Goal: Task Accomplishment & Management: Use online tool/utility

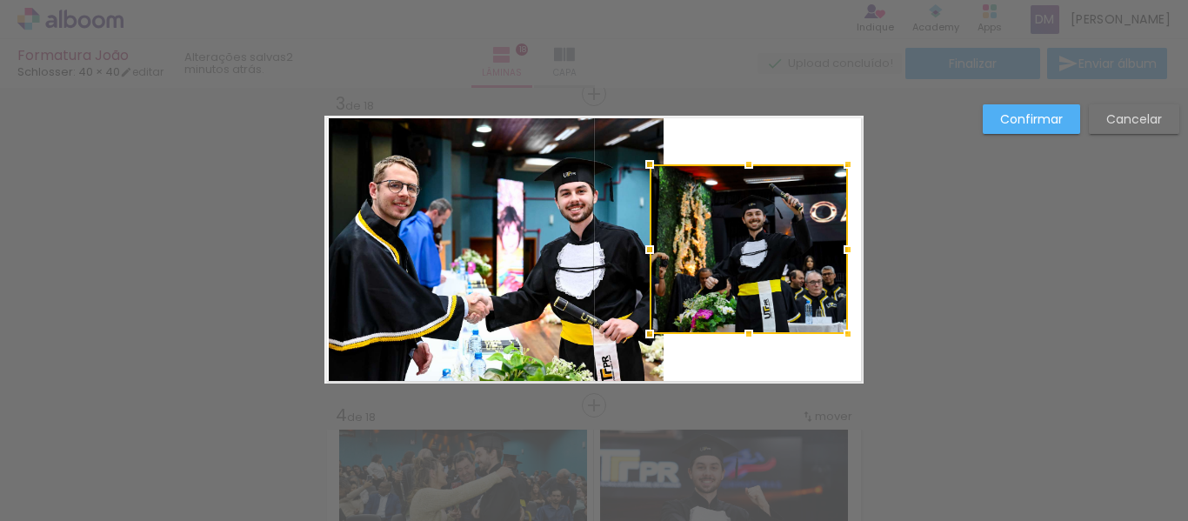
scroll to position [0, 3901]
drag, startPoint x: 660, startPoint y: 250, endPoint x: 650, endPoint y: 251, distance: 10.6
click at [650, 251] on div at bounding box center [649, 249] width 35 height 35
click at [572, 213] on quentale-photo at bounding box center [496, 249] width 335 height 267
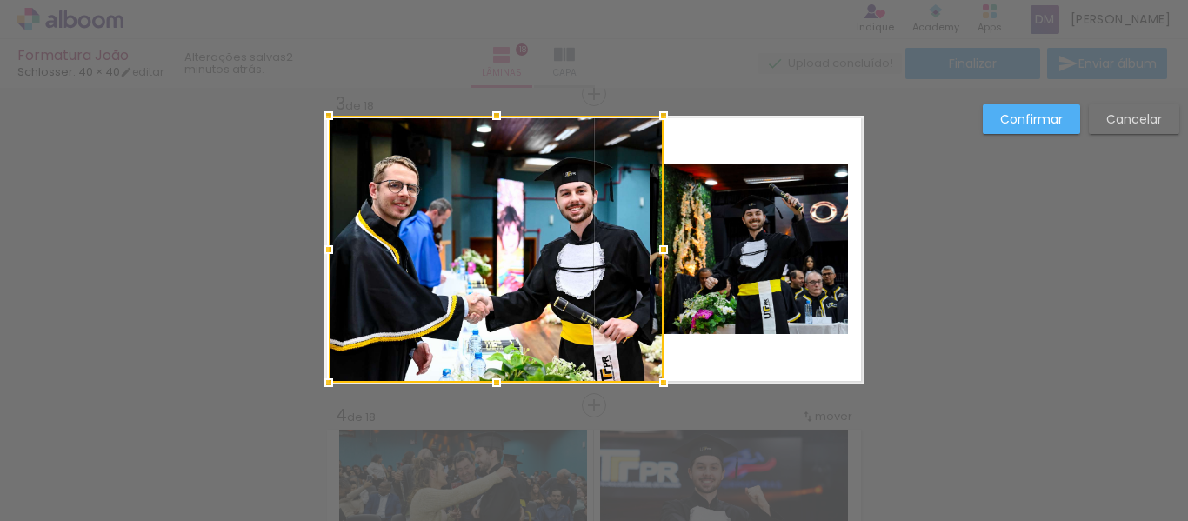
click at [723, 274] on quentale-photo at bounding box center [749, 249] width 198 height 170
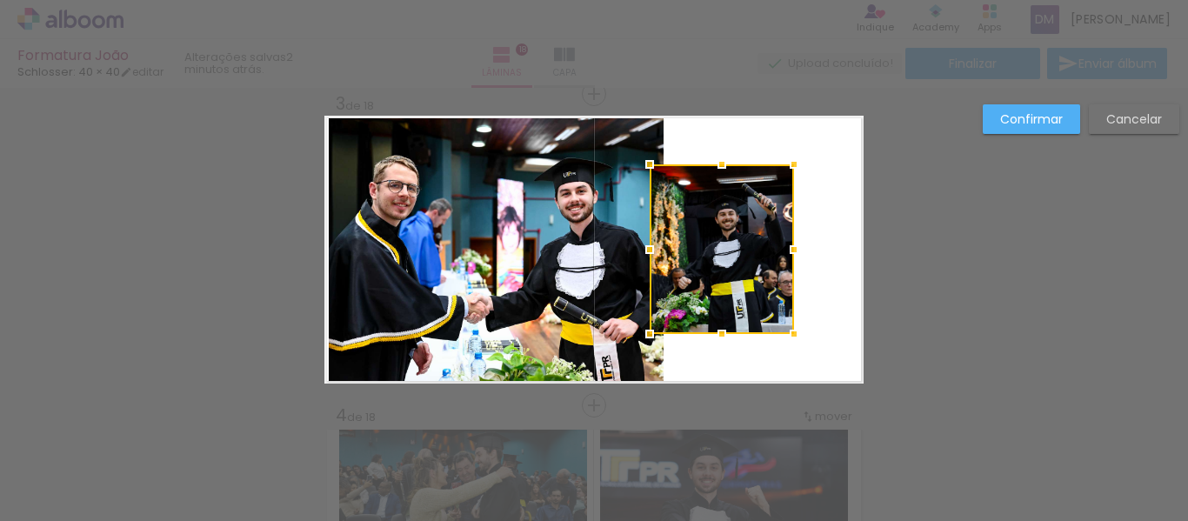
drag, startPoint x: 846, startPoint y: 251, endPoint x: 792, endPoint y: 267, distance: 56.2
click at [792, 267] on album-spread "3 de 18" at bounding box center [593, 250] width 539 height 268
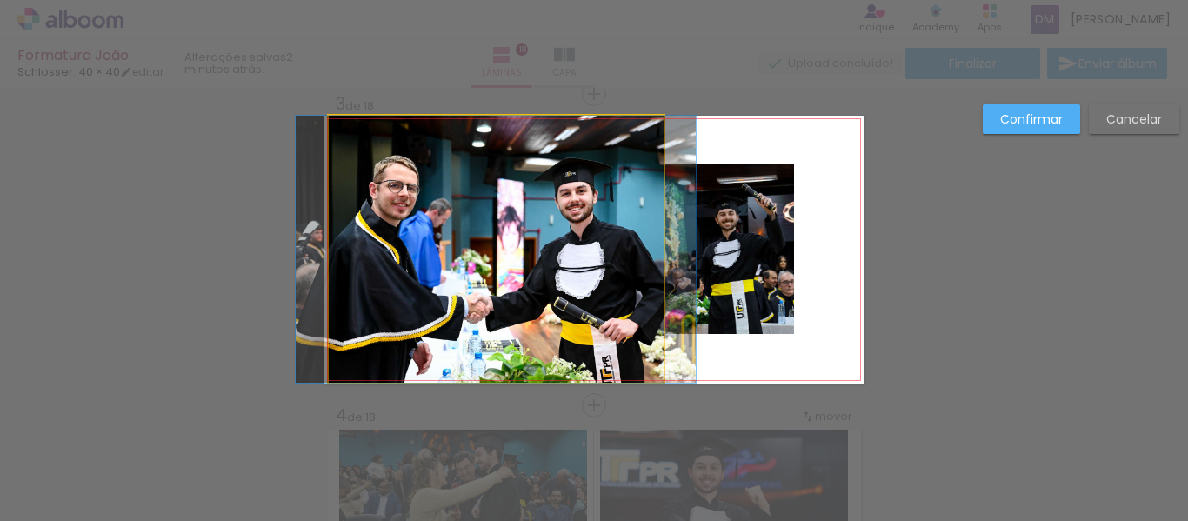
click at [643, 251] on quentale-photo at bounding box center [496, 249] width 335 height 267
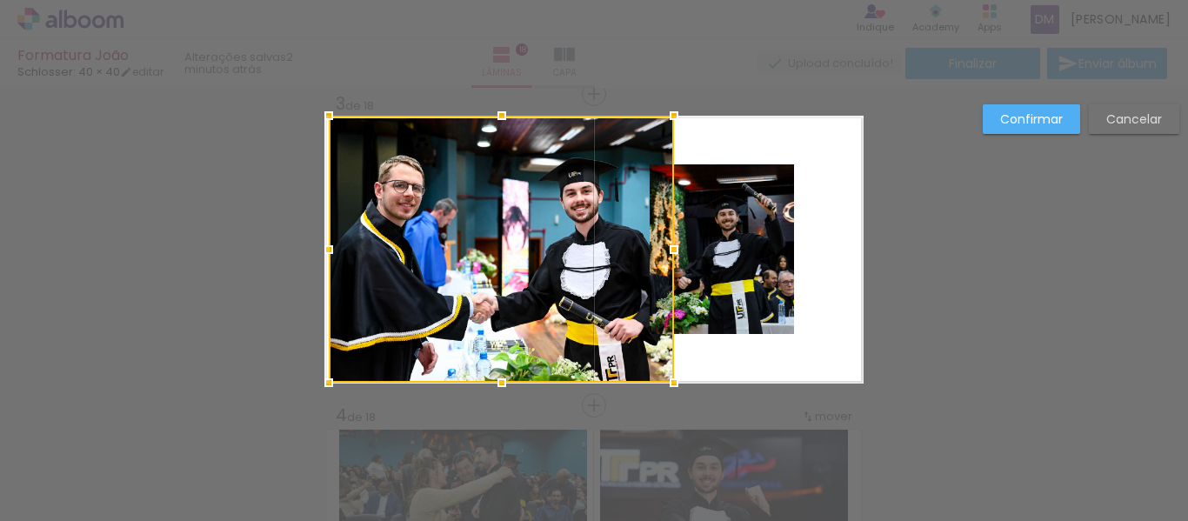
drag, startPoint x: 653, startPoint y: 257, endPoint x: 664, endPoint y: 255, distance: 10.6
click at [664, 255] on div at bounding box center [674, 249] width 35 height 35
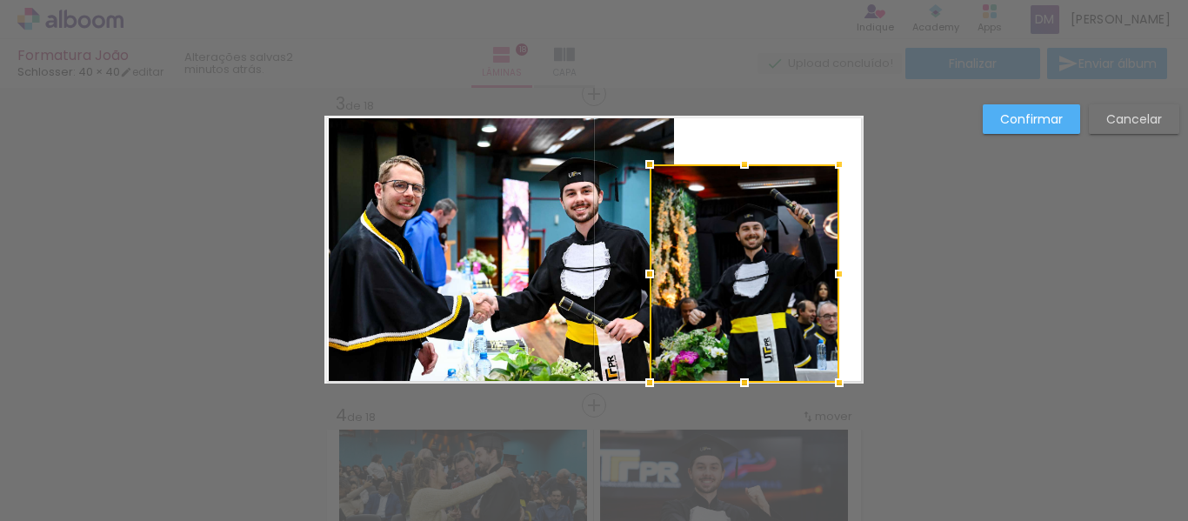
drag, startPoint x: 796, startPoint y: 345, endPoint x: 832, endPoint y: 380, distance: 50.5
click at [832, 380] on div at bounding box center [839, 382] width 35 height 35
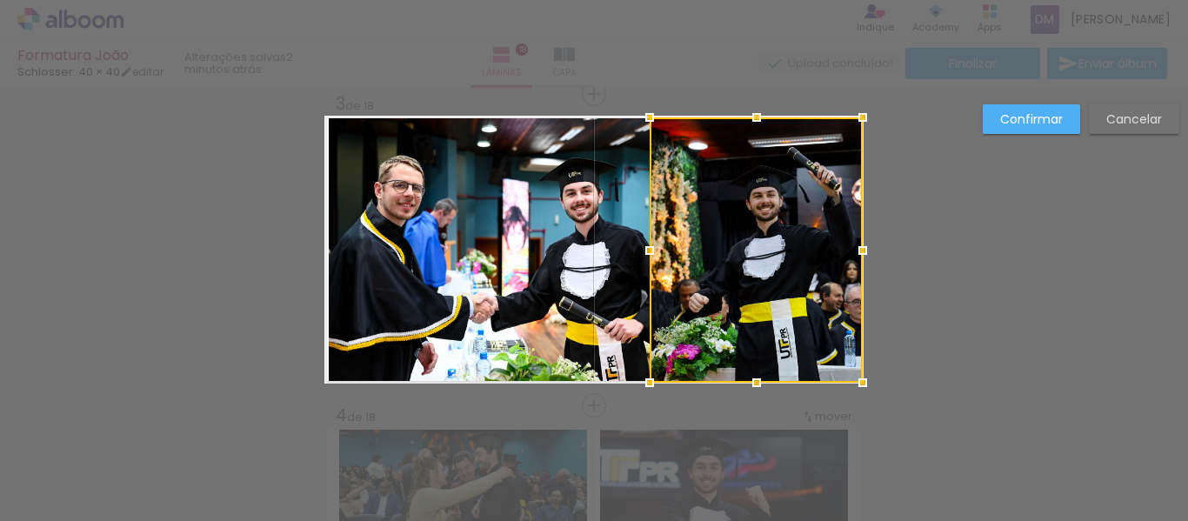
drag, startPoint x: 834, startPoint y: 163, endPoint x: 867, endPoint y: 105, distance: 66.2
click at [867, 105] on div at bounding box center [863, 117] width 35 height 35
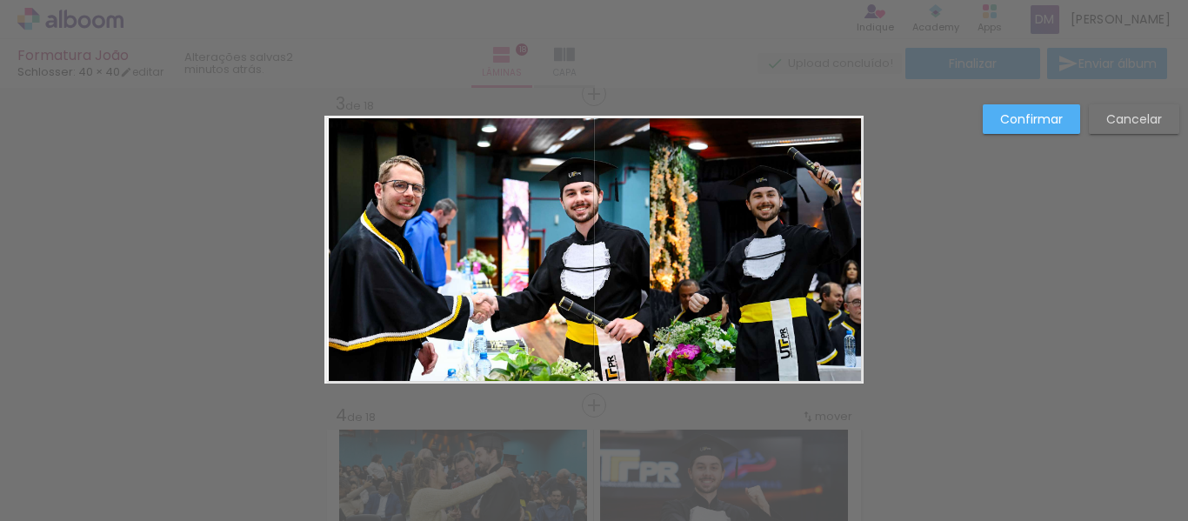
click at [735, 217] on quentale-photo at bounding box center [756, 249] width 213 height 265
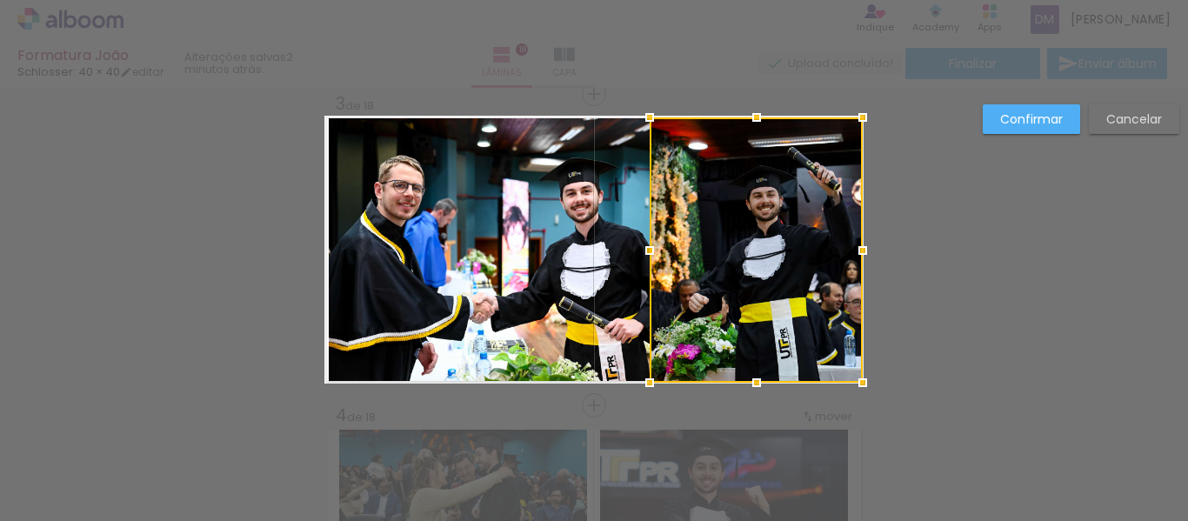
click at [725, 241] on div at bounding box center [756, 249] width 213 height 265
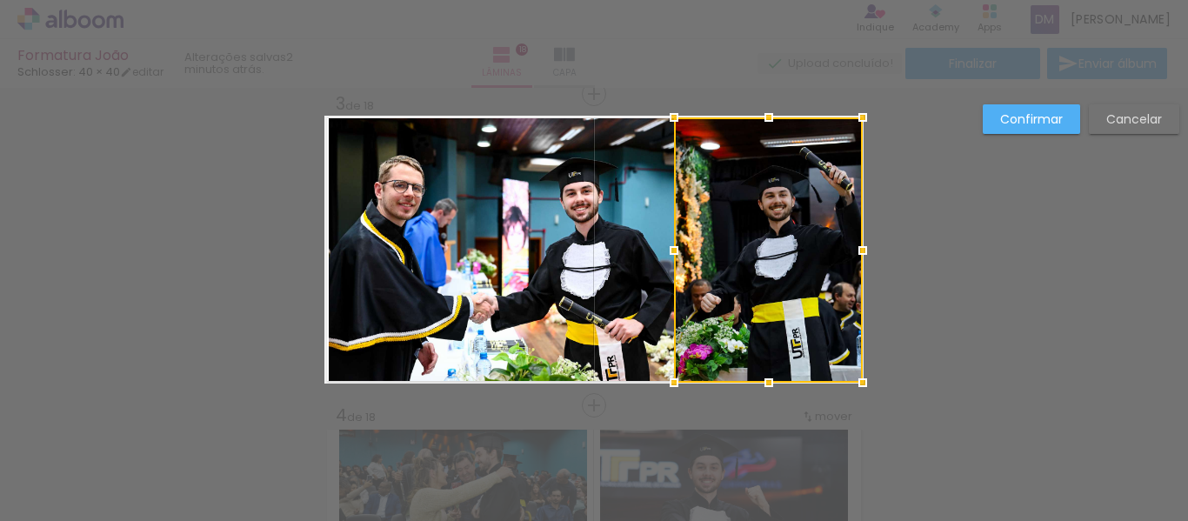
drag, startPoint x: 652, startPoint y: 262, endPoint x: 665, endPoint y: 262, distance: 13.9
click at [665, 262] on div at bounding box center [674, 250] width 35 height 35
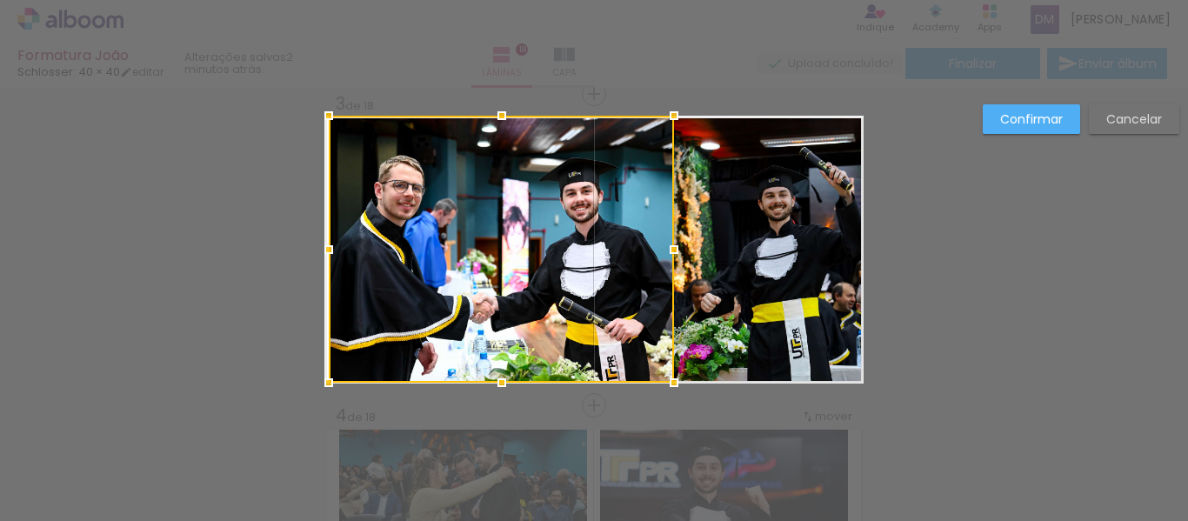
click at [780, 241] on quentale-photo at bounding box center [768, 249] width 189 height 265
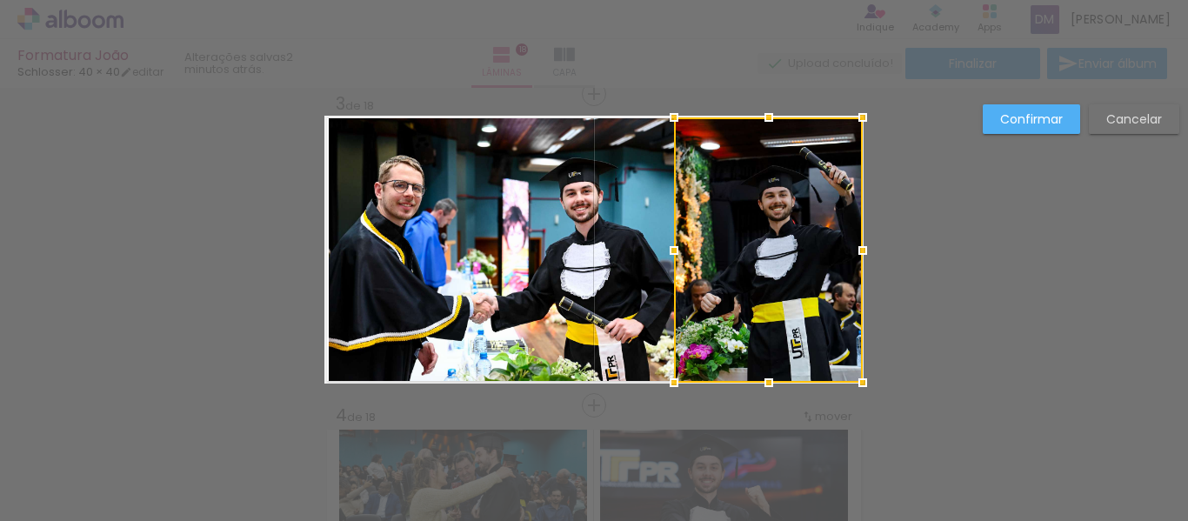
click at [780, 241] on div at bounding box center [768, 249] width 189 height 265
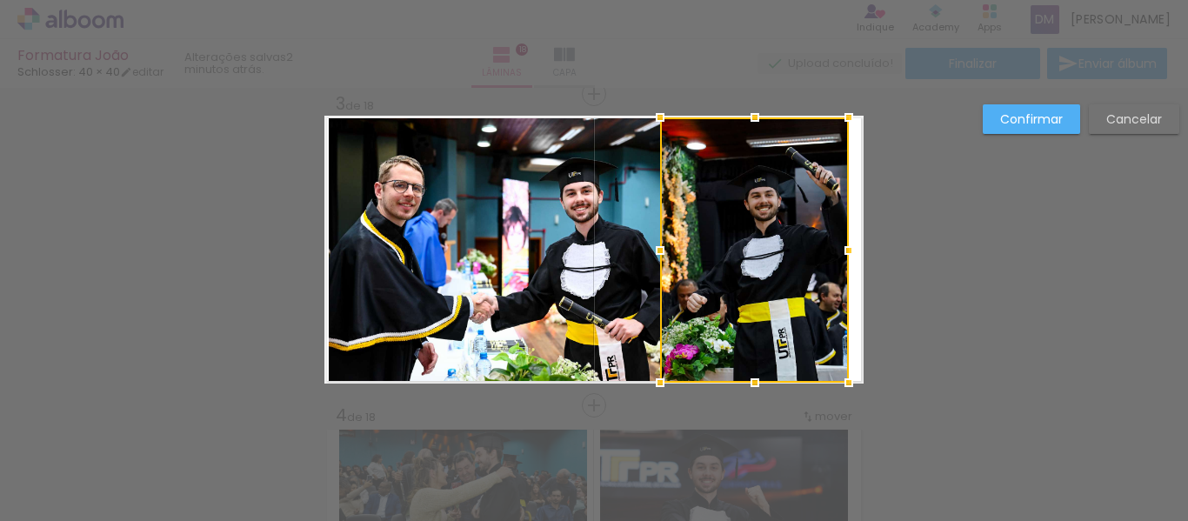
drag, startPoint x: 789, startPoint y: 262, endPoint x: 832, endPoint y: 260, distance: 43.5
click at [777, 264] on div at bounding box center [754, 249] width 189 height 265
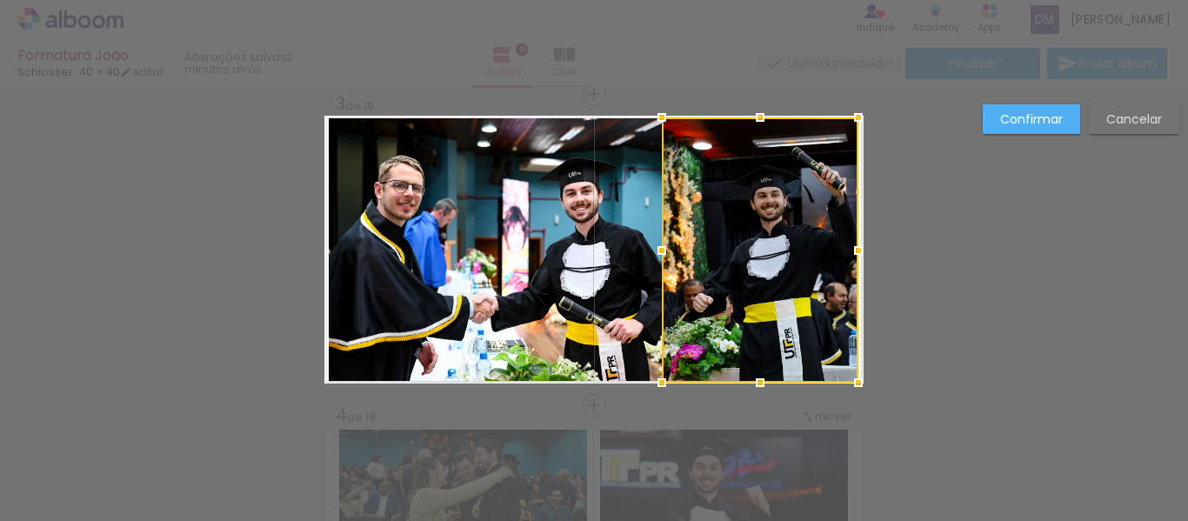
drag, startPoint x: 850, startPoint y: 260, endPoint x: 812, endPoint y: 272, distance: 40.2
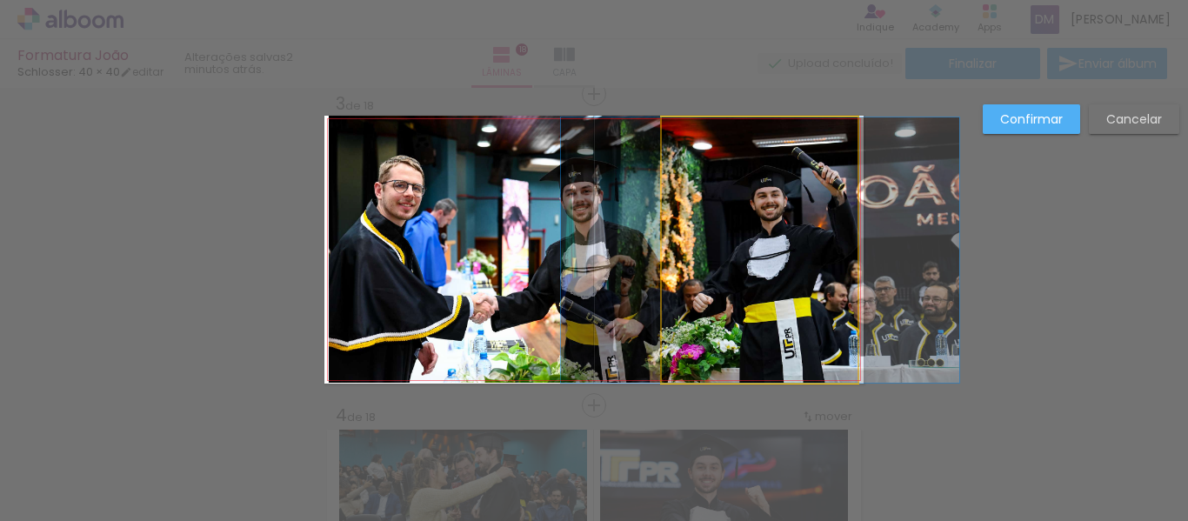
click at [772, 276] on quentale-photo at bounding box center [760, 249] width 197 height 265
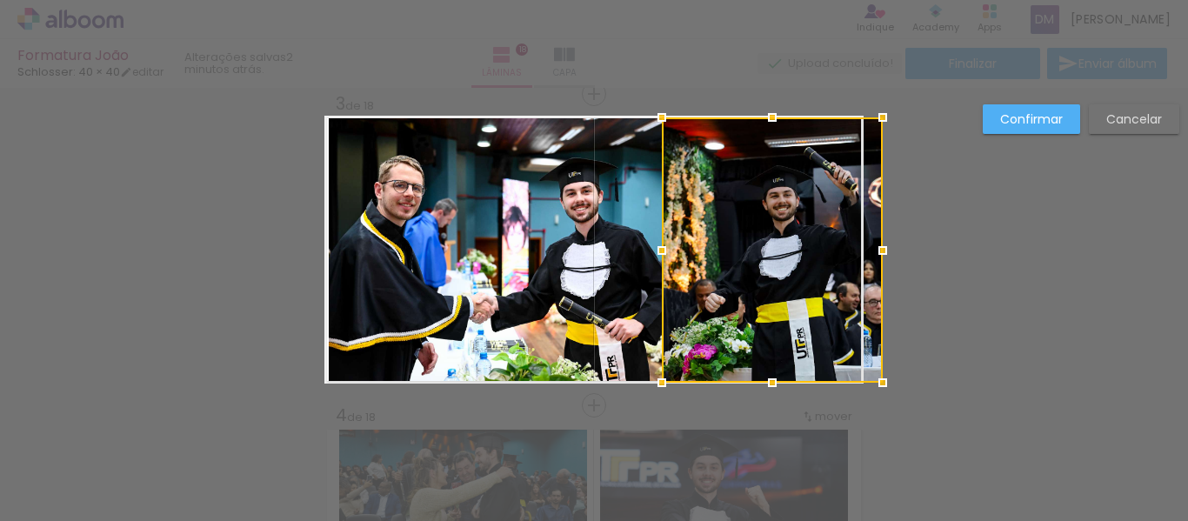
drag, startPoint x: 855, startPoint y: 260, endPoint x: 883, endPoint y: 255, distance: 28.3
click at [883, 255] on div at bounding box center [883, 250] width 35 height 35
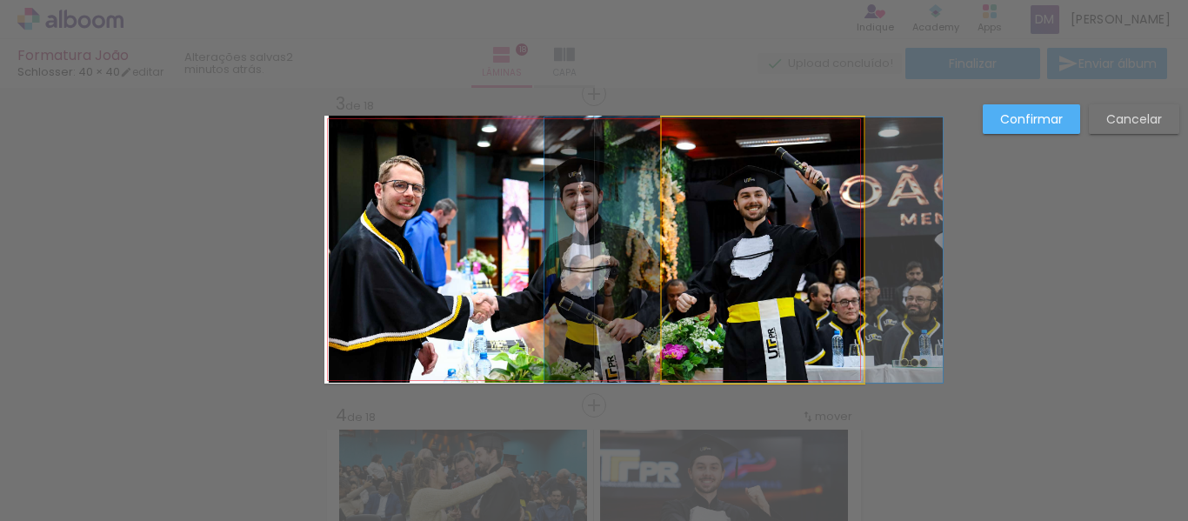
drag, startPoint x: 796, startPoint y: 260, endPoint x: 777, endPoint y: 258, distance: 19.2
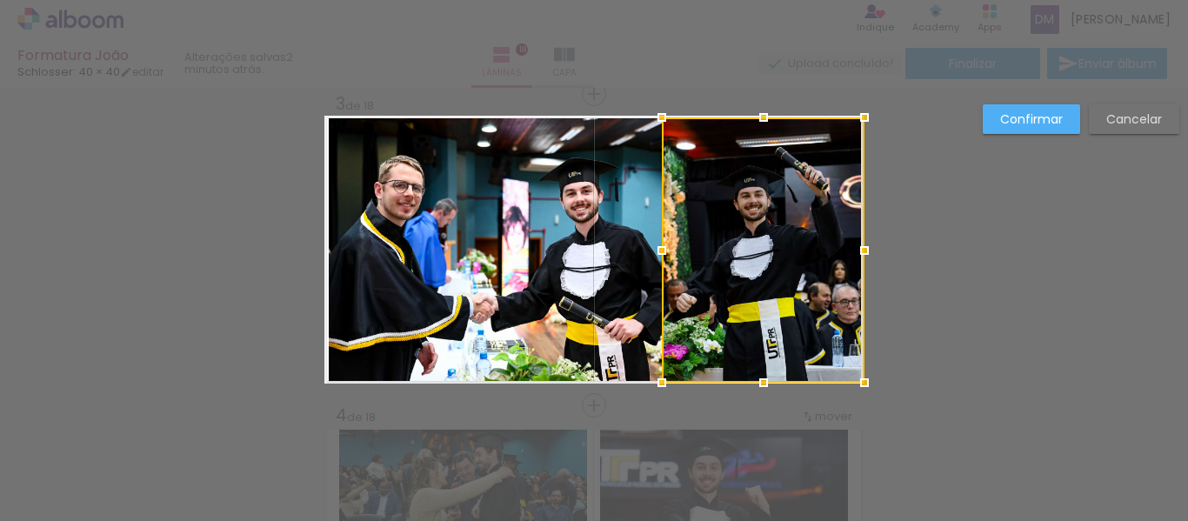
click at [683, 79] on div at bounding box center [594, 44] width 1188 height 88
click at [0, 0] on slot "Confirmar" at bounding box center [0, 0] width 0 height 0
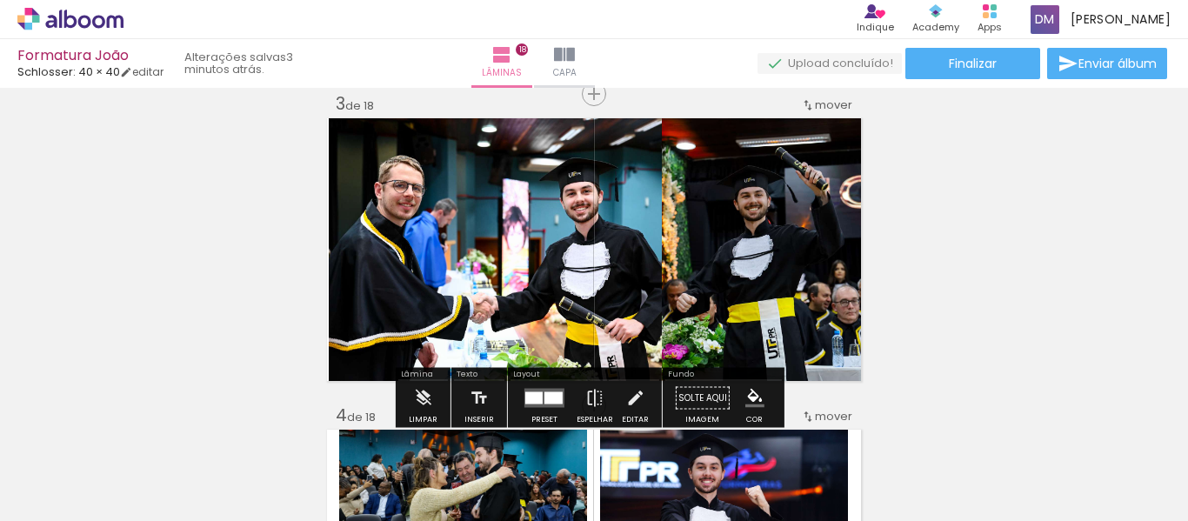
click at [779, 279] on quentale-photo at bounding box center [763, 249] width 203 height 265
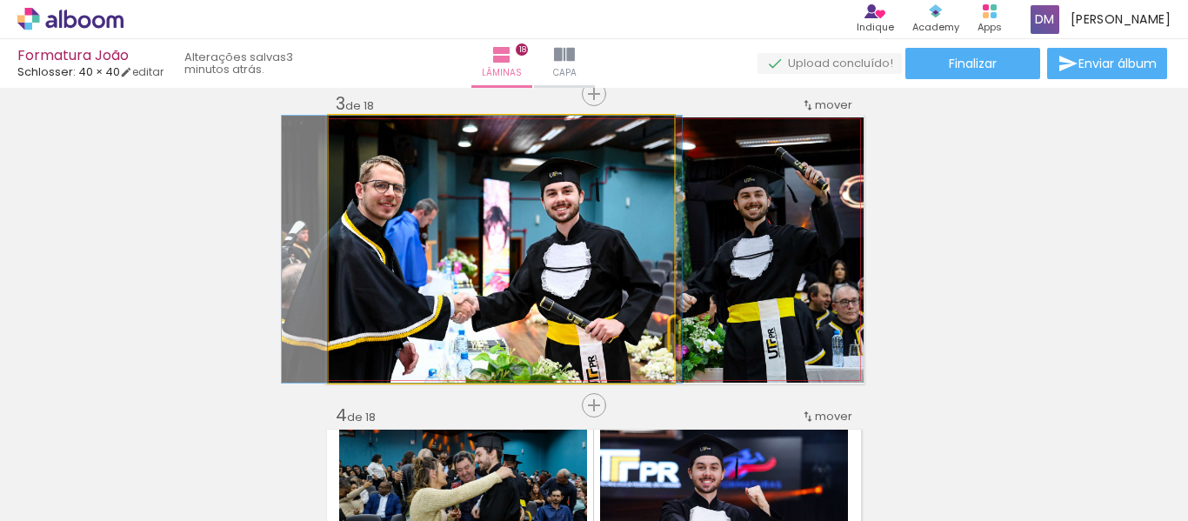
drag, startPoint x: 596, startPoint y: 276, endPoint x: 577, endPoint y: 277, distance: 19.2
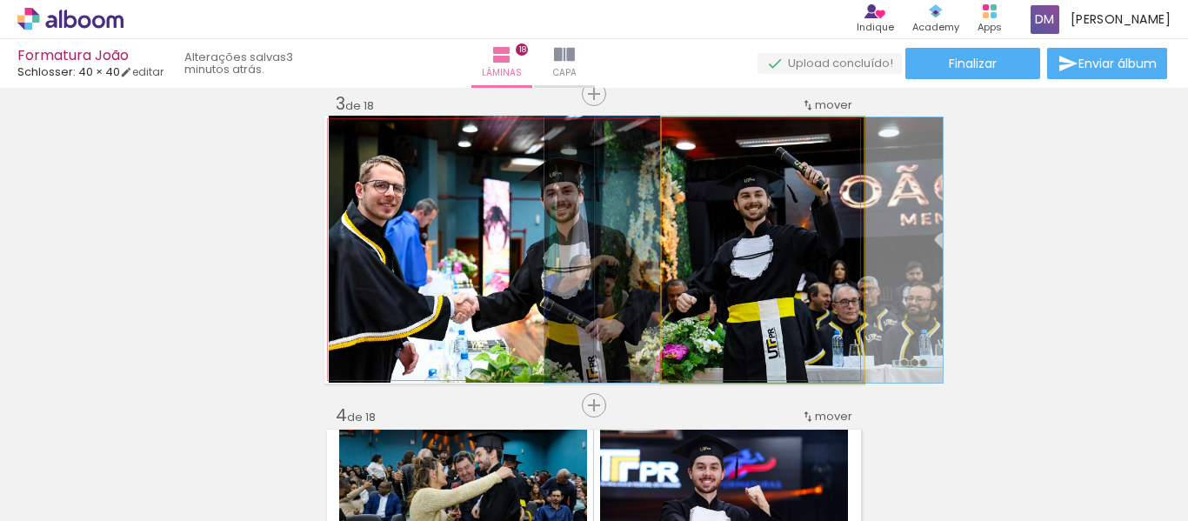
click at [702, 262] on quentale-photo at bounding box center [763, 249] width 203 height 265
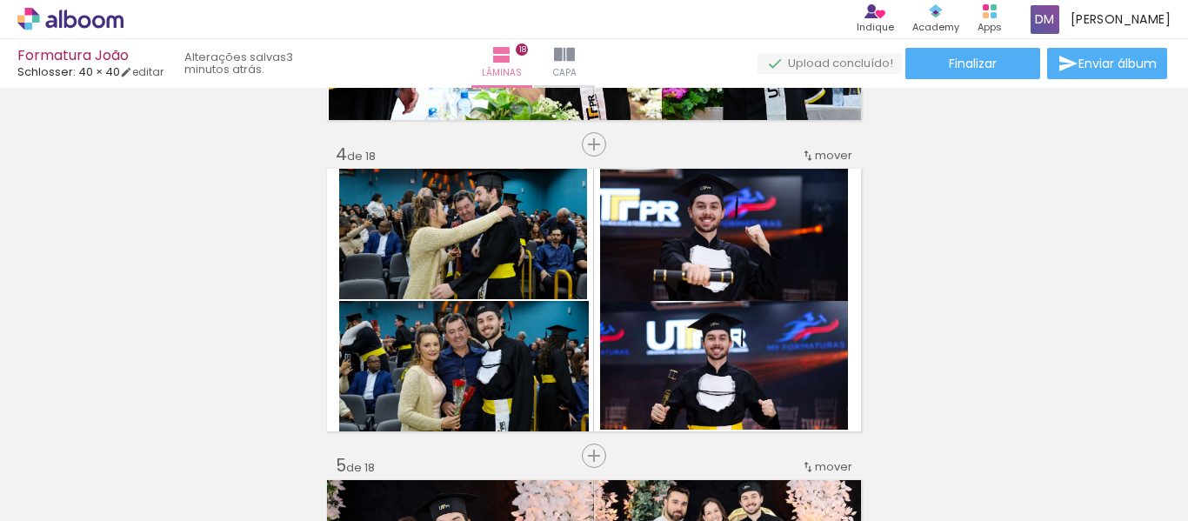
scroll to position [993, 0]
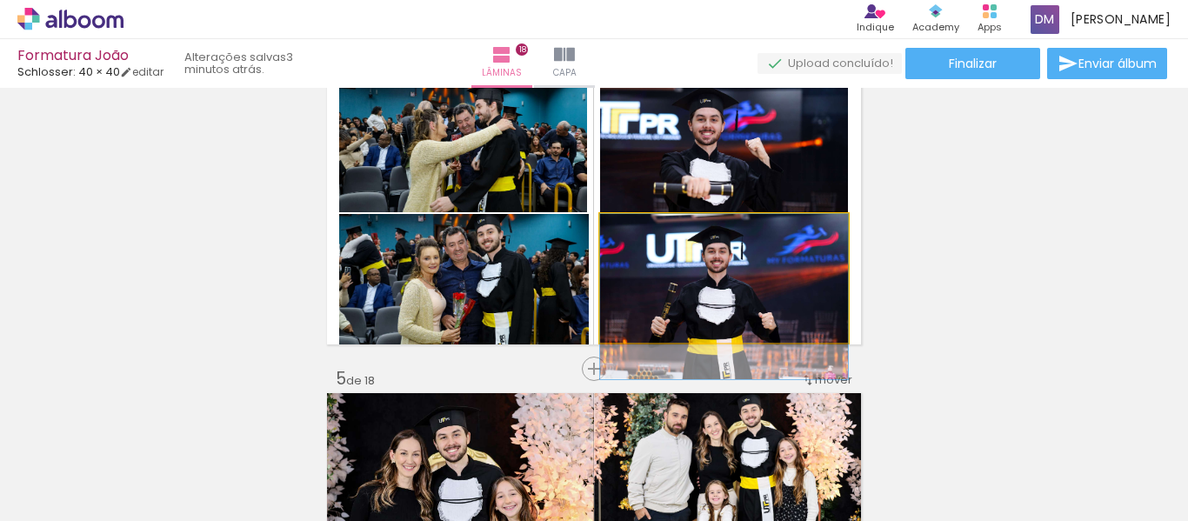
click at [817, 272] on quentale-photo at bounding box center [724, 278] width 248 height 129
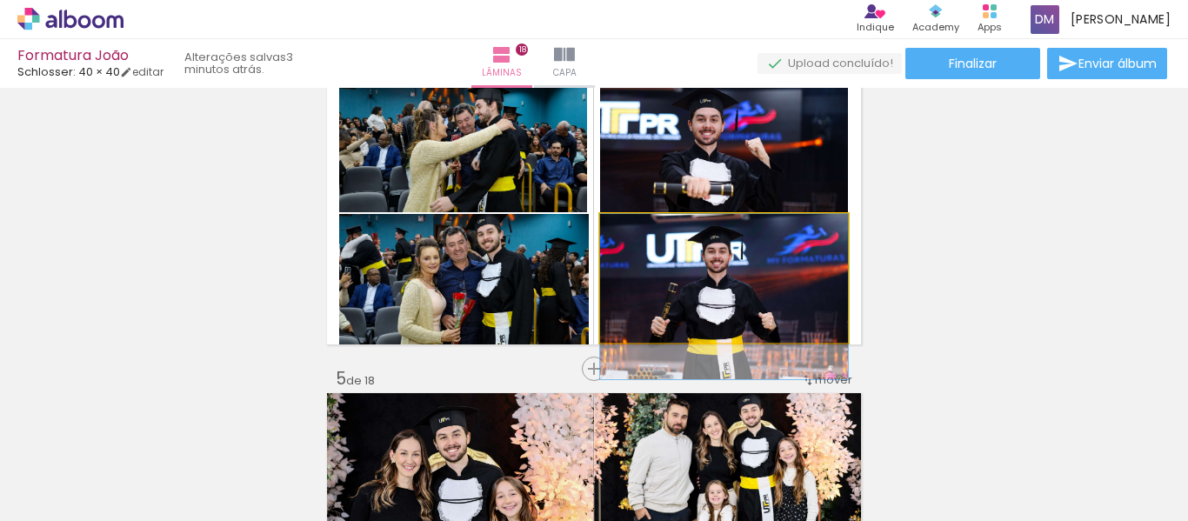
click at [765, 269] on quentale-photo at bounding box center [724, 278] width 248 height 129
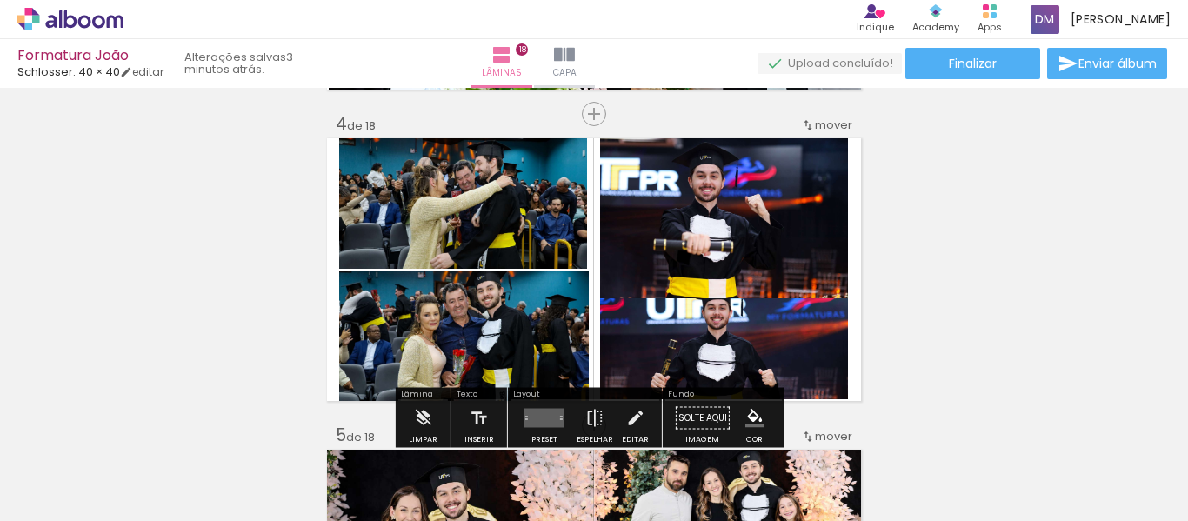
scroll to position [906, 0]
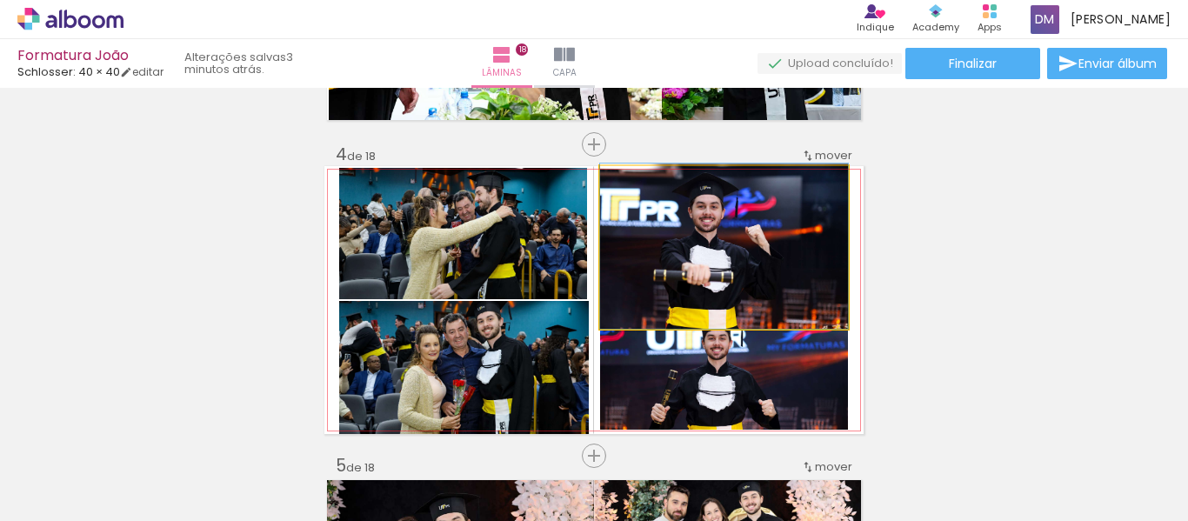
click at [810, 220] on quentale-photo at bounding box center [724, 247] width 248 height 163
click at [838, 246] on quentale-photo at bounding box center [724, 247] width 248 height 163
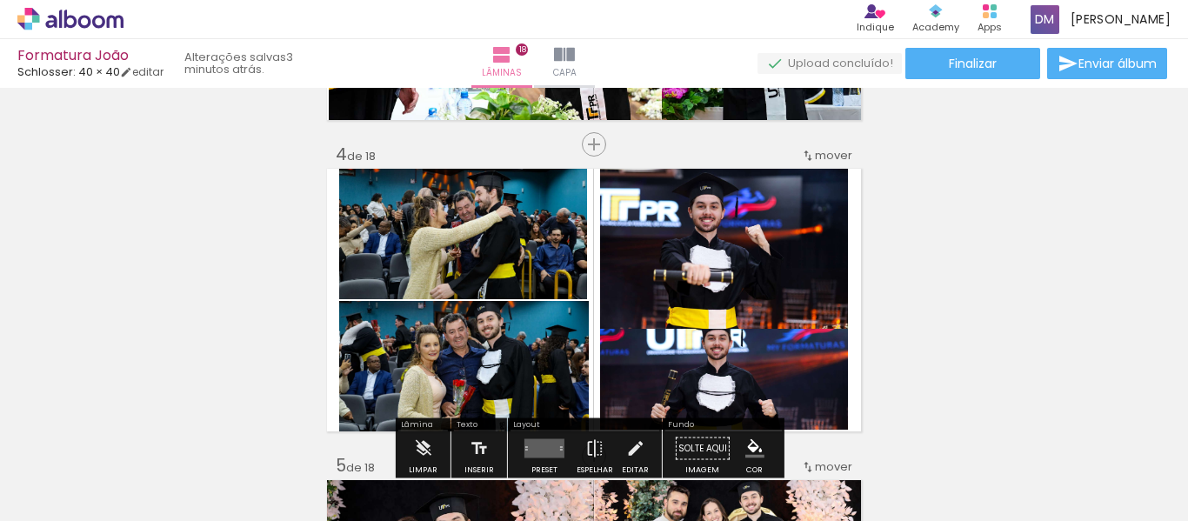
click at [822, 253] on quentale-photo at bounding box center [724, 247] width 248 height 163
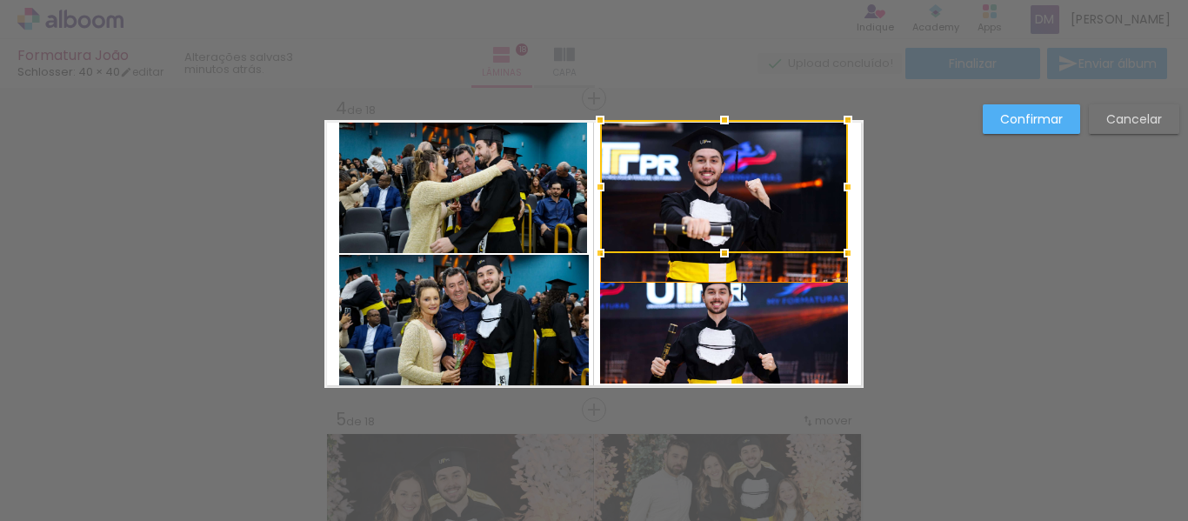
scroll to position [957, 0]
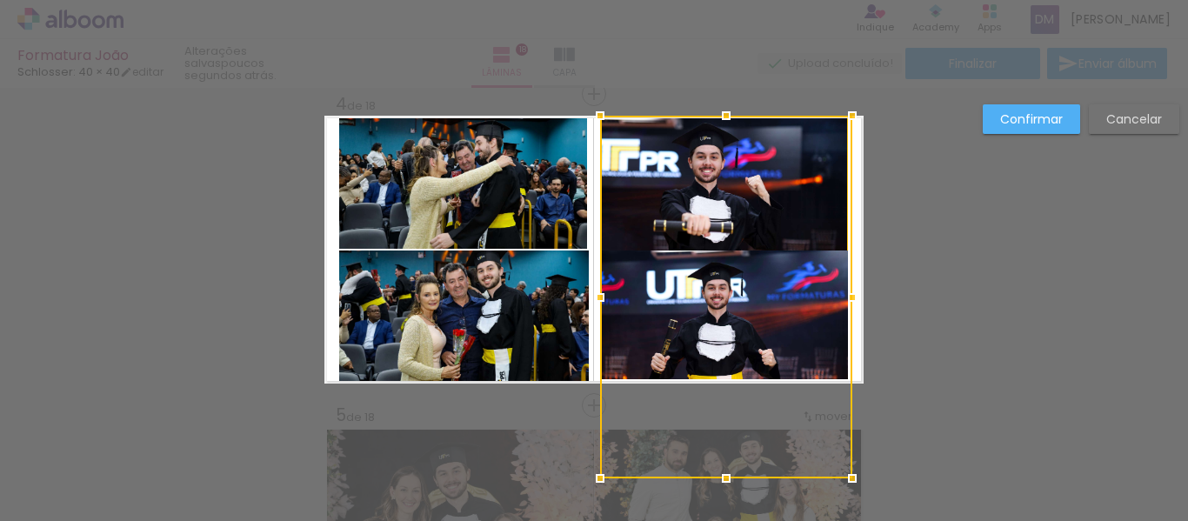
drag, startPoint x: 843, startPoint y: 184, endPoint x: 866, endPoint y: 182, distance: 22.7
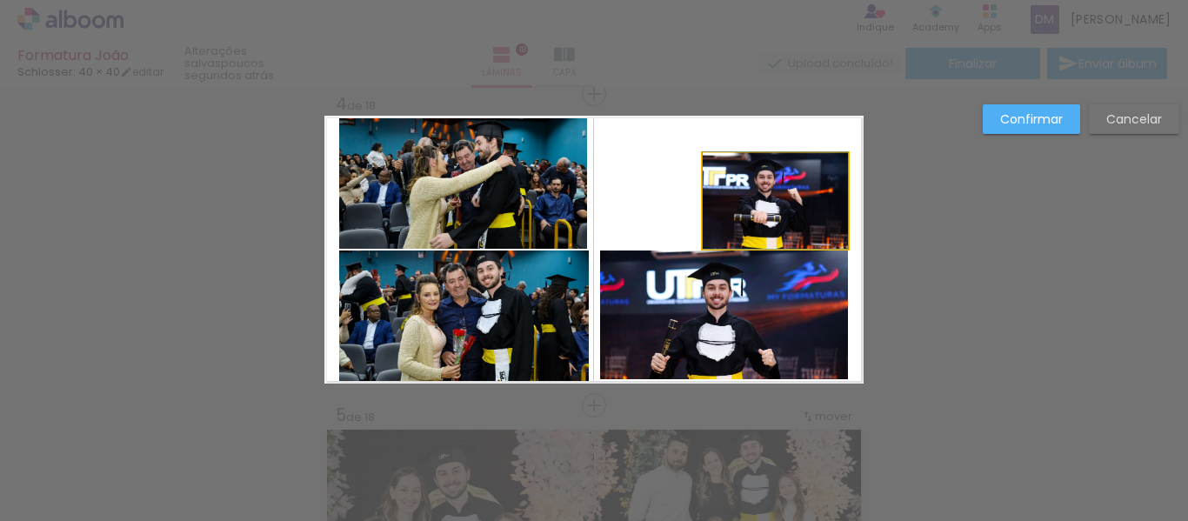
click at [739, 182] on quentale-photo at bounding box center [775, 201] width 145 height 96
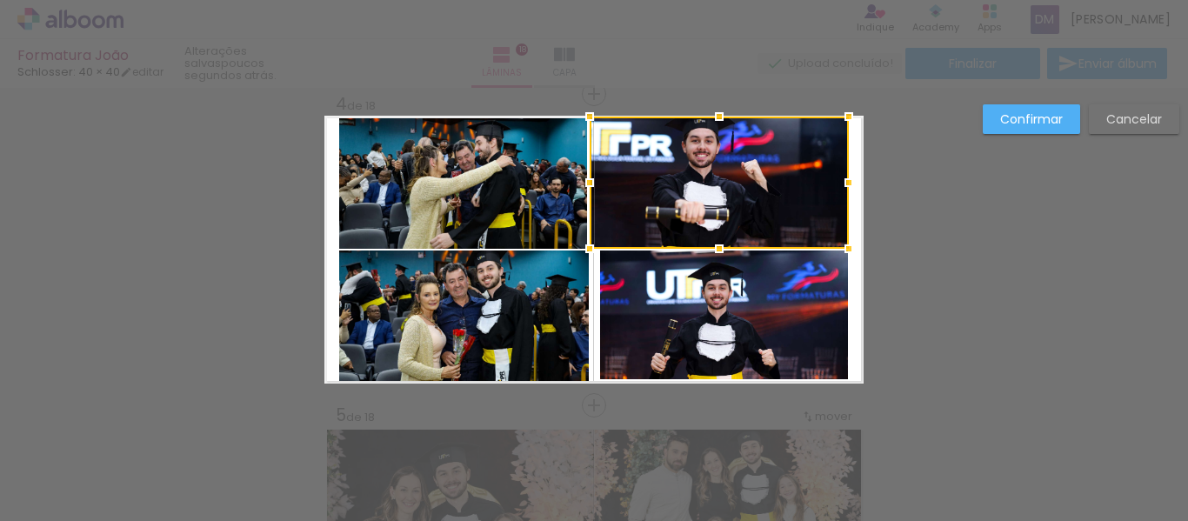
drag, startPoint x: 686, startPoint y: 152, endPoint x: 568, endPoint y: 98, distance: 130.0
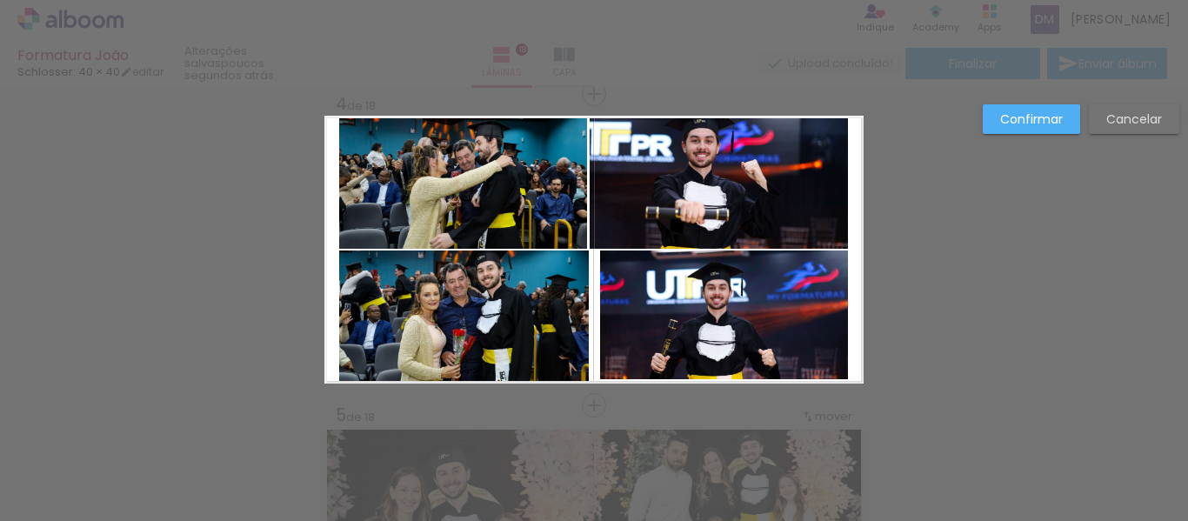
click at [812, 231] on quentale-photo at bounding box center [719, 183] width 259 height 132
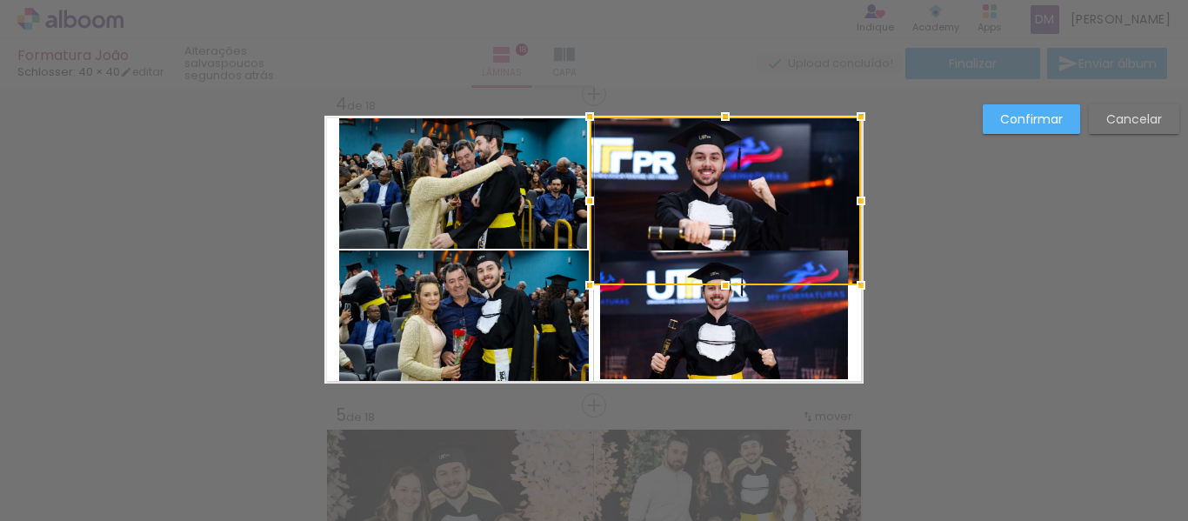
drag, startPoint x: 846, startPoint y: 246, endPoint x: 869, endPoint y: 298, distance: 56.9
click at [869, 298] on div at bounding box center [861, 285] width 35 height 35
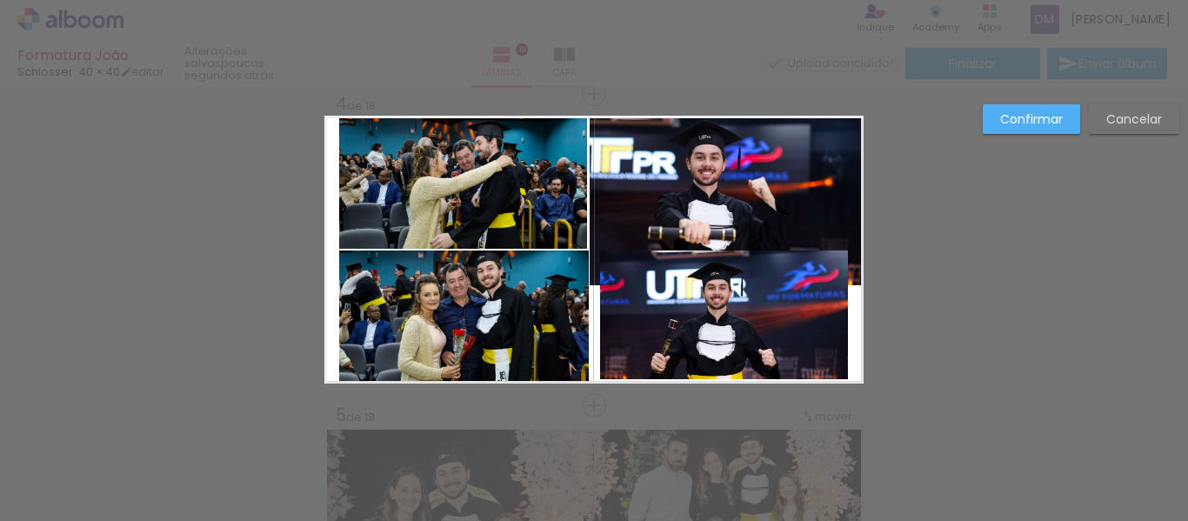
click at [806, 305] on quentale-photo at bounding box center [724, 315] width 248 height 129
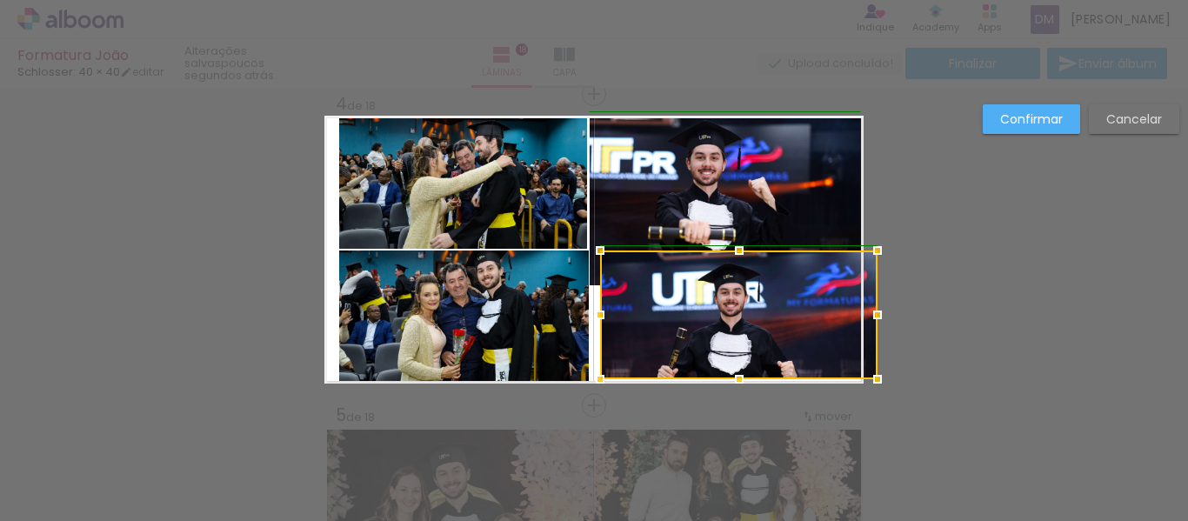
drag, startPoint x: 843, startPoint y: 321, endPoint x: 864, endPoint y: 328, distance: 22.0
click at [864, 328] on div at bounding box center [877, 314] width 35 height 35
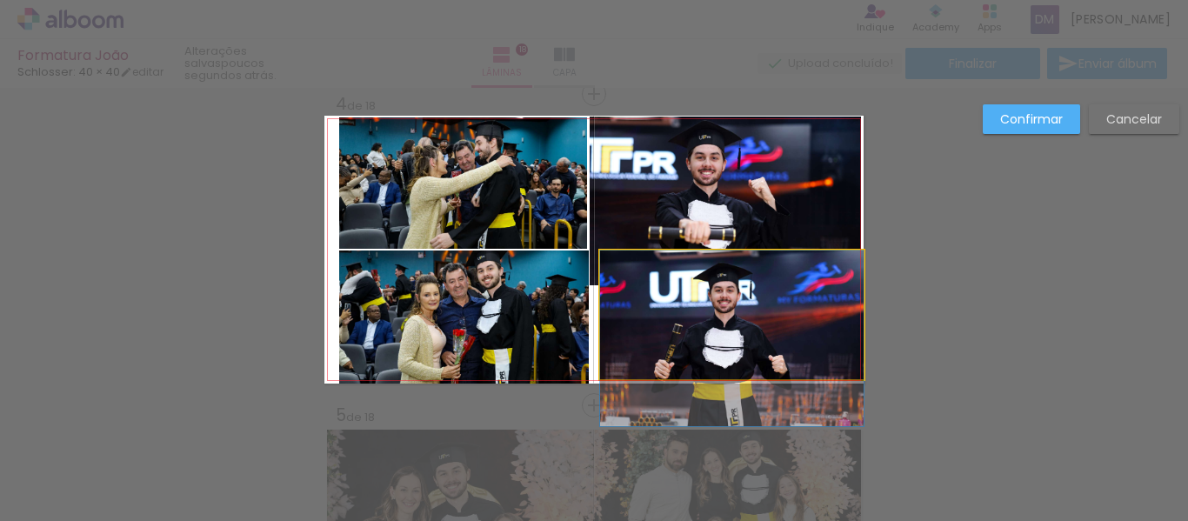
drag, startPoint x: 726, startPoint y: 318, endPoint x: 709, endPoint y: 323, distance: 18.2
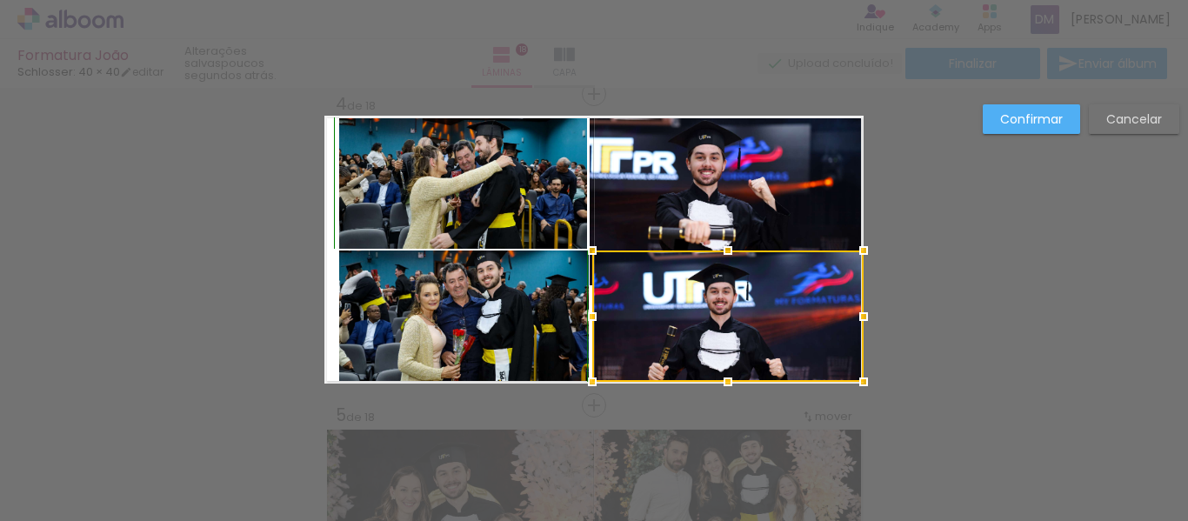
drag, startPoint x: 591, startPoint y: 375, endPoint x: 577, endPoint y: 377, distance: 14.0
click at [577, 377] on div at bounding box center [592, 381] width 35 height 35
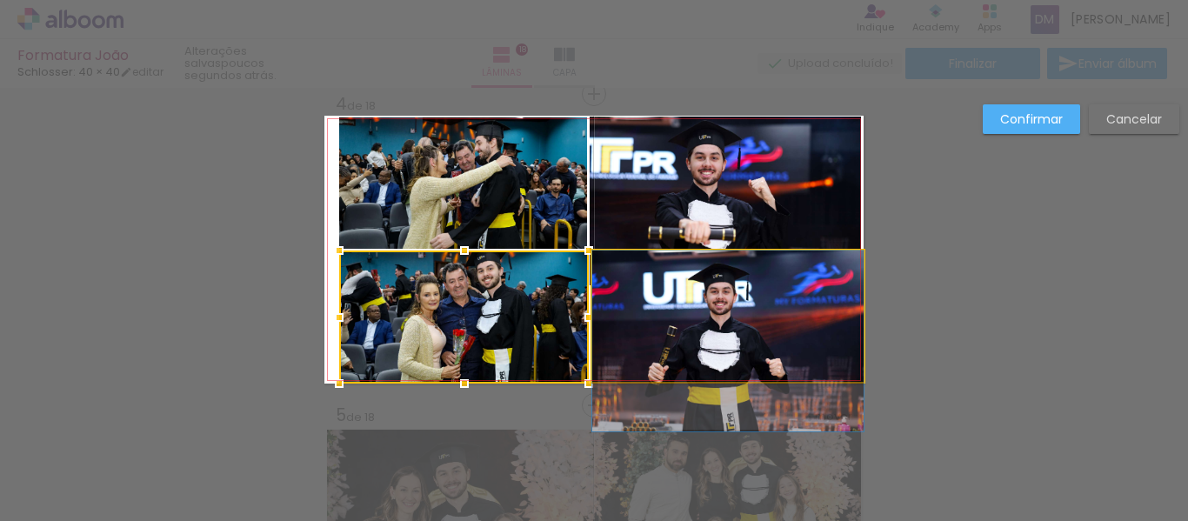
drag, startPoint x: 726, startPoint y: 324, endPoint x: 749, endPoint y: 330, distance: 23.2
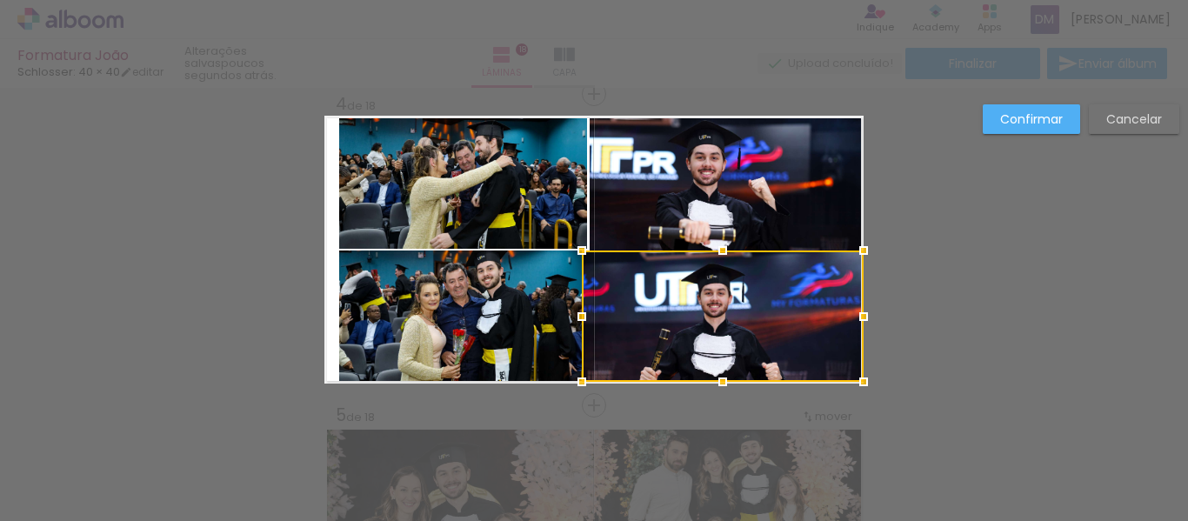
drag, startPoint x: 589, startPoint y: 316, endPoint x: 578, endPoint y: 323, distance: 12.5
click at [578, 323] on div at bounding box center [582, 316] width 35 height 35
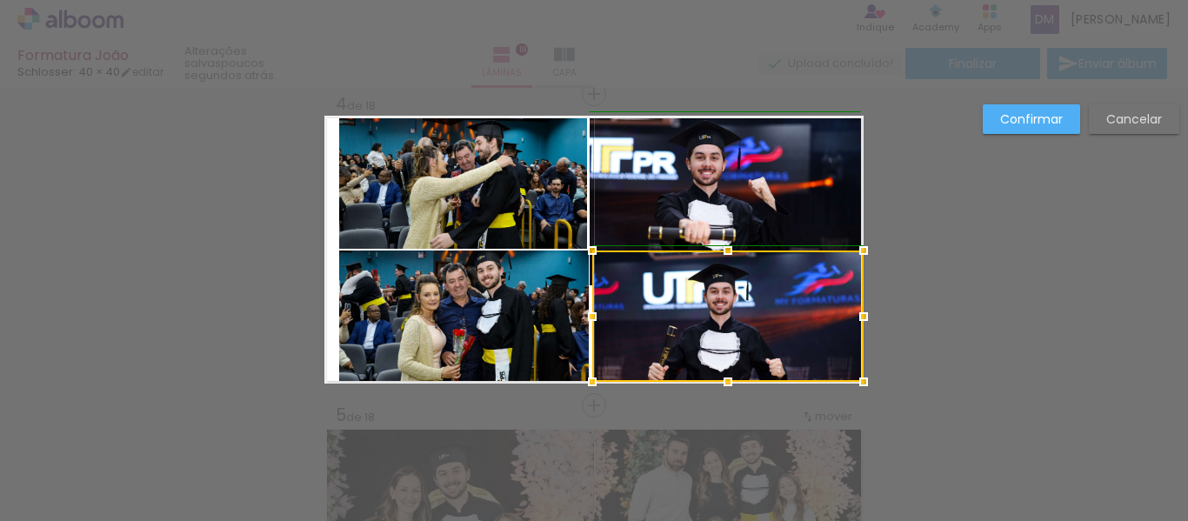
click at [584, 307] on div at bounding box center [592, 316] width 35 height 35
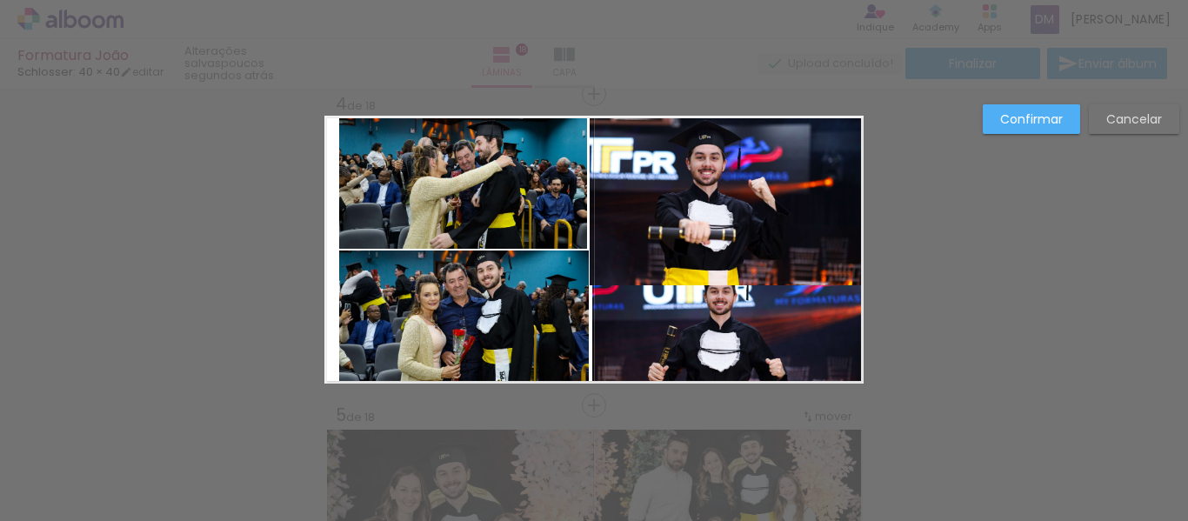
click at [624, 175] on quentale-photo at bounding box center [725, 201] width 271 height 169
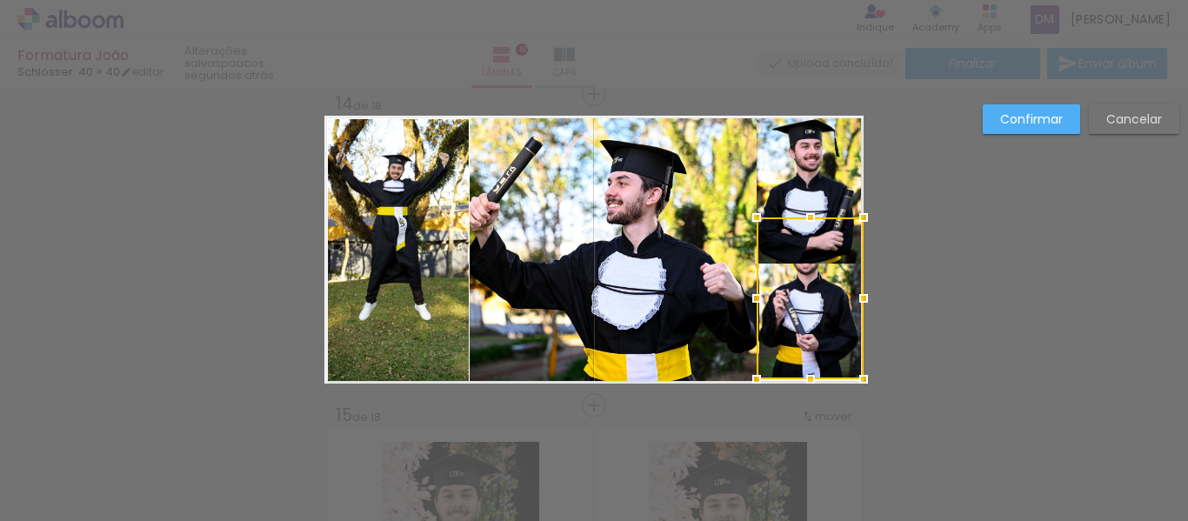
scroll to position [0, 3901]
click at [0, 0] on slot "Confirmar" at bounding box center [0, 0] width 0 height 0
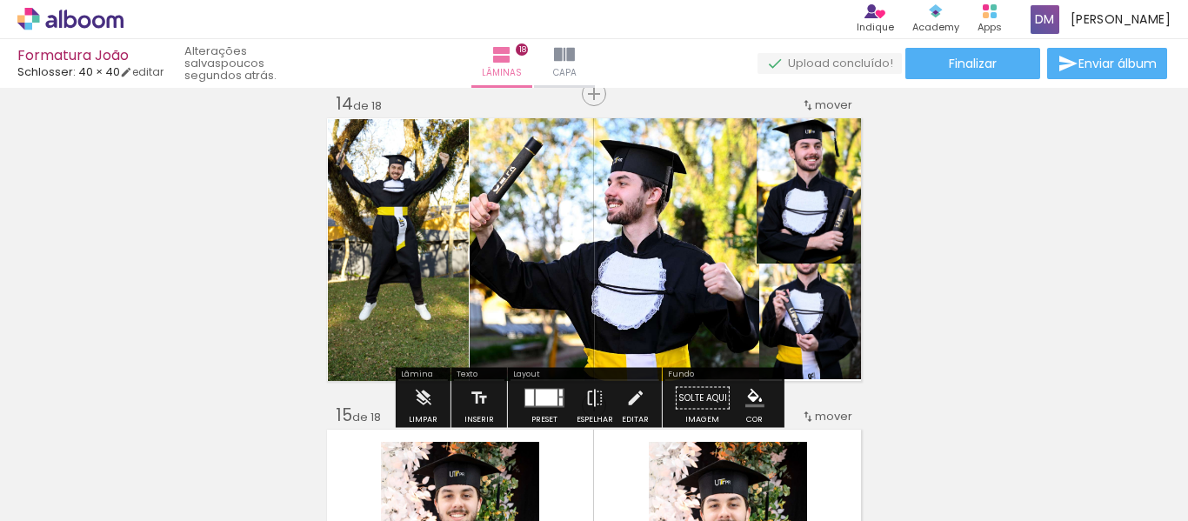
click at [785, 202] on quentale-photo at bounding box center [810, 190] width 107 height 147
click at [810, 310] on quentale-photo at bounding box center [810, 298] width 107 height 162
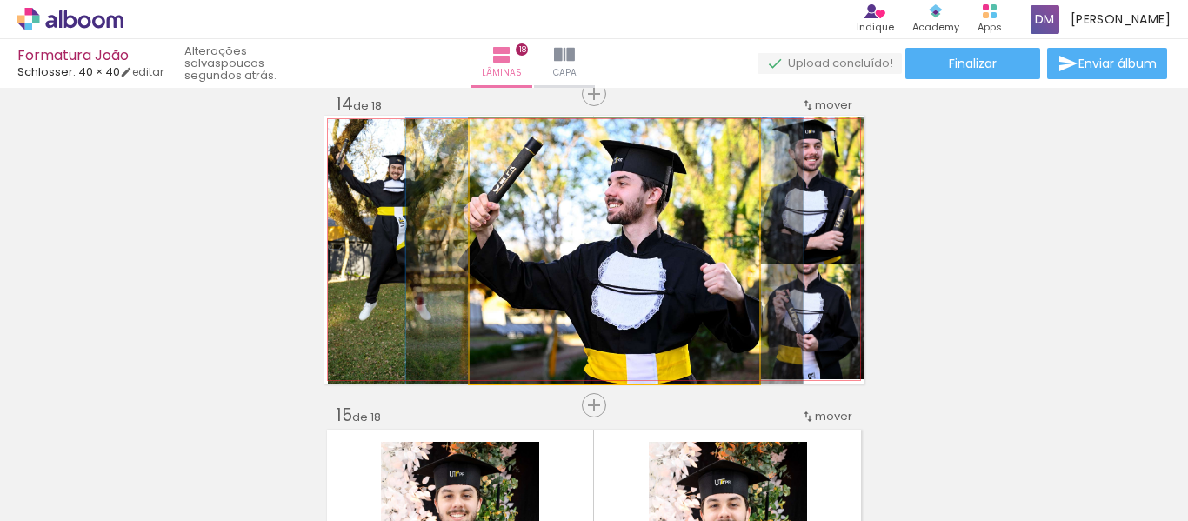
click at [699, 256] on quentale-photo at bounding box center [615, 250] width 291 height 265
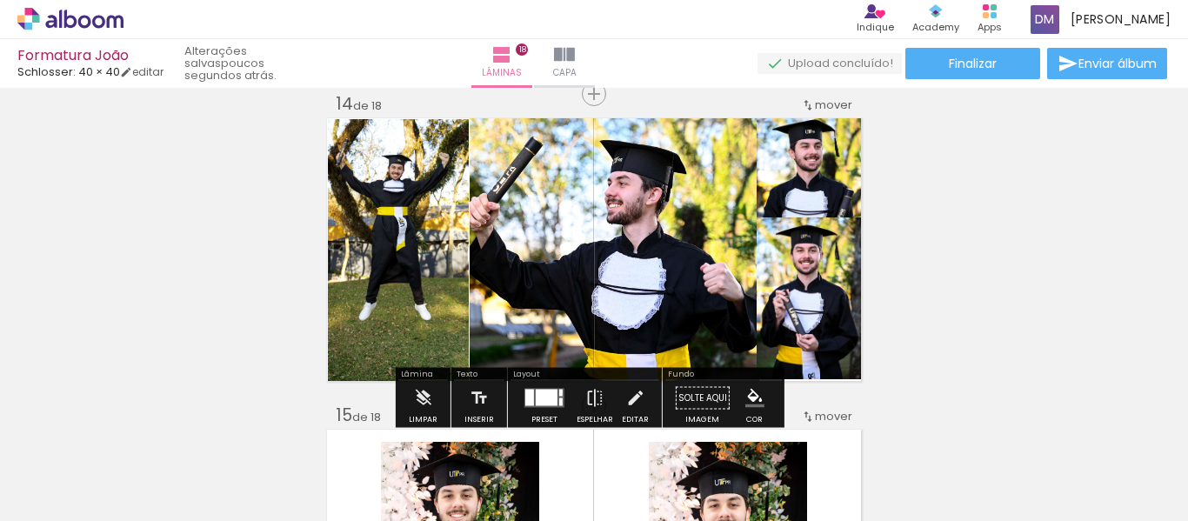
click at [827, 329] on quentale-photo at bounding box center [810, 298] width 107 height 162
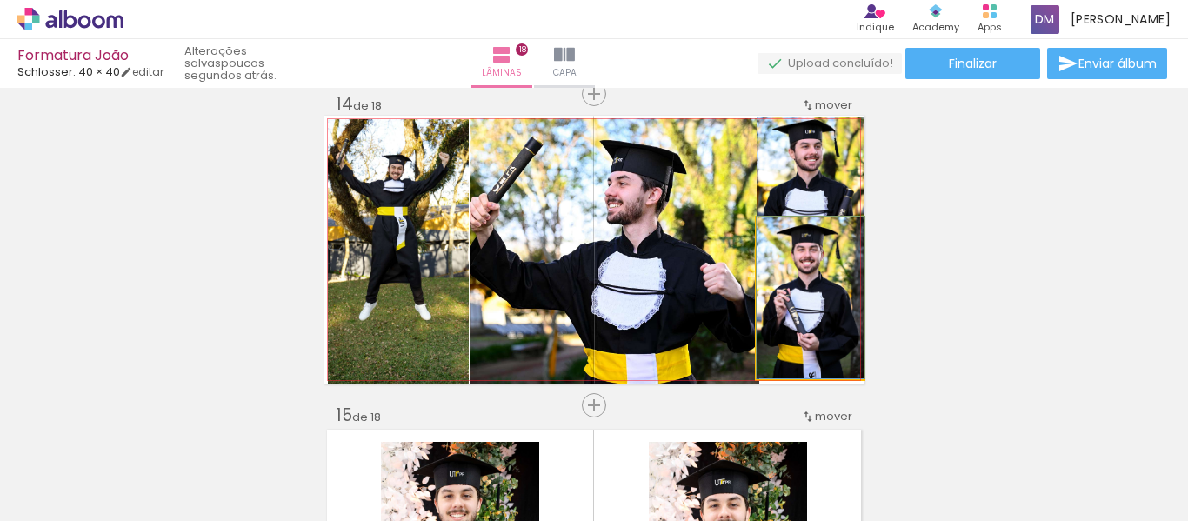
drag, startPoint x: 805, startPoint y: 344, endPoint x: 806, endPoint y: 278, distance: 66.1
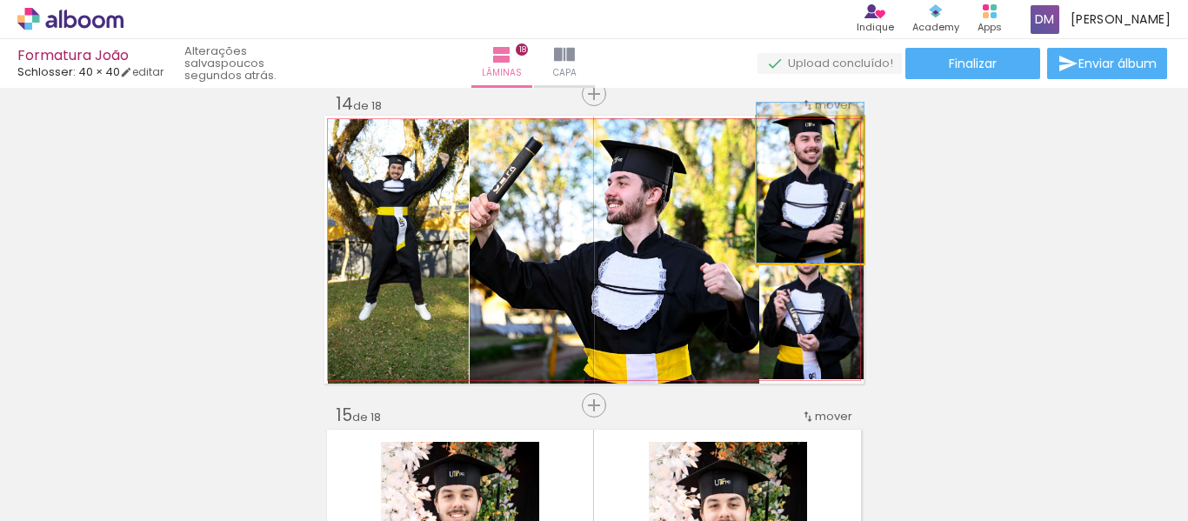
drag, startPoint x: 784, startPoint y: 216, endPoint x: 820, endPoint y: 209, distance: 37.2
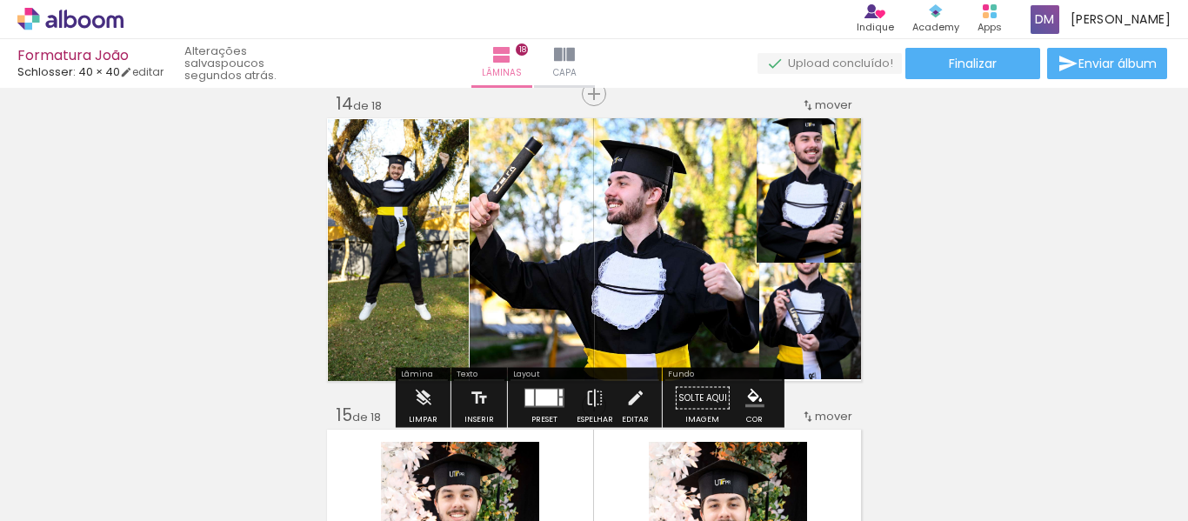
click at [820, 209] on quentale-photo at bounding box center [810, 190] width 107 height 147
drag, startPoint x: 1067, startPoint y: 227, endPoint x: 1059, endPoint y: 224, distance: 9.4
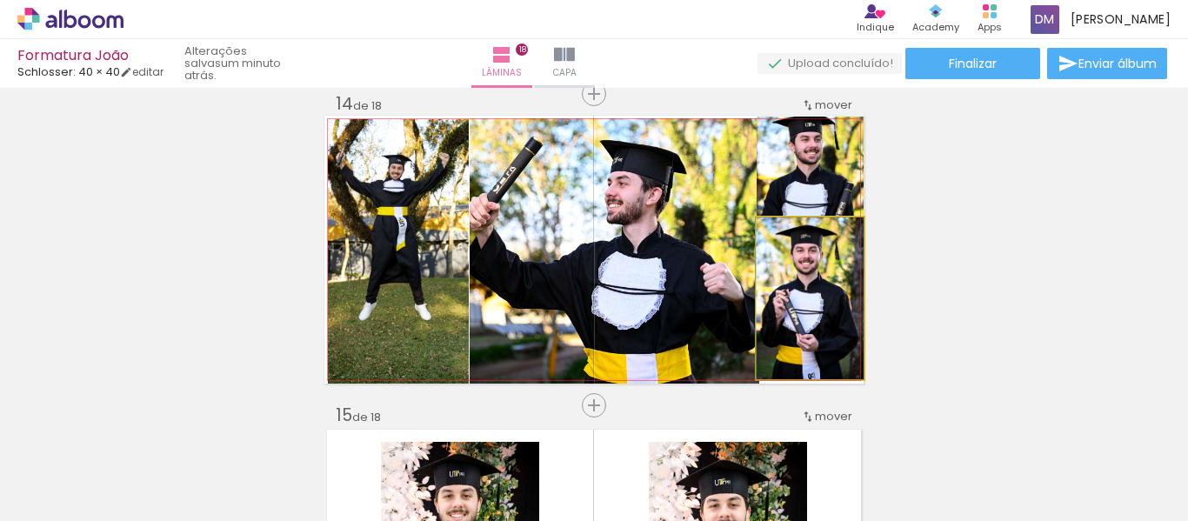
drag, startPoint x: 820, startPoint y: 324, endPoint x: 801, endPoint y: 371, distance: 50.7
click at [806, 380] on quentale-layouter at bounding box center [593, 250] width 539 height 268
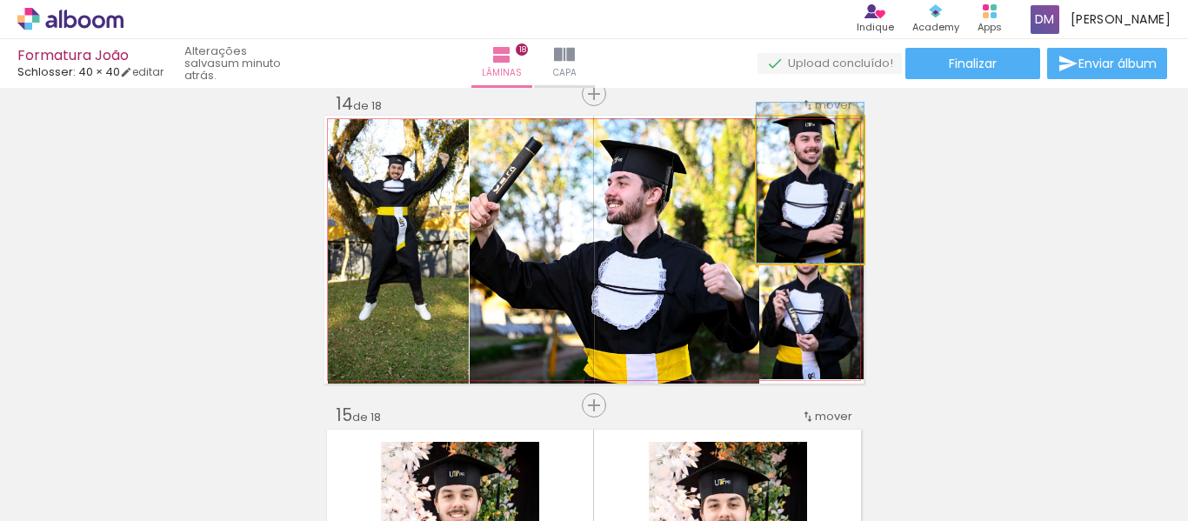
drag, startPoint x: 832, startPoint y: 211, endPoint x: 803, endPoint y: 185, distance: 39.4
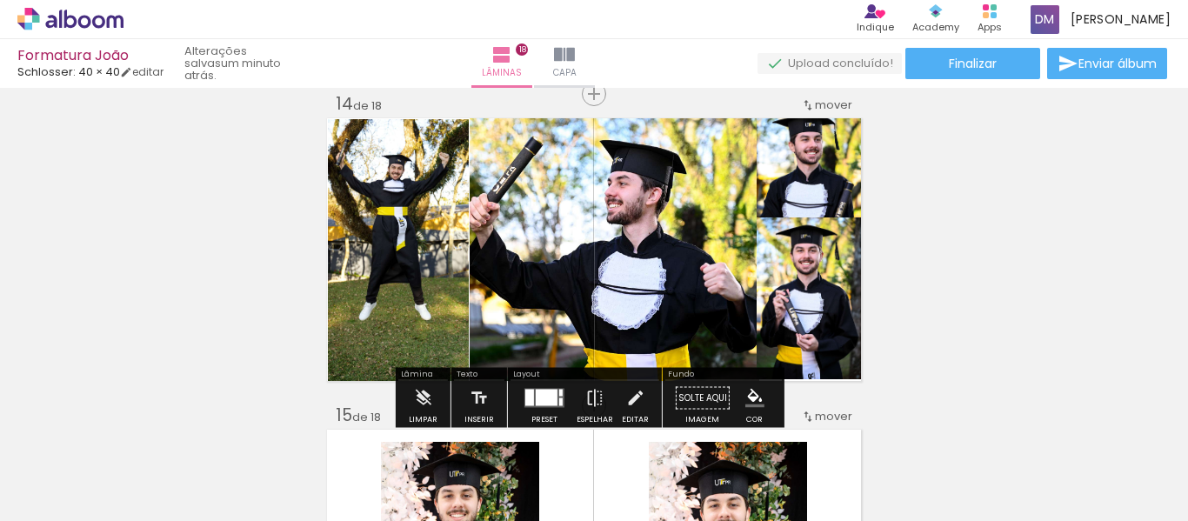
click at [813, 345] on quentale-photo at bounding box center [810, 298] width 107 height 162
click at [625, 391] on iron-icon at bounding box center [634, 398] width 19 height 35
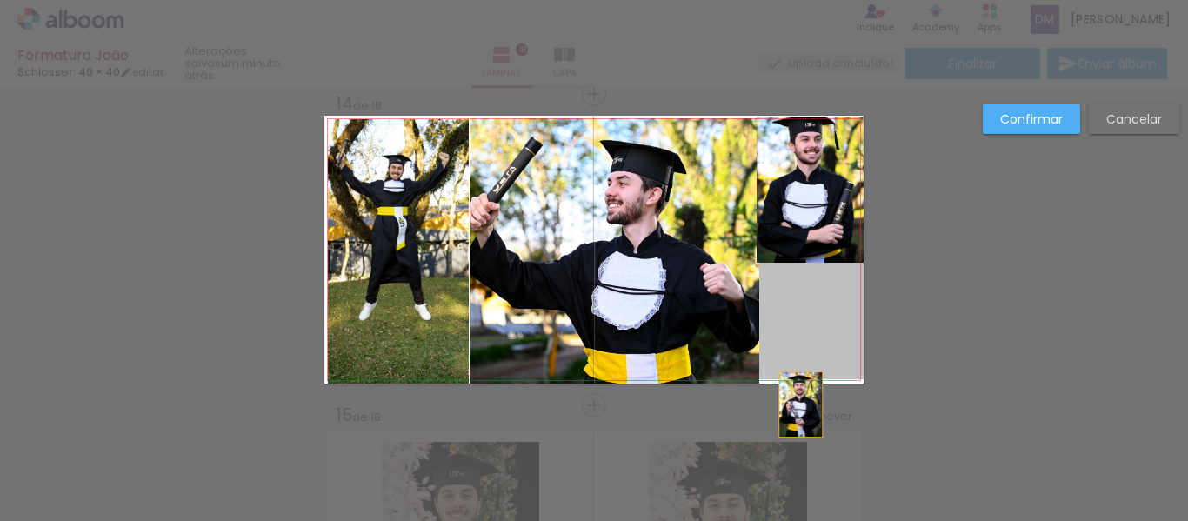
drag, startPoint x: 794, startPoint y: 347, endPoint x: 794, endPoint y: 404, distance: 57.4
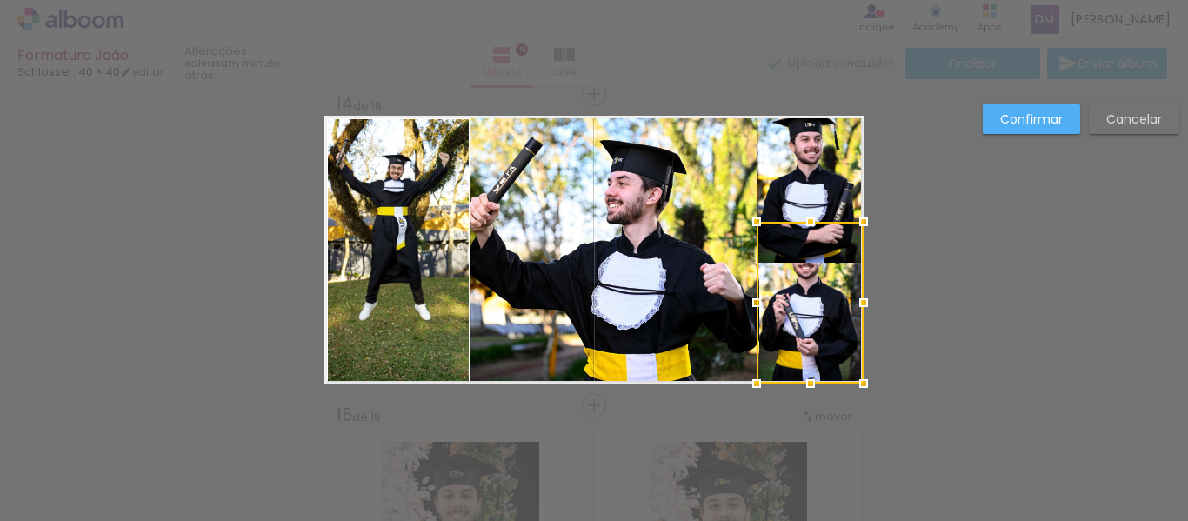
drag, startPoint x: 836, startPoint y: 328, endPoint x: 897, endPoint y: 558, distance: 237.6
click at [897, 520] on html "link( href="../../bower_components/polymer/polymer.html" rel="import" ) picture…" at bounding box center [594, 260] width 1188 height 521
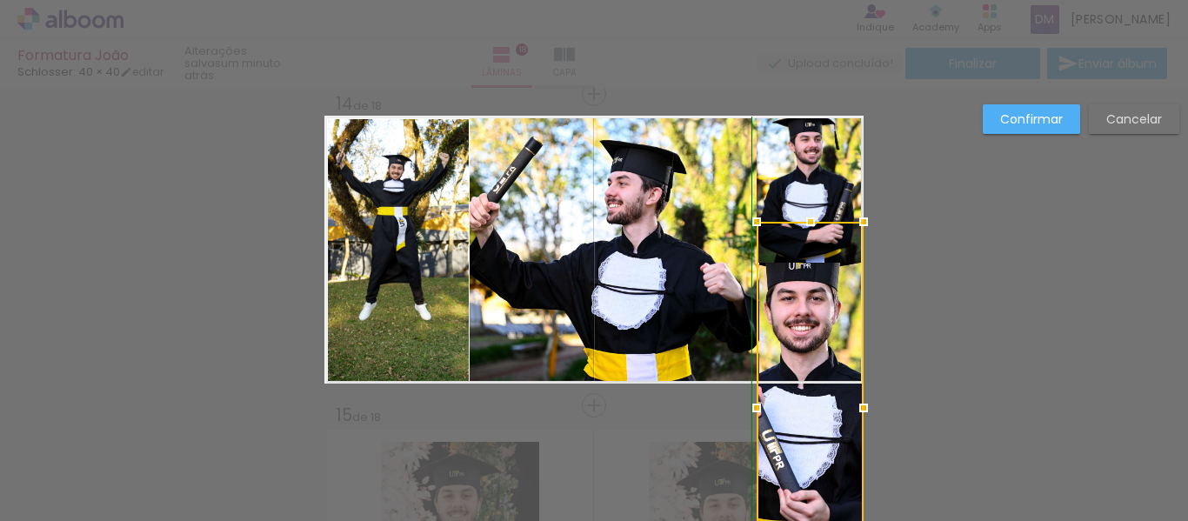
drag, startPoint x: 808, startPoint y: 384, endPoint x: 799, endPoint y: 358, distance: 27.5
click at [799, 358] on div at bounding box center [810, 408] width 107 height 372
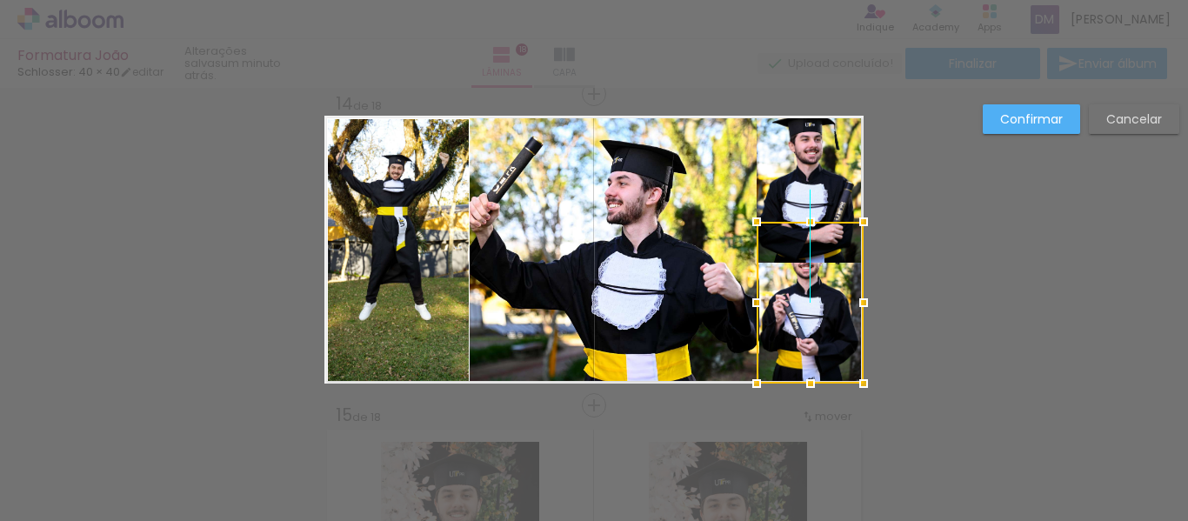
drag, startPoint x: 808, startPoint y: 331, endPoint x: 819, endPoint y: 331, distance: 10.4
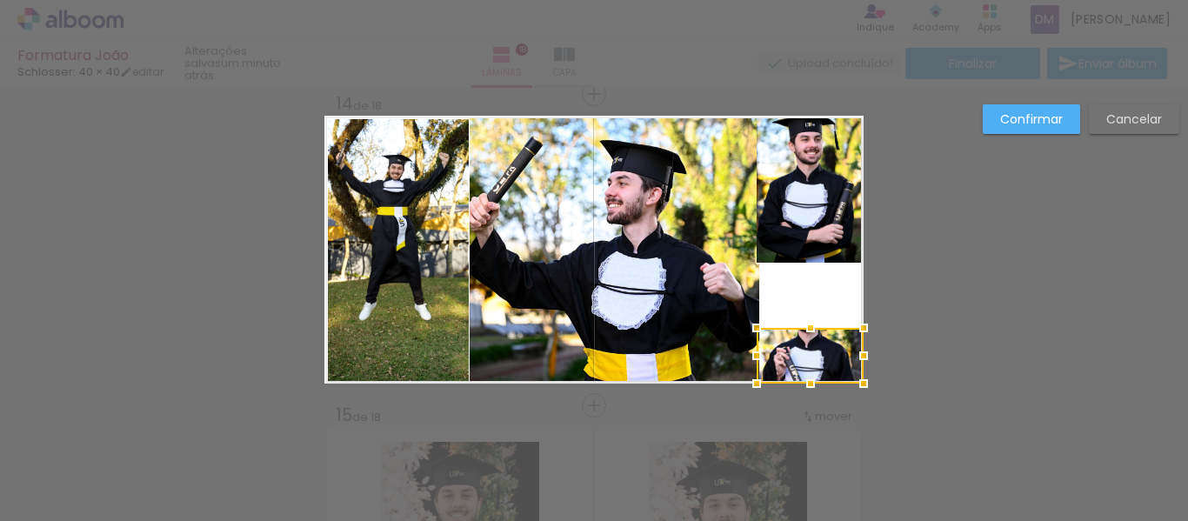
drag, startPoint x: 805, startPoint y: 213, endPoint x: 805, endPoint y: 241, distance: 27.8
click at [805, 241] on album-spread "14 de 18" at bounding box center [593, 250] width 539 height 268
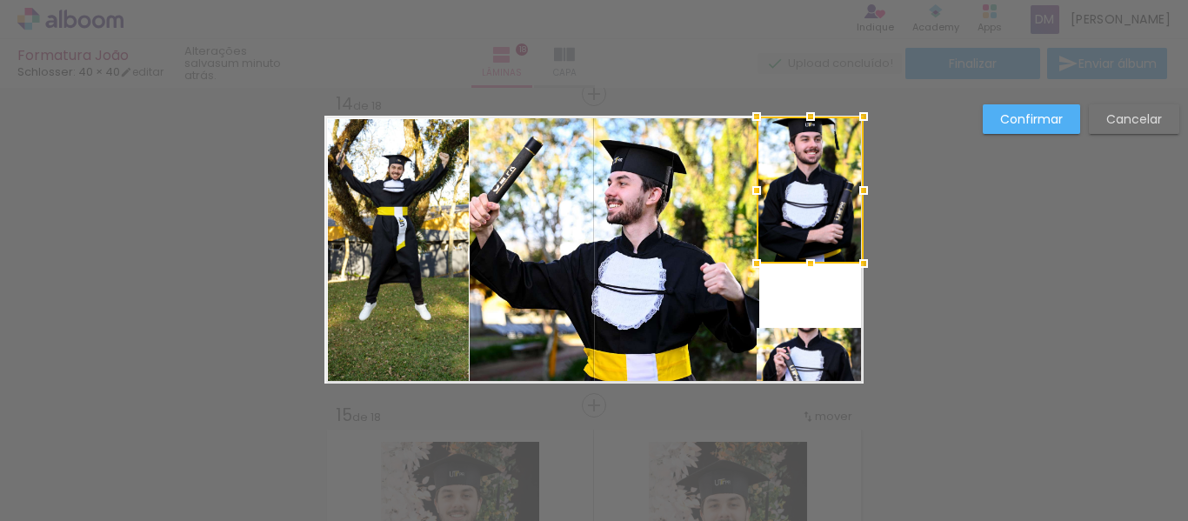
click at [822, 347] on quentale-photo at bounding box center [810, 356] width 107 height 56
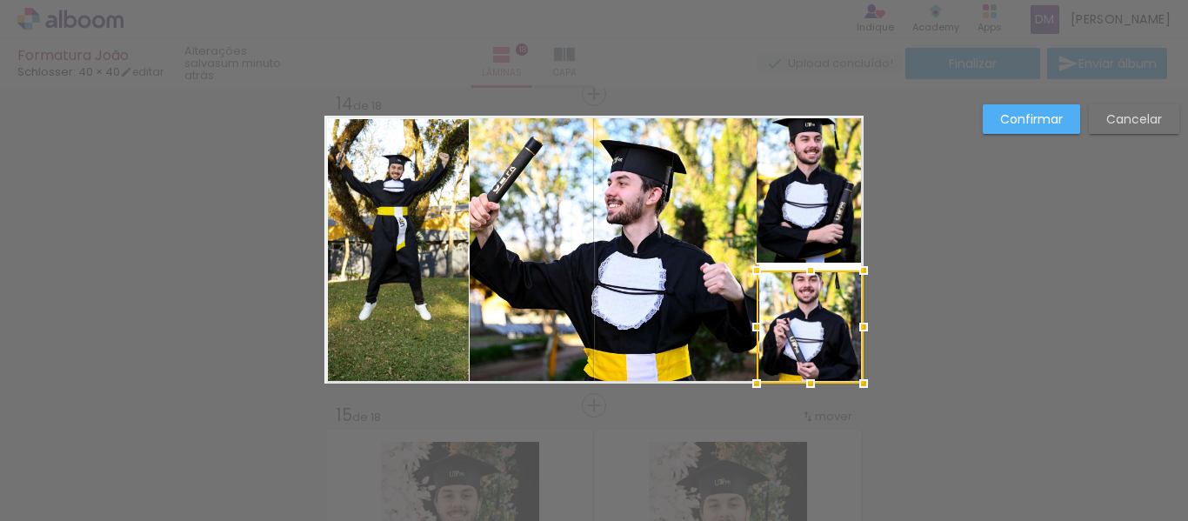
drag, startPoint x: 806, startPoint y: 328, endPoint x: 817, endPoint y: 271, distance: 58.4
click at [817, 271] on div at bounding box center [810, 270] width 35 height 35
click at [799, 373] on quentale-photo at bounding box center [810, 327] width 107 height 113
drag, startPoint x: 803, startPoint y: 387, endPoint x: 798, endPoint y: 410, distance: 23.2
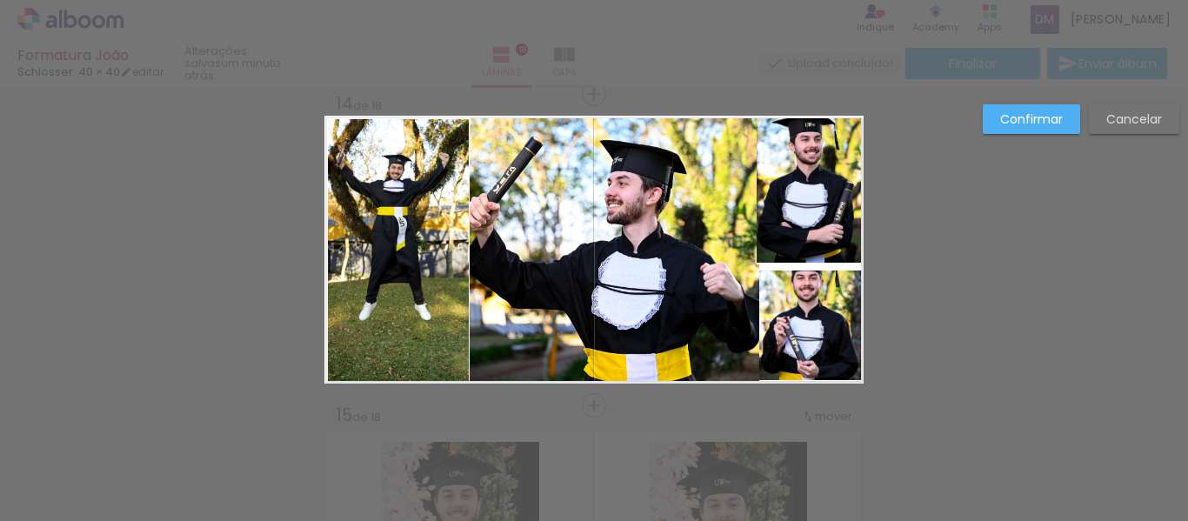
click at [789, 213] on quentale-photo at bounding box center [810, 190] width 107 height 147
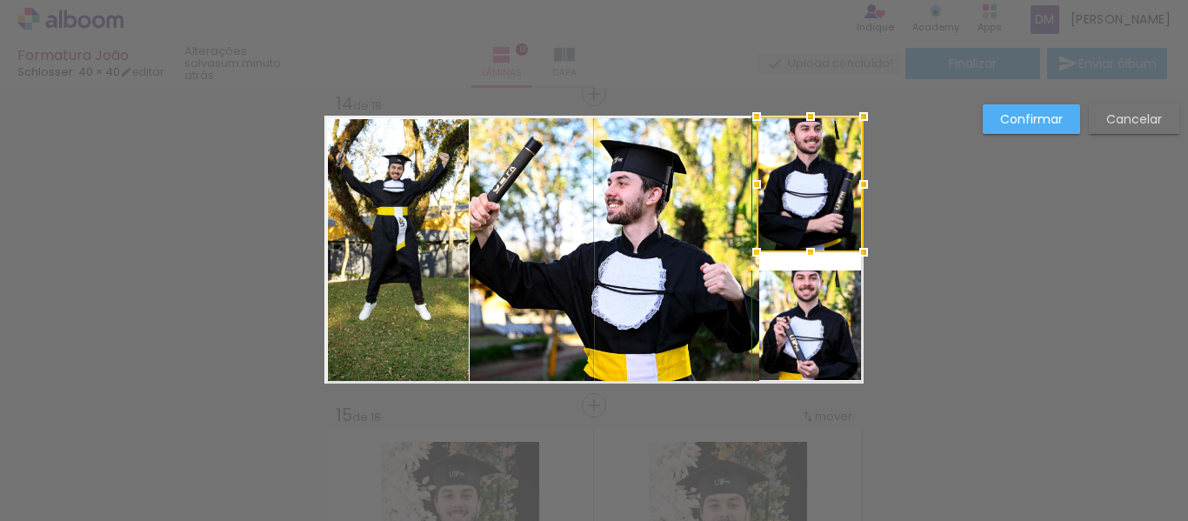
drag, startPoint x: 799, startPoint y: 262, endPoint x: 801, endPoint y: 227, distance: 34.8
click at [801, 227] on div at bounding box center [810, 185] width 107 height 136
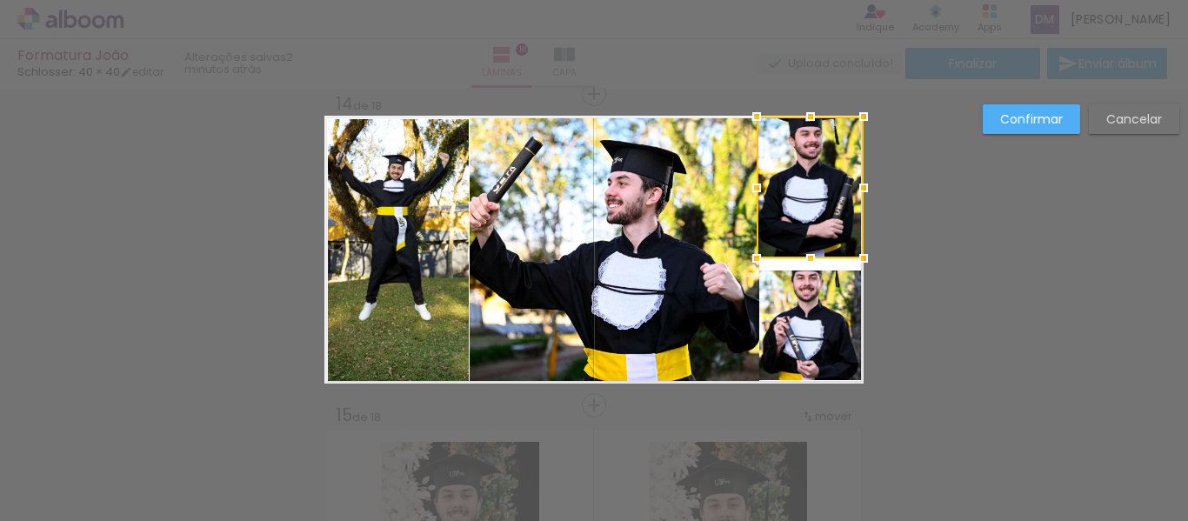
click at [815, 255] on div at bounding box center [810, 258] width 35 height 35
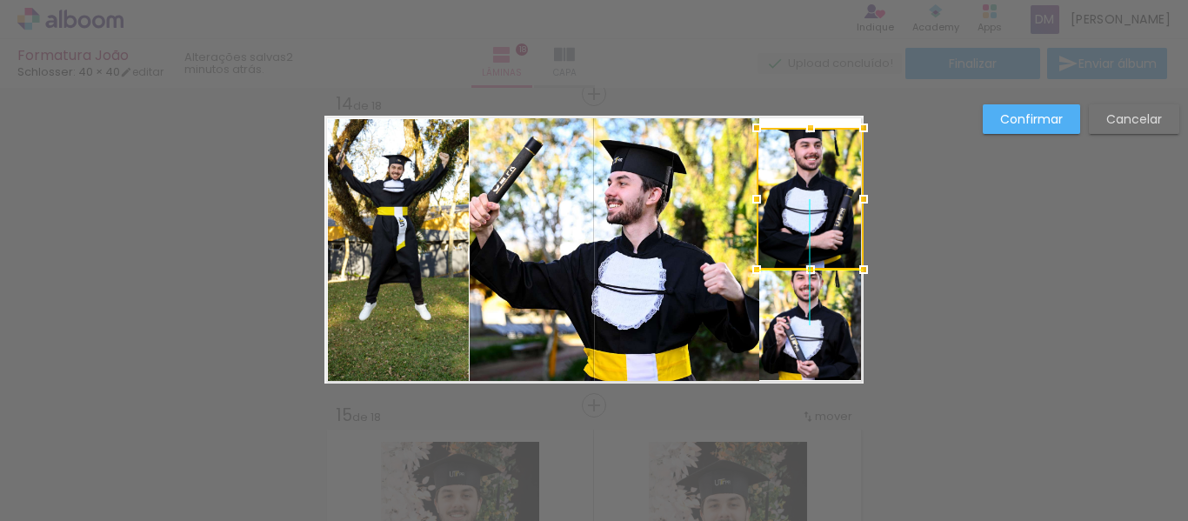
click at [808, 204] on div at bounding box center [810, 199] width 107 height 142
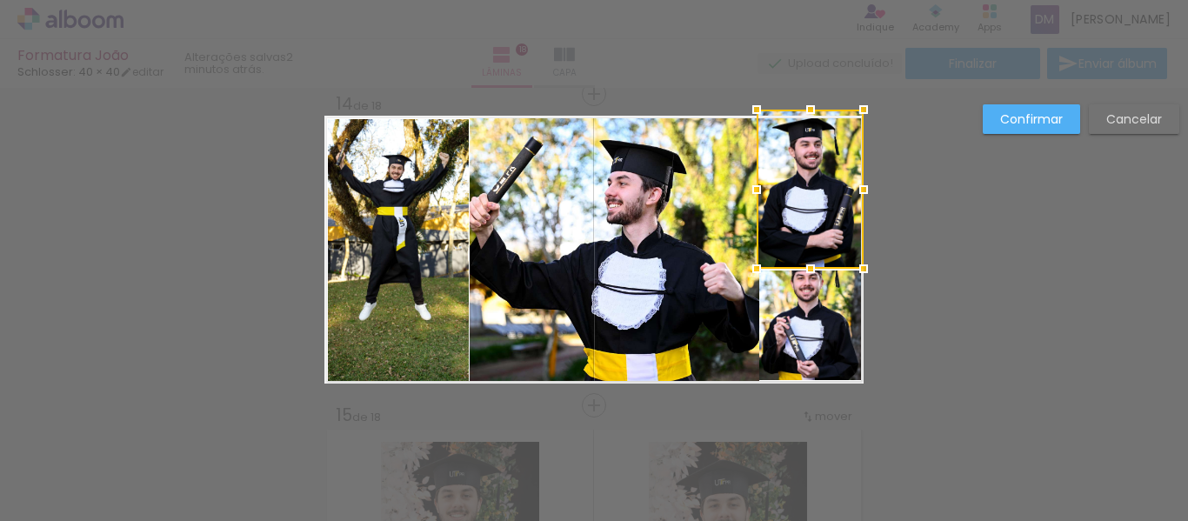
drag, startPoint x: 798, startPoint y: 130, endPoint x: 799, endPoint y: 114, distance: 15.8
click at [799, 114] on div at bounding box center [810, 109] width 35 height 35
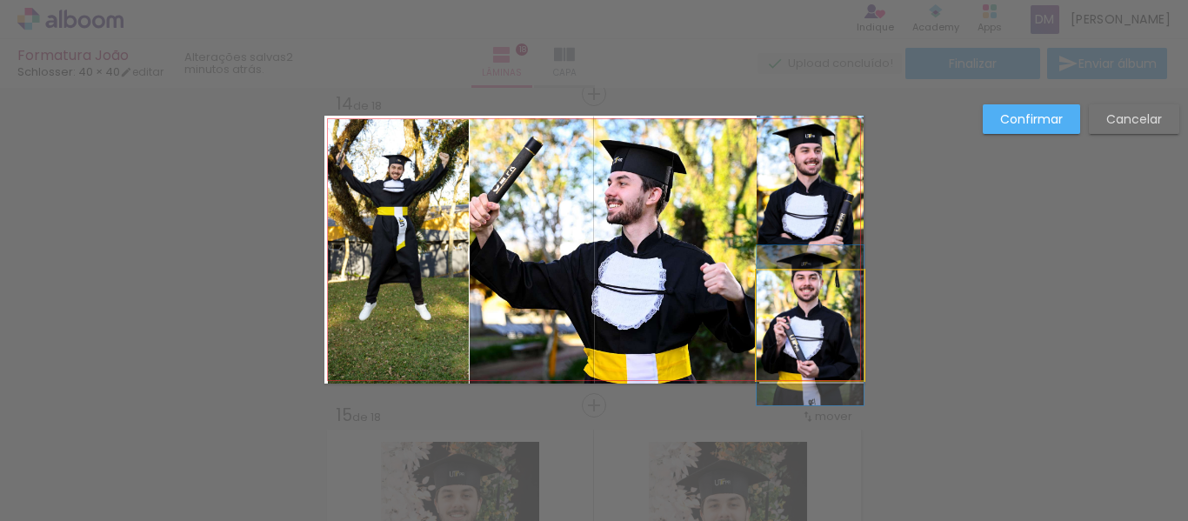
click at [829, 326] on quentale-photo at bounding box center [810, 326] width 107 height 110
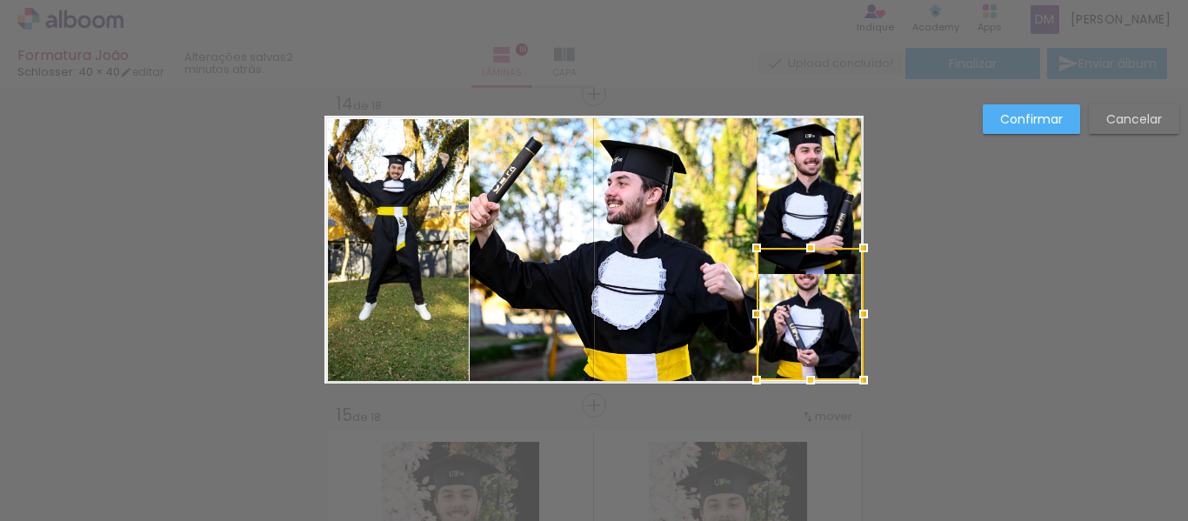
drag, startPoint x: 791, startPoint y: 265, endPoint x: 791, endPoint y: 244, distance: 20.9
click at [793, 244] on div at bounding box center [810, 248] width 35 height 35
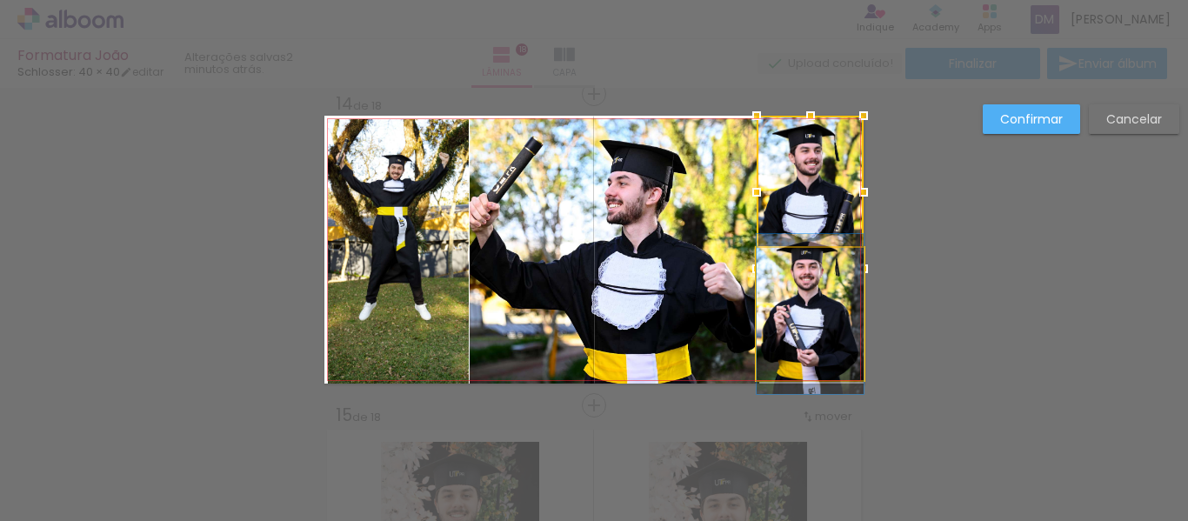
click at [782, 338] on quentale-photo at bounding box center [810, 314] width 107 height 132
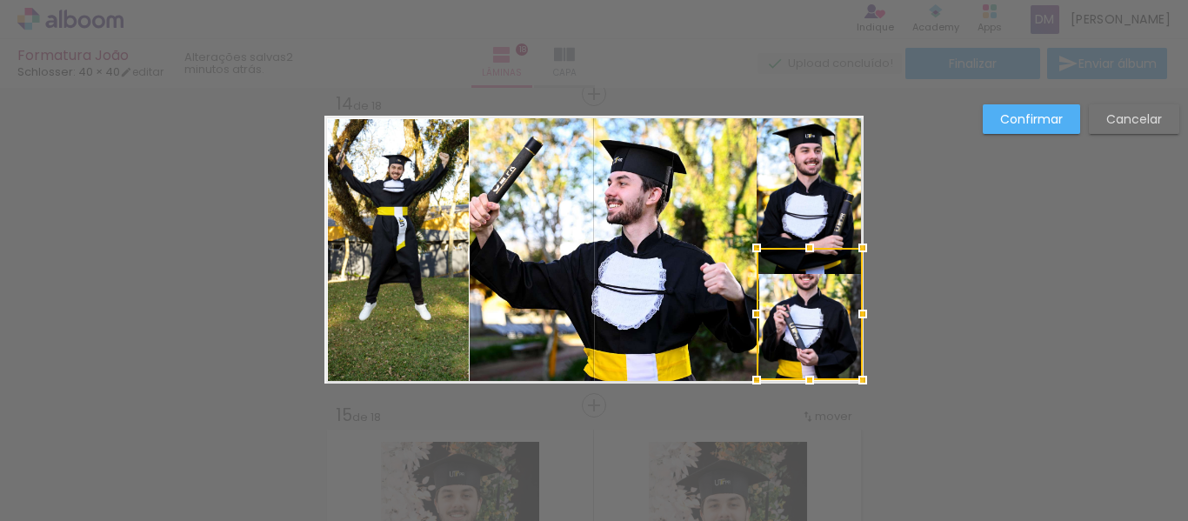
drag, startPoint x: 860, startPoint y: 384, endPoint x: 808, endPoint y: 396, distance: 53.6
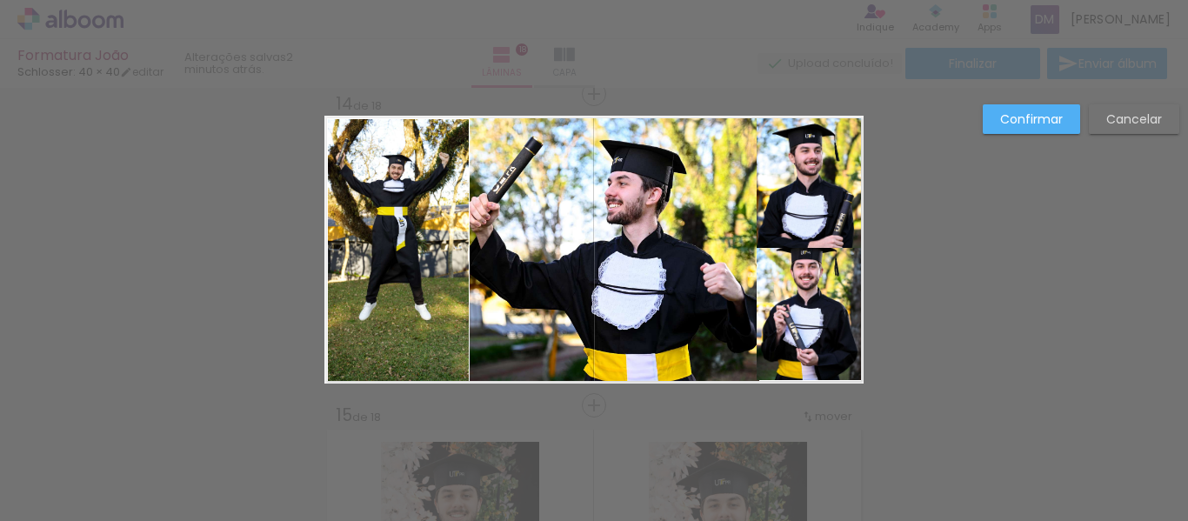
click at [815, 318] on quentale-photo at bounding box center [810, 314] width 106 height 132
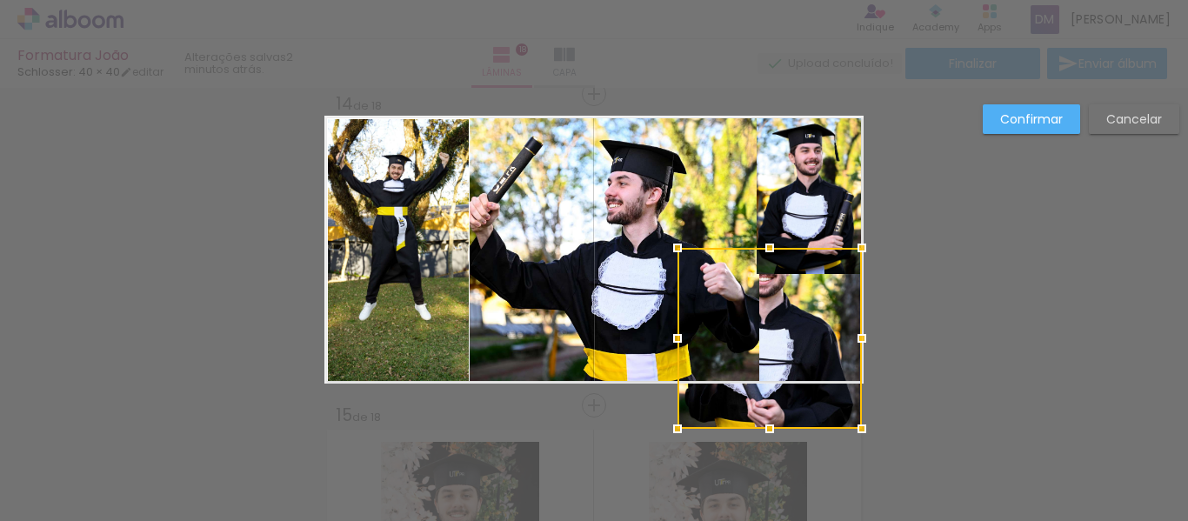
drag, startPoint x: 754, startPoint y: 377, endPoint x: 627, endPoint y: 455, distance: 149.2
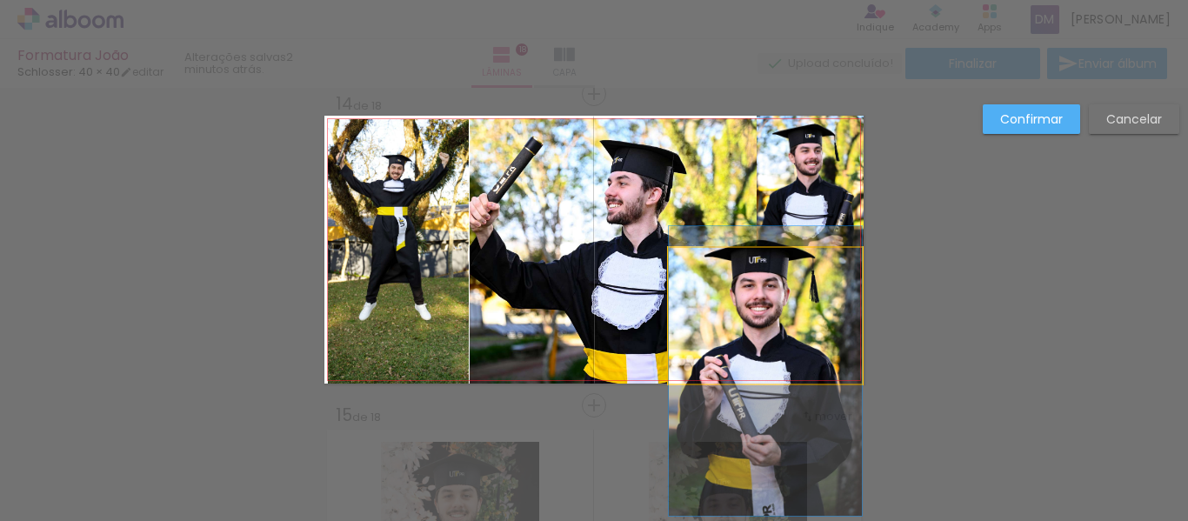
drag, startPoint x: 799, startPoint y: 319, endPoint x: 810, endPoint y: 377, distance: 58.4
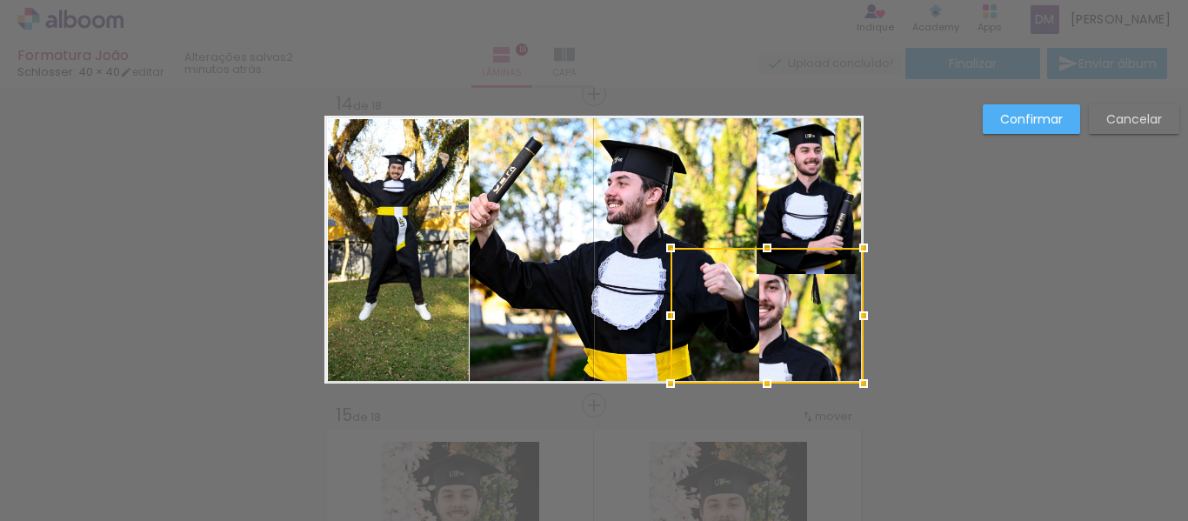
drag, startPoint x: 819, startPoint y: 337, endPoint x: 796, endPoint y: 333, distance: 22.9
drag, startPoint x: 796, startPoint y: 333, endPoint x: 859, endPoint y: 333, distance: 62.6
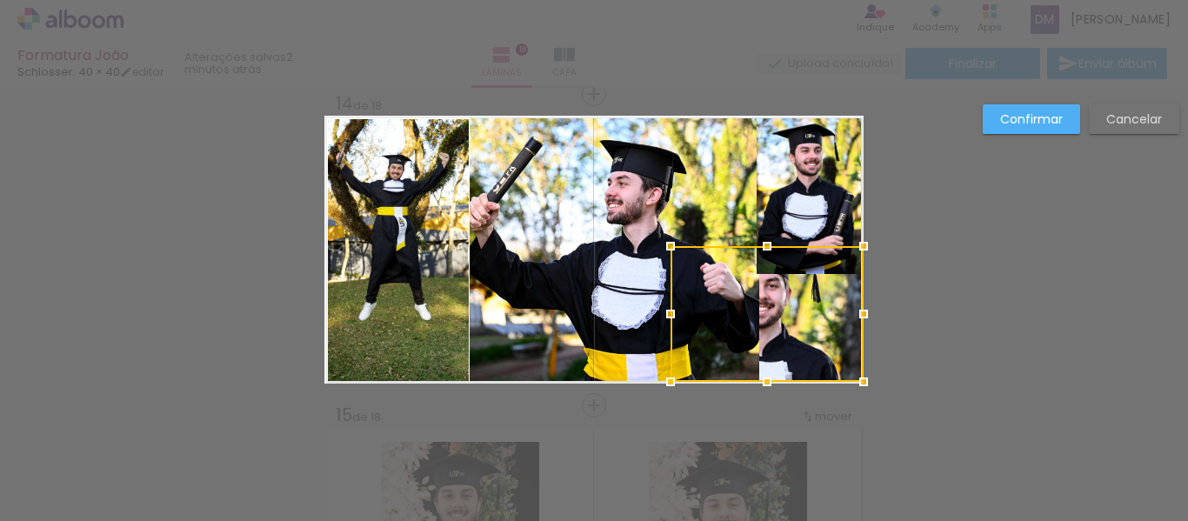
scroll to position [0, 3901]
click at [1027, 130] on paper-button "Confirmar" at bounding box center [1031, 119] width 97 height 30
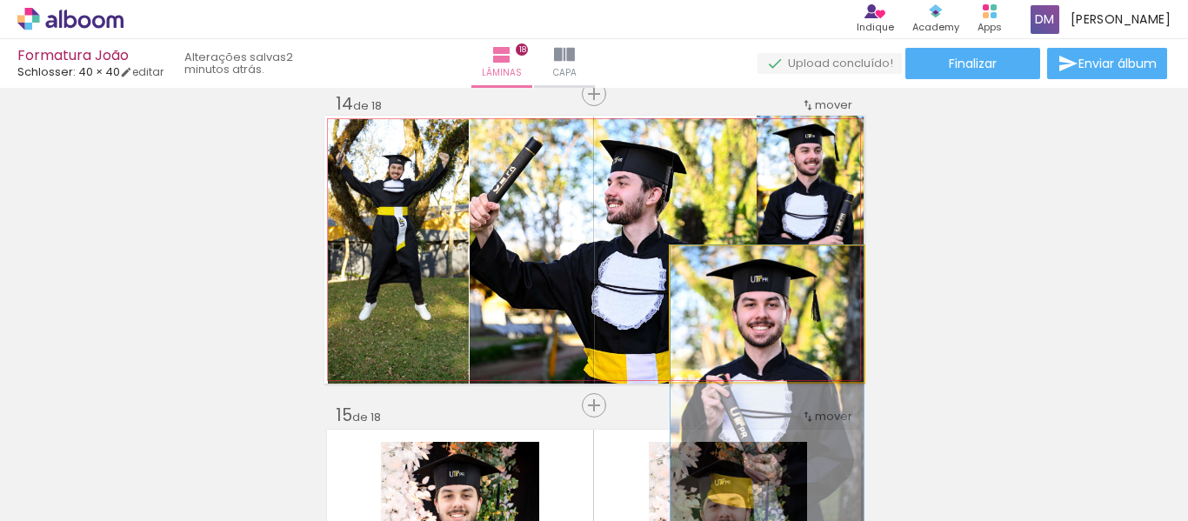
drag, startPoint x: 812, startPoint y: 331, endPoint x: 841, endPoint y: 345, distance: 32.7
click at [815, 361] on quentale-photo at bounding box center [767, 314] width 193 height 136
type paper-slider "100"
click at [705, 260] on div at bounding box center [712, 265] width 16 height 16
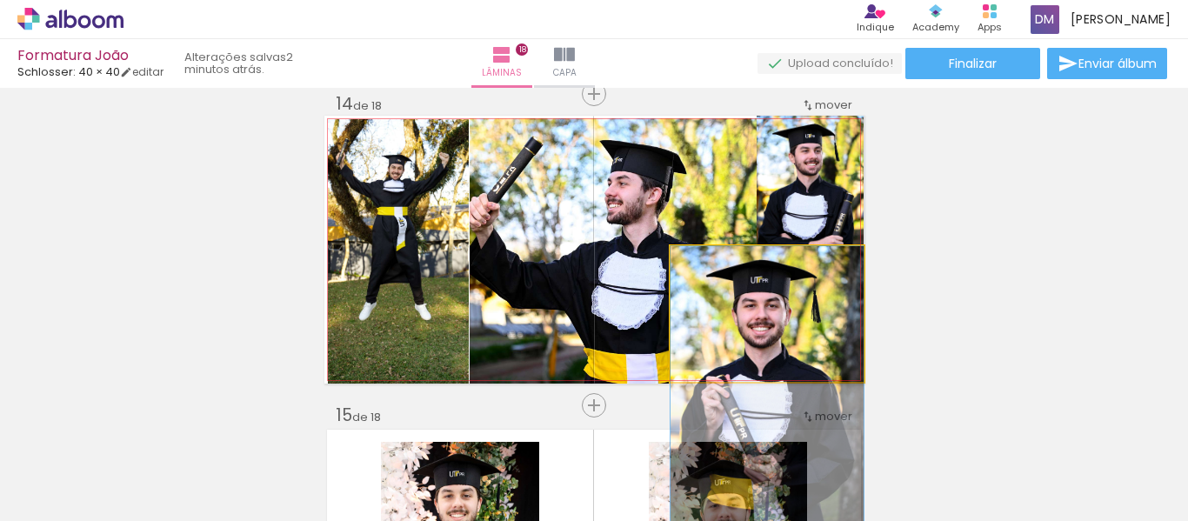
drag, startPoint x: 791, startPoint y: 345, endPoint x: 853, endPoint y: 356, distance: 63.5
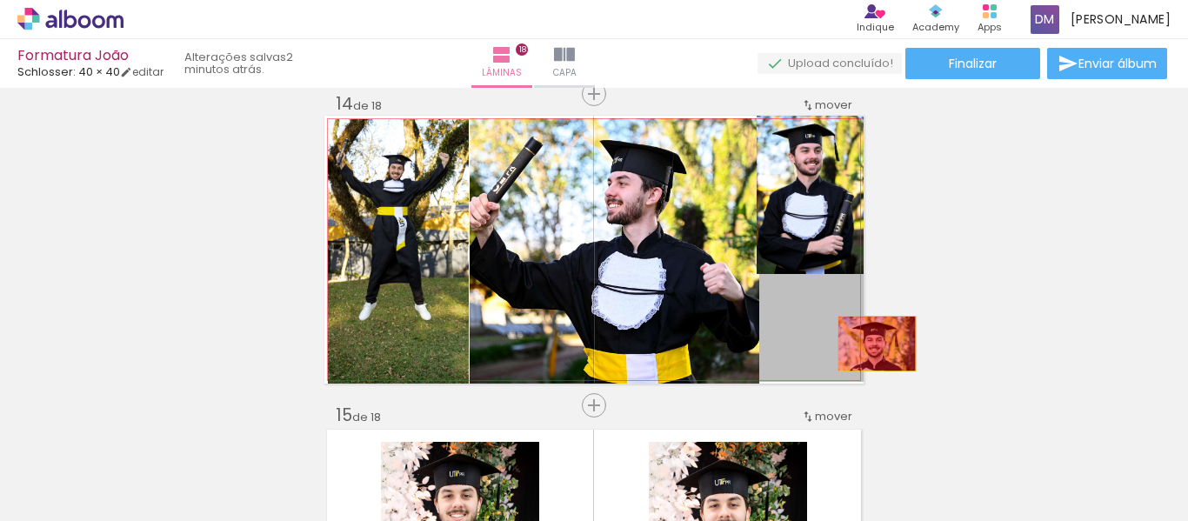
drag, startPoint x: 803, startPoint y: 337, endPoint x: 872, endPoint y: 344, distance: 69.9
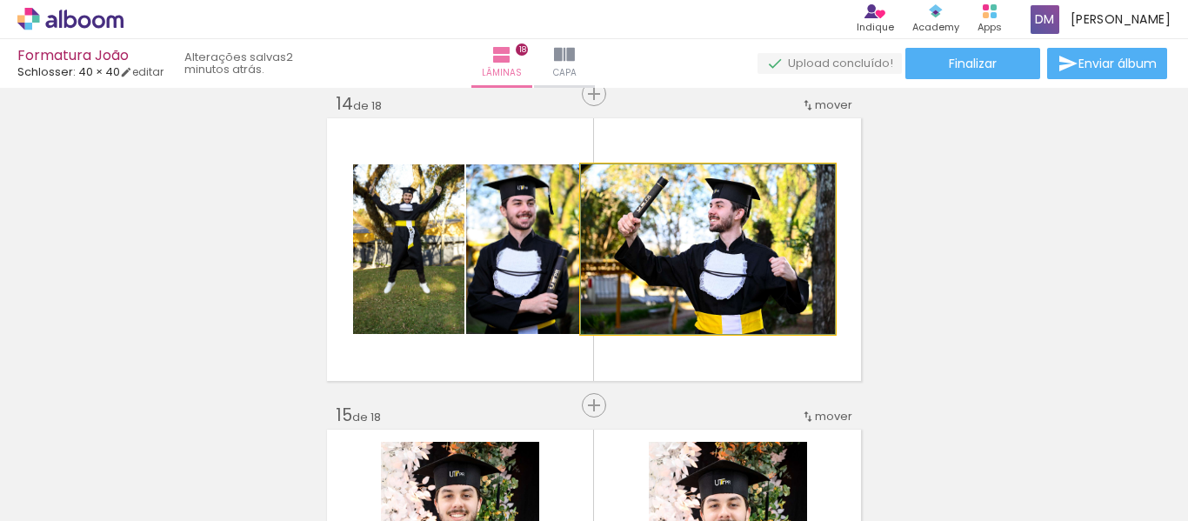
click at [735, 194] on quentale-photo at bounding box center [708, 249] width 254 height 170
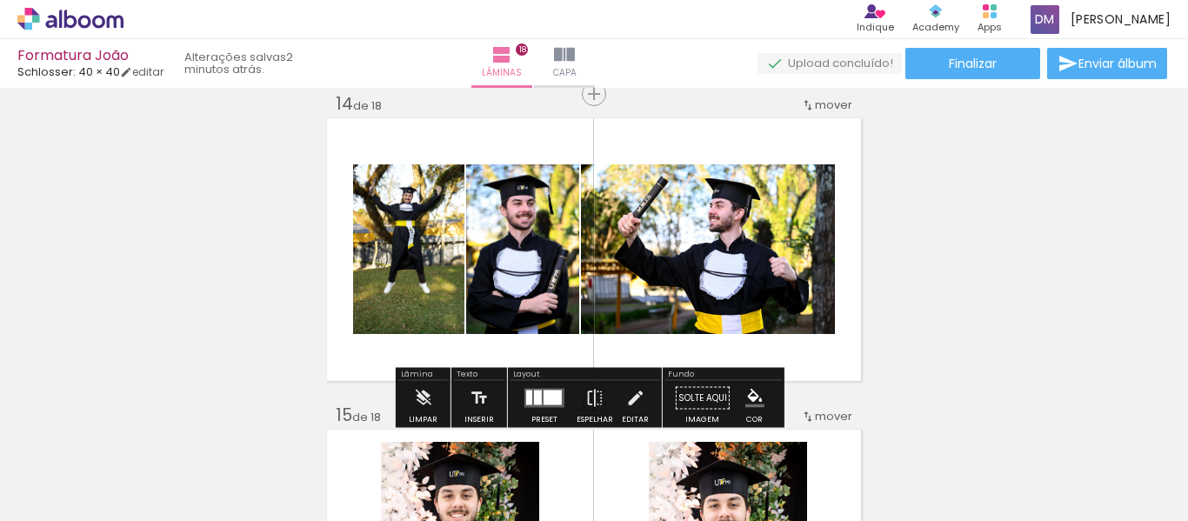
click at [812, 323] on quentale-photo at bounding box center [708, 249] width 254 height 170
click at [799, 297] on quentale-photo at bounding box center [708, 249] width 254 height 170
click at [634, 396] on iron-icon at bounding box center [634, 398] width 19 height 35
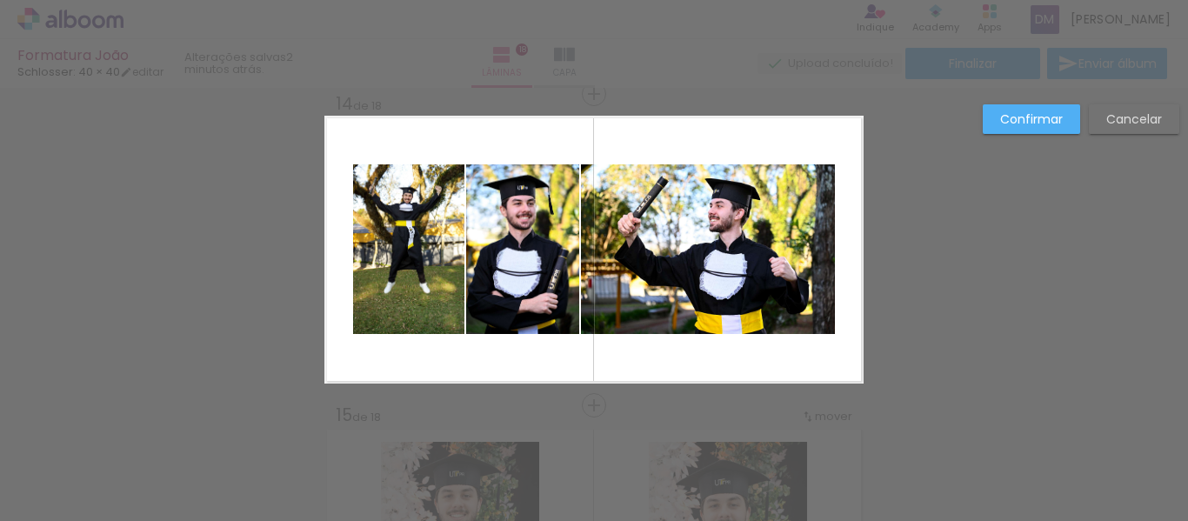
click at [761, 284] on quentale-photo at bounding box center [708, 249] width 254 height 170
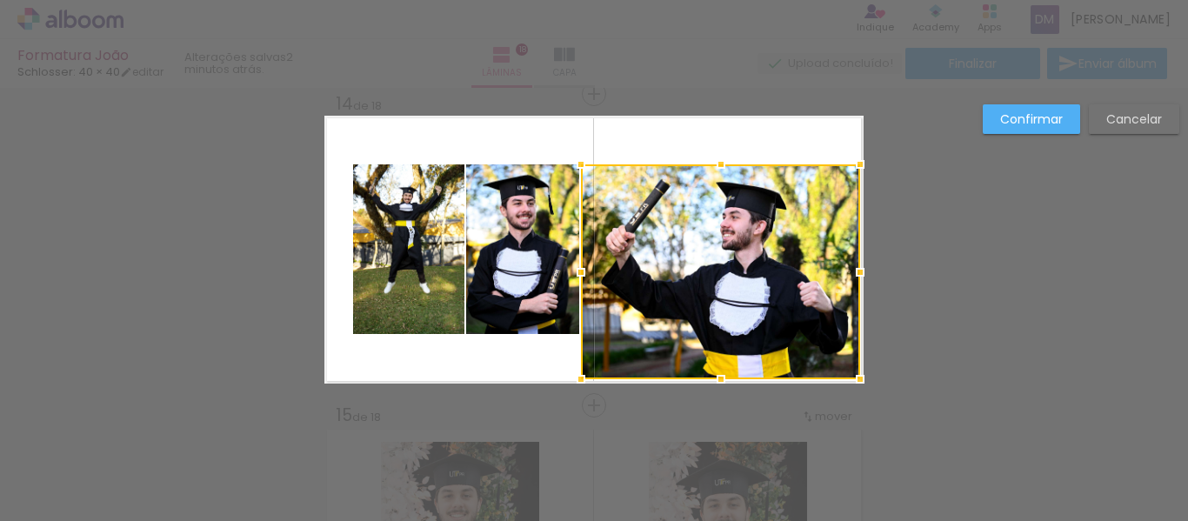
drag, startPoint x: 836, startPoint y: 340, endPoint x: 808, endPoint y: 277, distance: 68.5
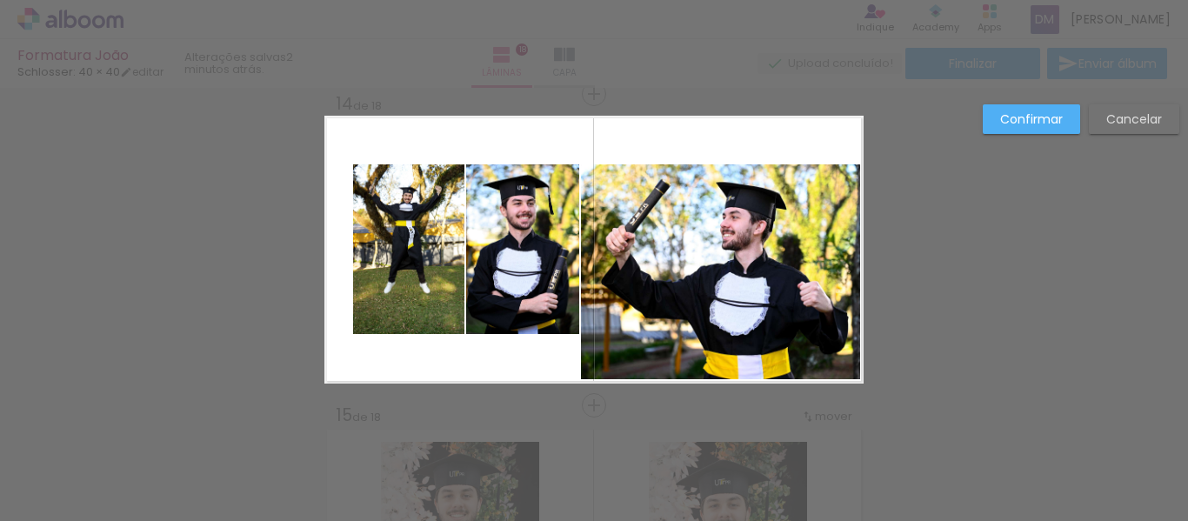
click at [714, 222] on quentale-photo at bounding box center [720, 271] width 279 height 215
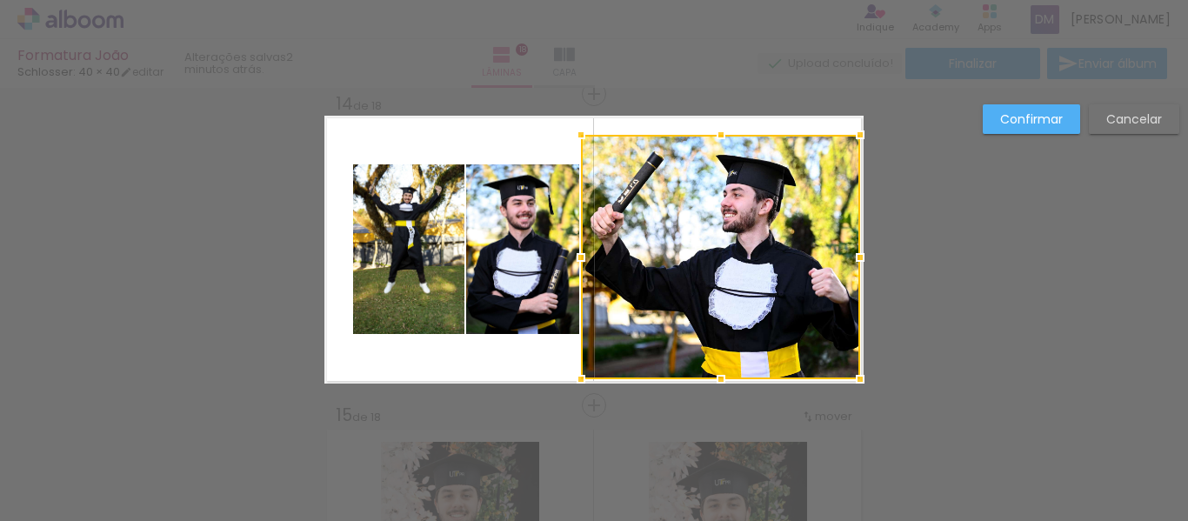
drag, startPoint x: 716, startPoint y: 154, endPoint x: 719, endPoint y: 107, distance: 47.1
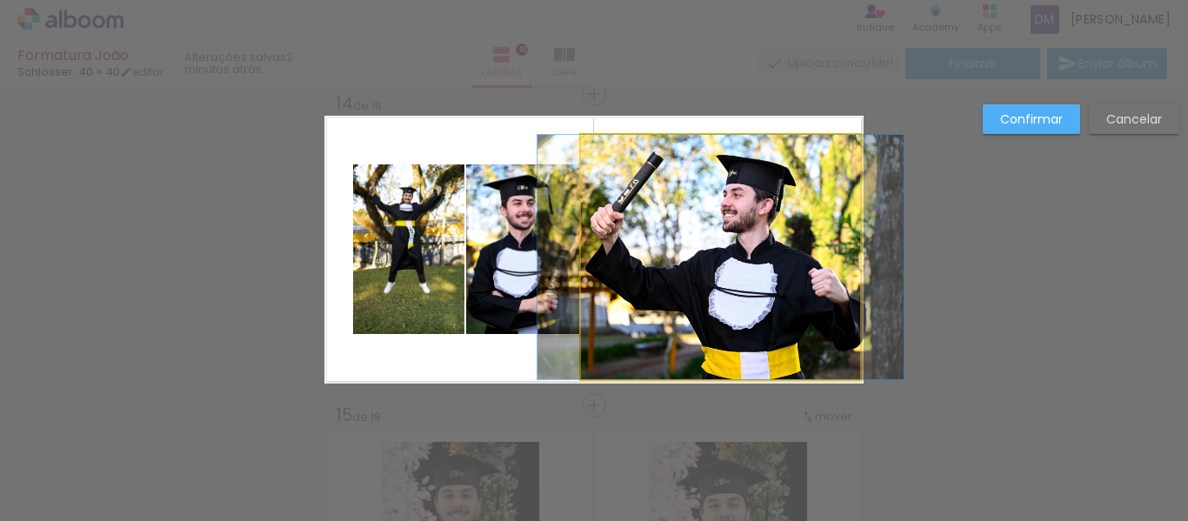
click at [725, 163] on quentale-photo at bounding box center [720, 257] width 279 height 244
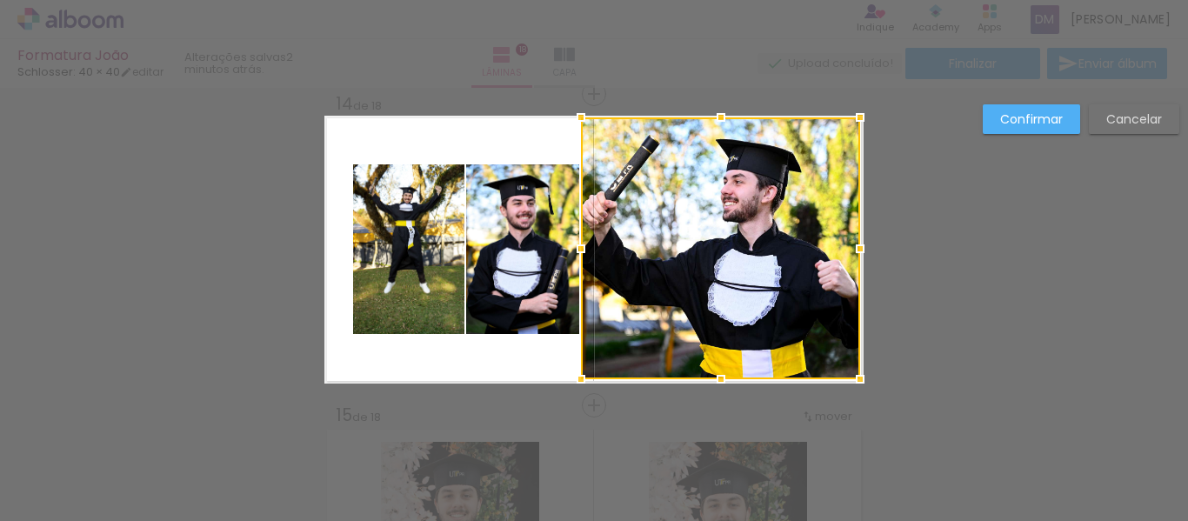
drag, startPoint x: 712, startPoint y: 124, endPoint x: 714, endPoint y: 109, distance: 15.8
click at [714, 109] on div at bounding box center [721, 117] width 35 height 35
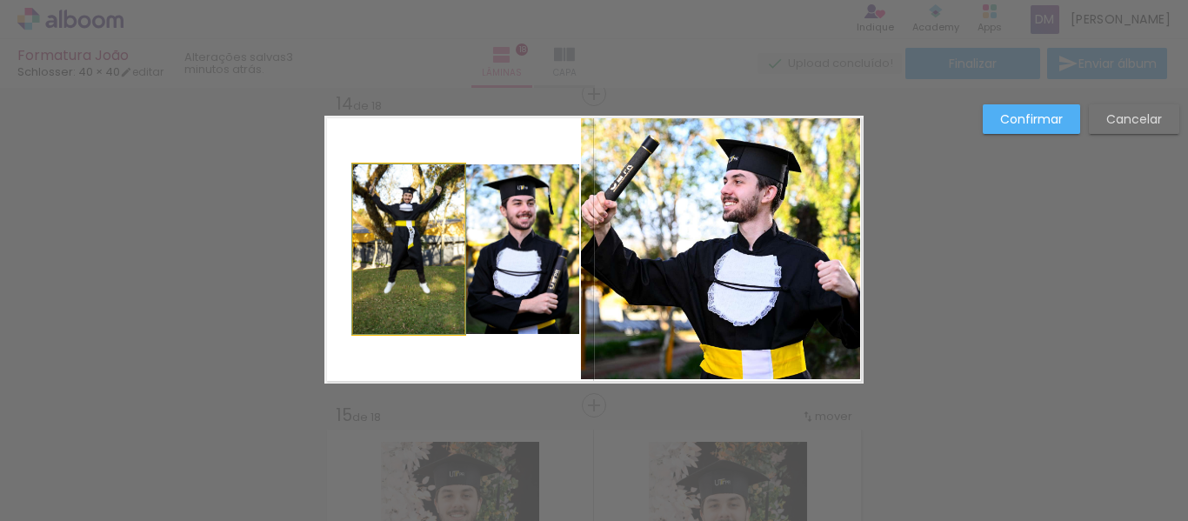
click at [391, 244] on quentale-photo at bounding box center [408, 249] width 111 height 170
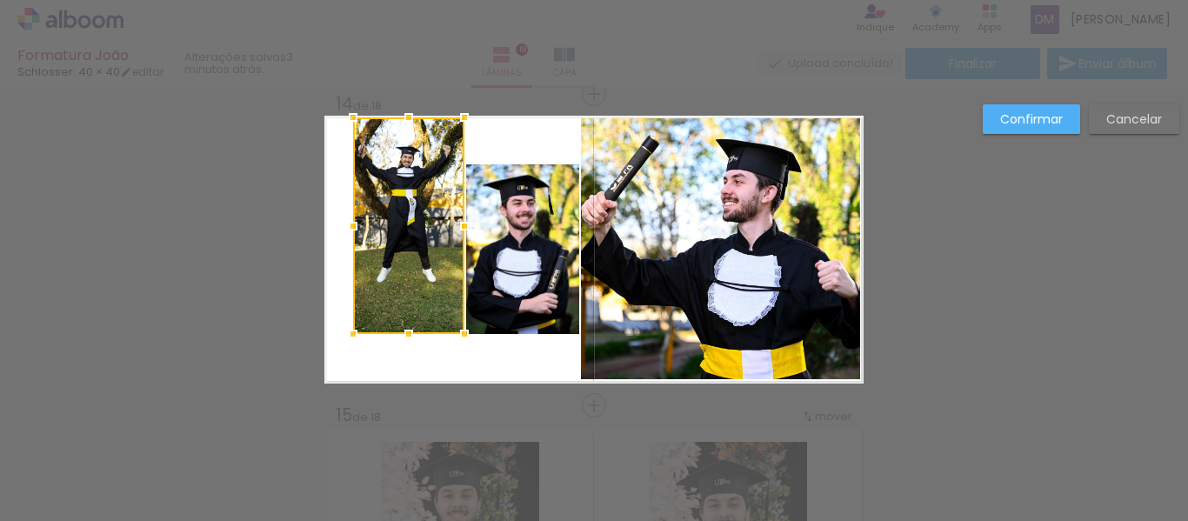
drag, startPoint x: 404, startPoint y: 145, endPoint x: 406, endPoint y: 121, distance: 24.4
click at [406, 121] on div at bounding box center [408, 117] width 35 height 35
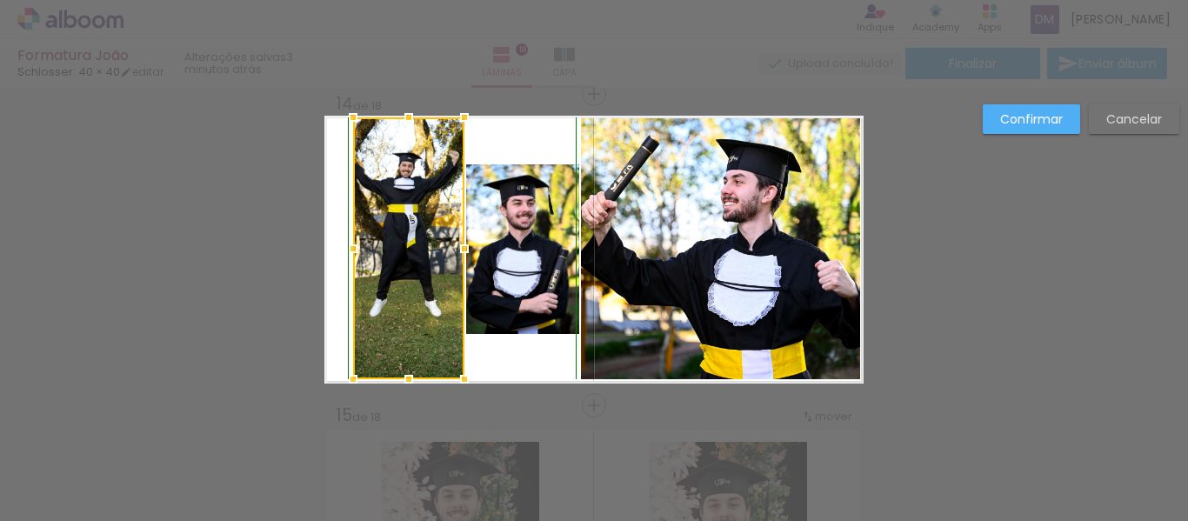
drag, startPoint x: 399, startPoint y: 330, endPoint x: 403, endPoint y: 373, distance: 43.6
click at [403, 373] on div at bounding box center [408, 379] width 35 height 35
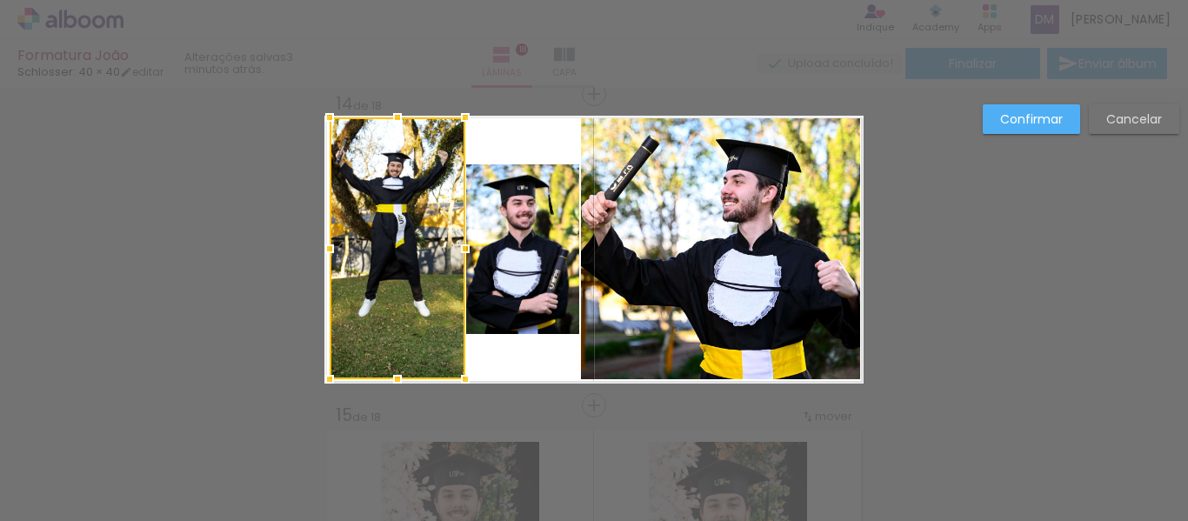
drag, startPoint x: 342, startPoint y: 246, endPoint x: 293, endPoint y: 248, distance: 48.7
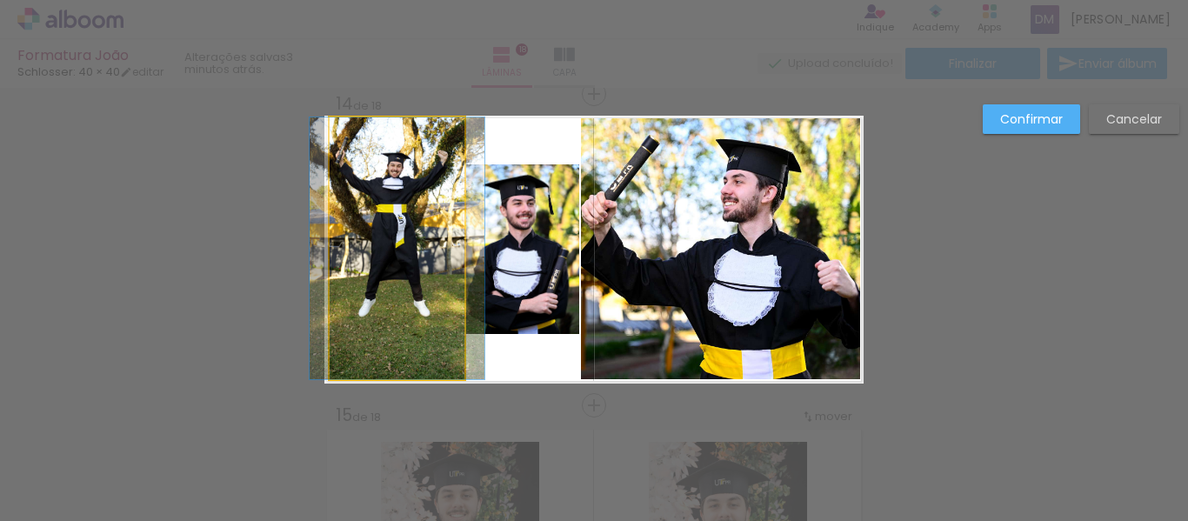
click at [401, 281] on quentale-photo at bounding box center [398, 248] width 136 height 262
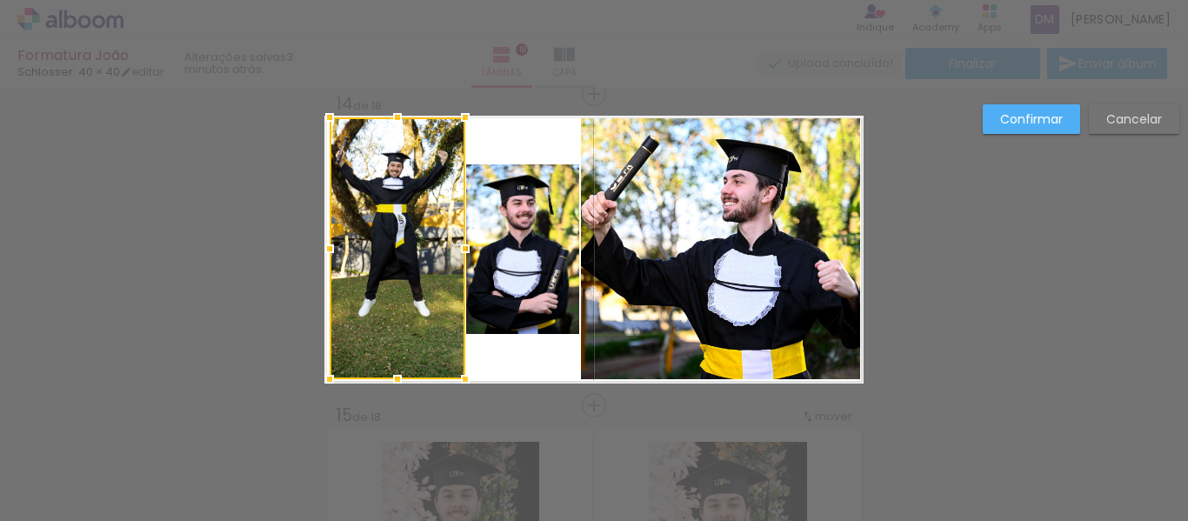
click at [526, 300] on quentale-photo at bounding box center [522, 249] width 113 height 170
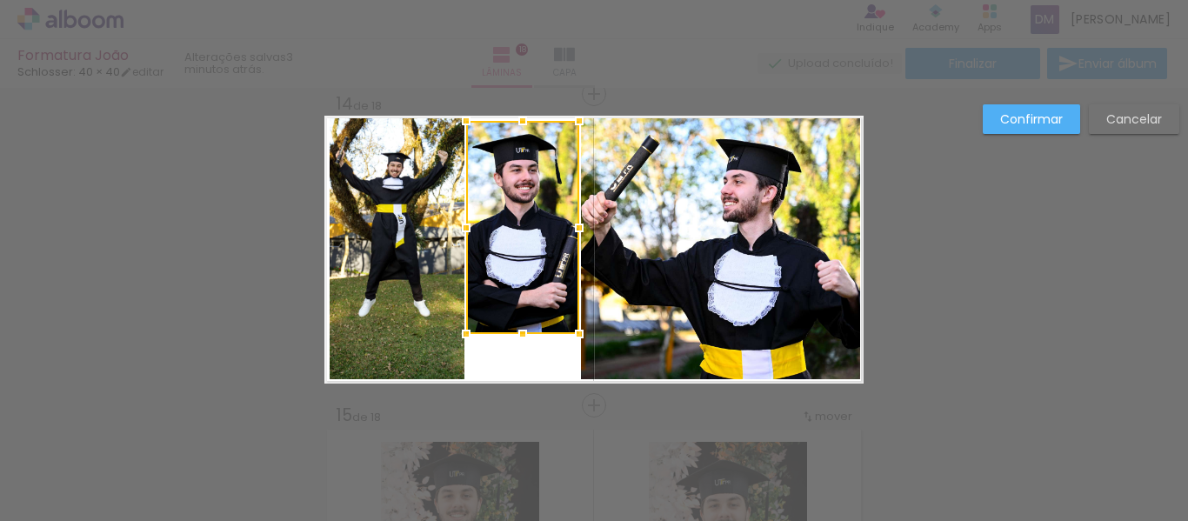
drag, startPoint x: 521, startPoint y: 164, endPoint x: 526, endPoint y: 121, distance: 43.8
click at [526, 121] on div at bounding box center [522, 121] width 35 height 35
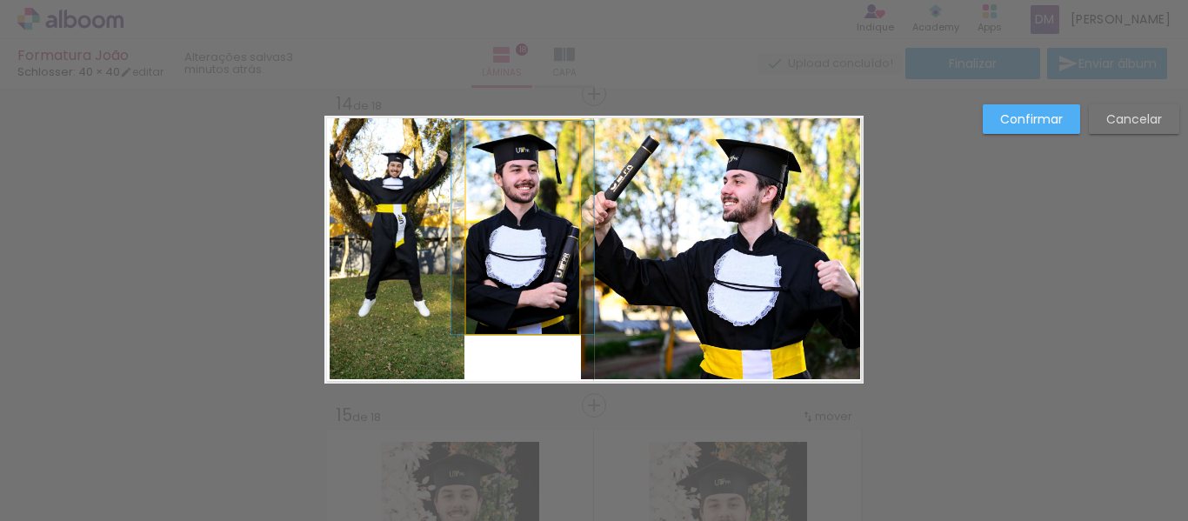
click at [497, 328] on quentale-photo at bounding box center [522, 227] width 113 height 213
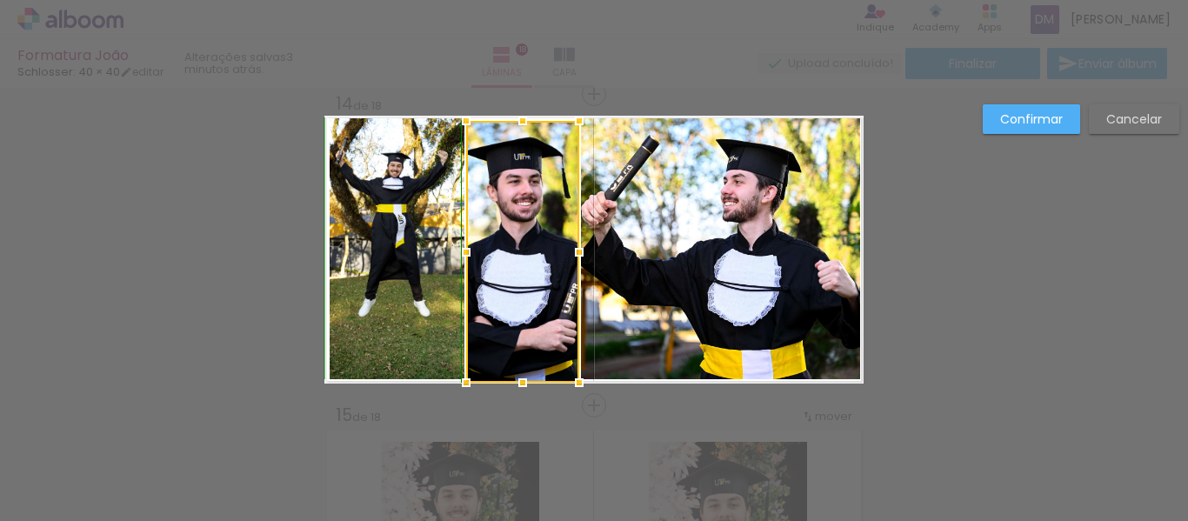
drag, startPoint x: 512, startPoint y: 335, endPoint x: 505, endPoint y: 378, distance: 44.0
click at [505, 378] on div at bounding box center [522, 382] width 35 height 35
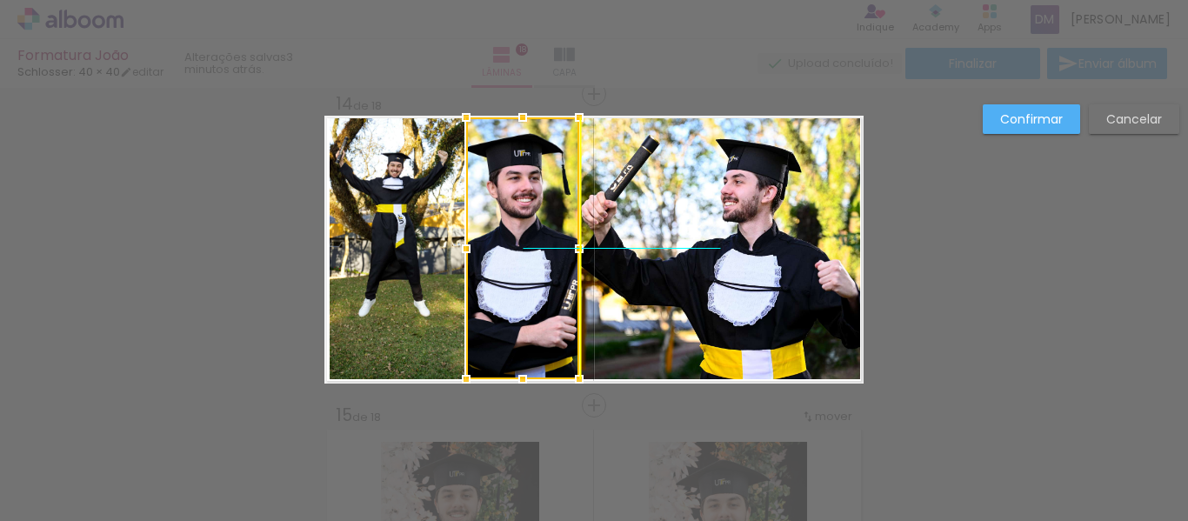
click at [521, 293] on div at bounding box center [522, 248] width 113 height 262
click at [0, 0] on slot "Confirmar" at bounding box center [0, 0] width 0 height 0
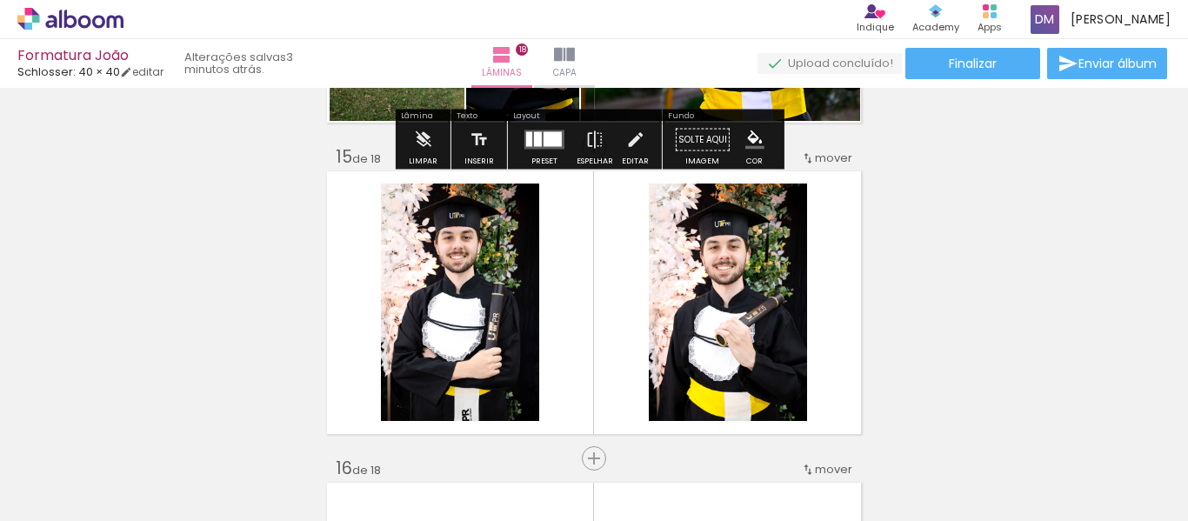
scroll to position [4332, 0]
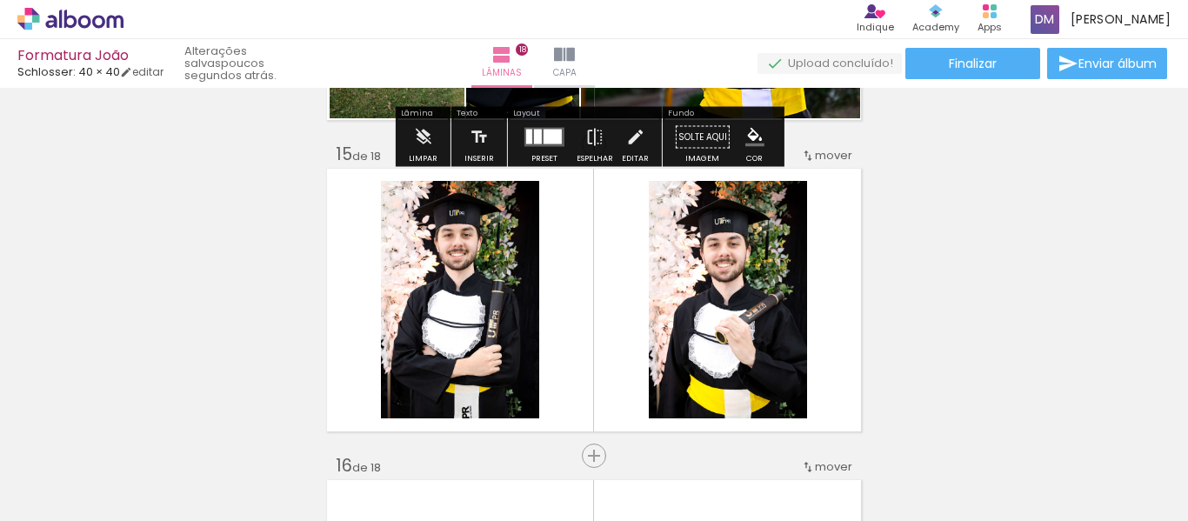
drag, startPoint x: 819, startPoint y: 154, endPoint x: 805, endPoint y: 119, distance: 37.5
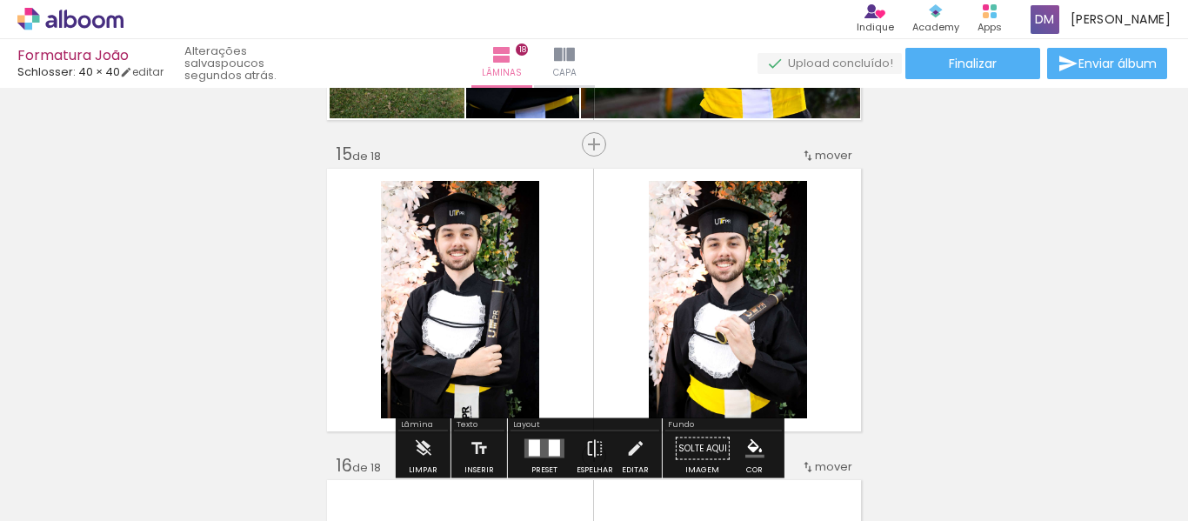
click at [808, 152] on iron-icon at bounding box center [808, 156] width 14 height 14
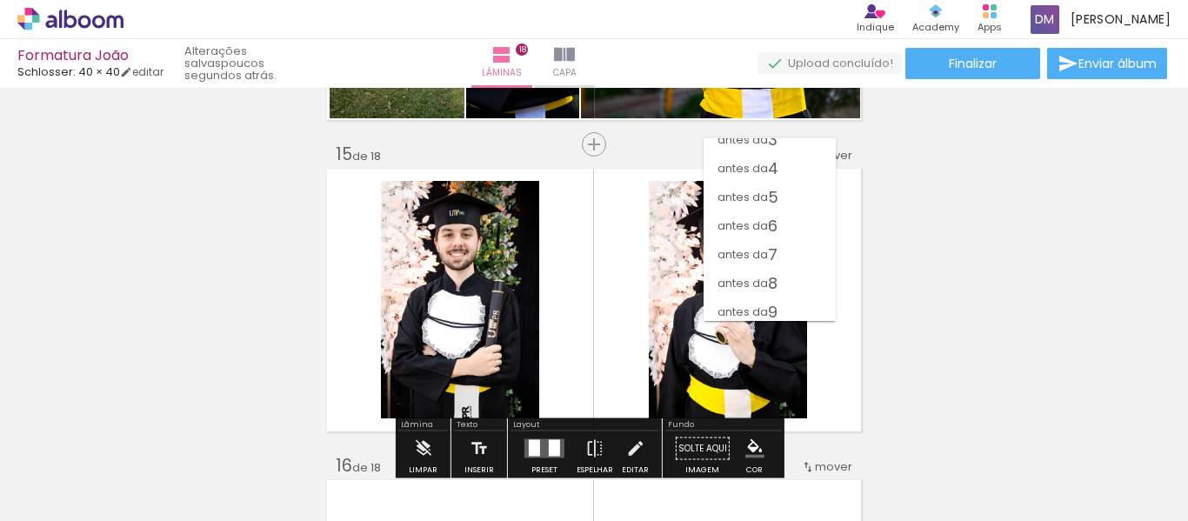
scroll to position [0, 0]
click at [787, 177] on paper-item "antes da 2" at bounding box center [770, 181] width 132 height 29
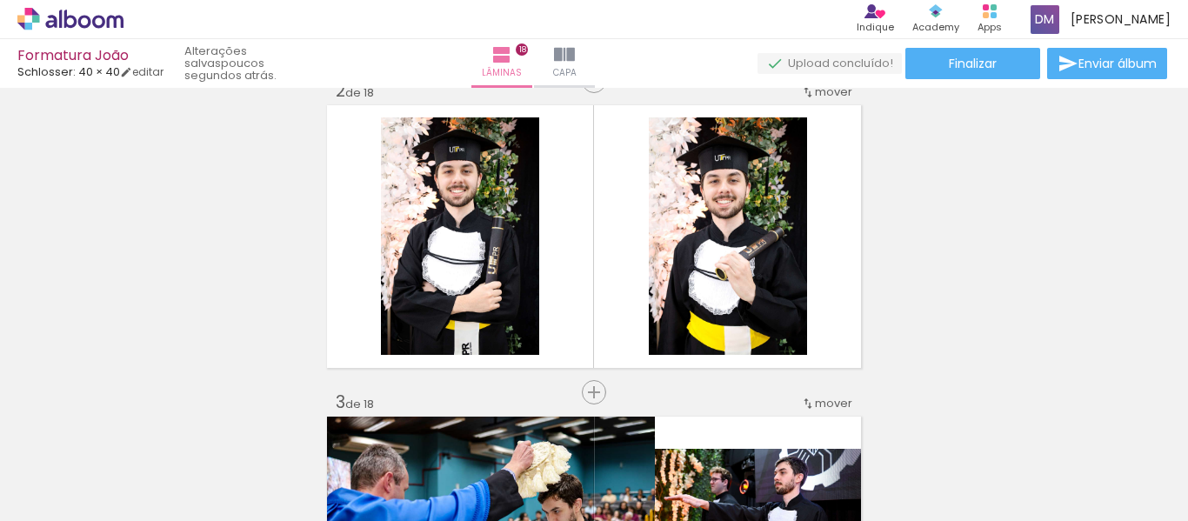
scroll to position [348, 0]
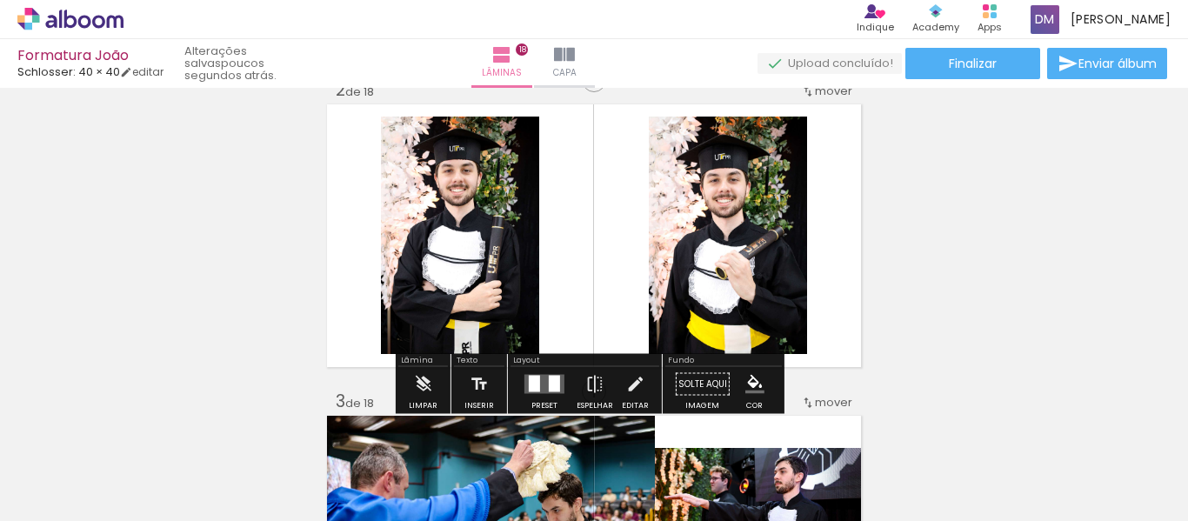
click at [418, 243] on quentale-photo at bounding box center [460, 235] width 158 height 237
click at [631, 380] on iron-icon at bounding box center [634, 384] width 19 height 35
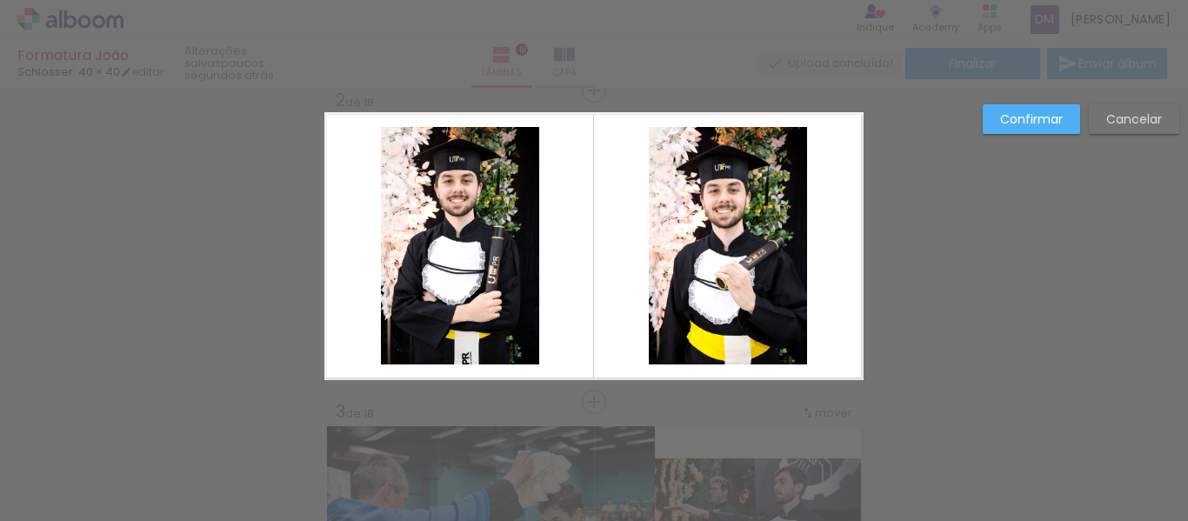
scroll to position [334, 0]
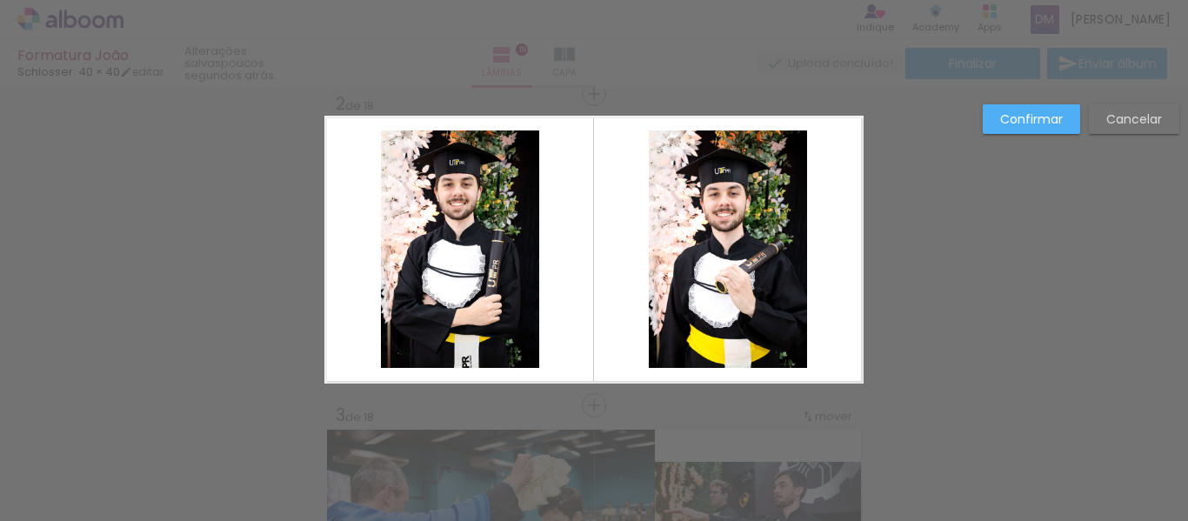
click at [472, 269] on quentale-photo at bounding box center [460, 248] width 158 height 237
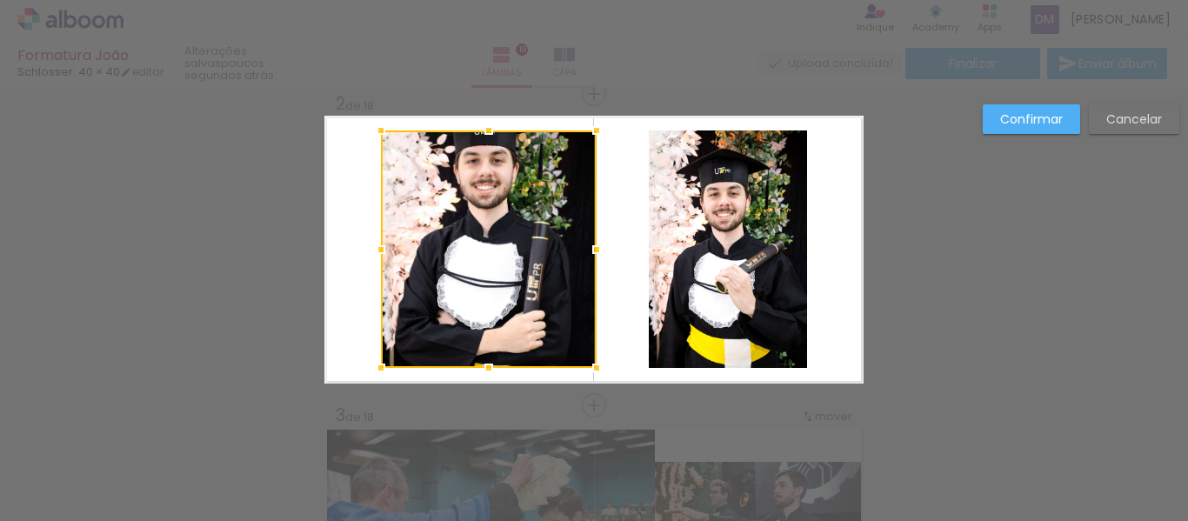
drag, startPoint x: 535, startPoint y: 262, endPoint x: 589, endPoint y: 267, distance: 54.2
click at [589, 267] on div at bounding box center [489, 248] width 216 height 237
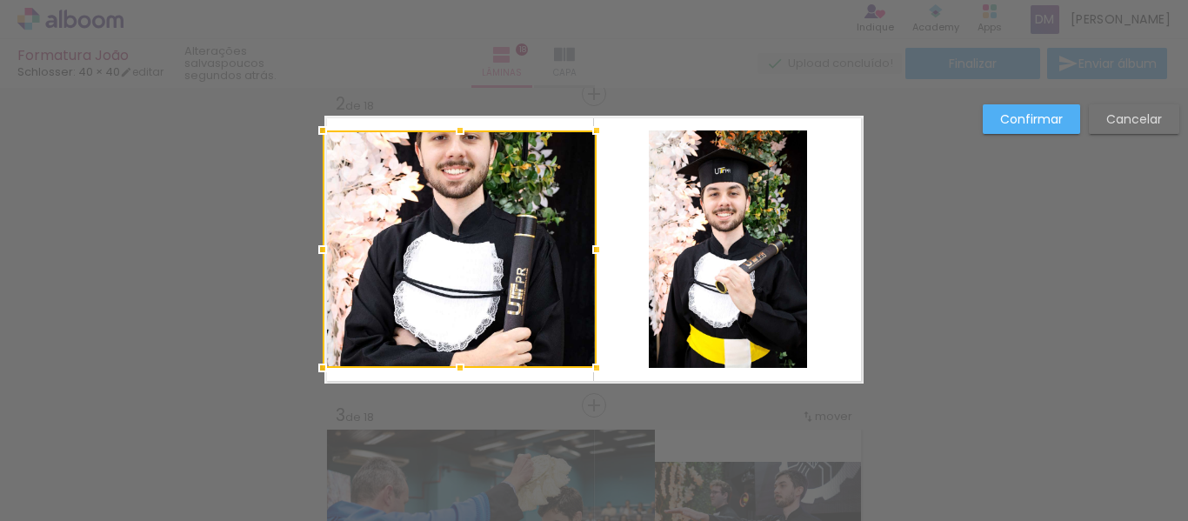
drag, startPoint x: 377, startPoint y: 253, endPoint x: 401, endPoint y: 283, distance: 38.3
click at [323, 258] on div at bounding box center [322, 249] width 35 height 35
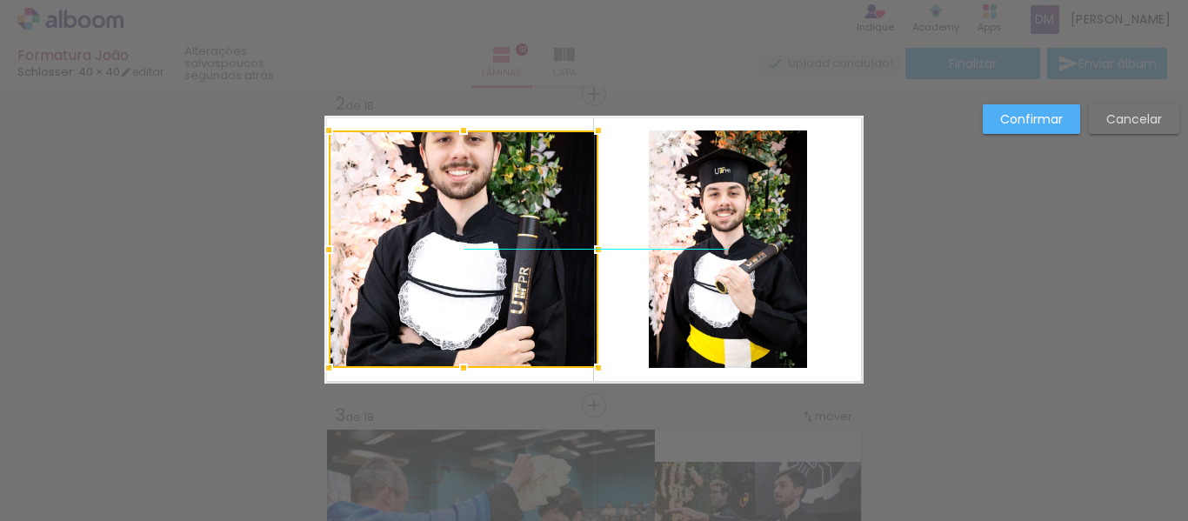
click at [493, 277] on div at bounding box center [464, 248] width 270 height 237
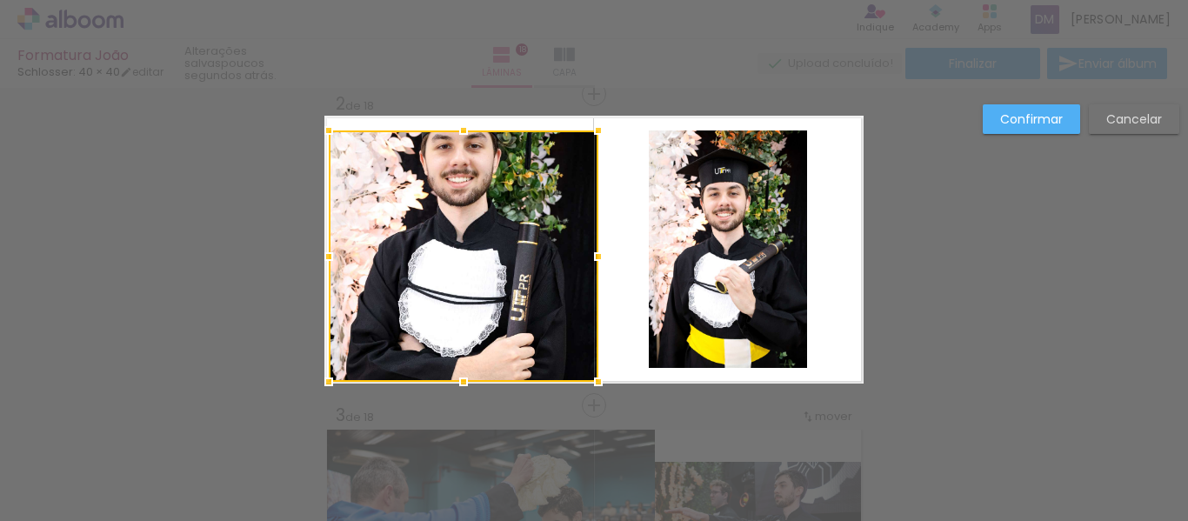
drag, startPoint x: 457, startPoint y: 373, endPoint x: 429, endPoint y: 445, distance: 76.6
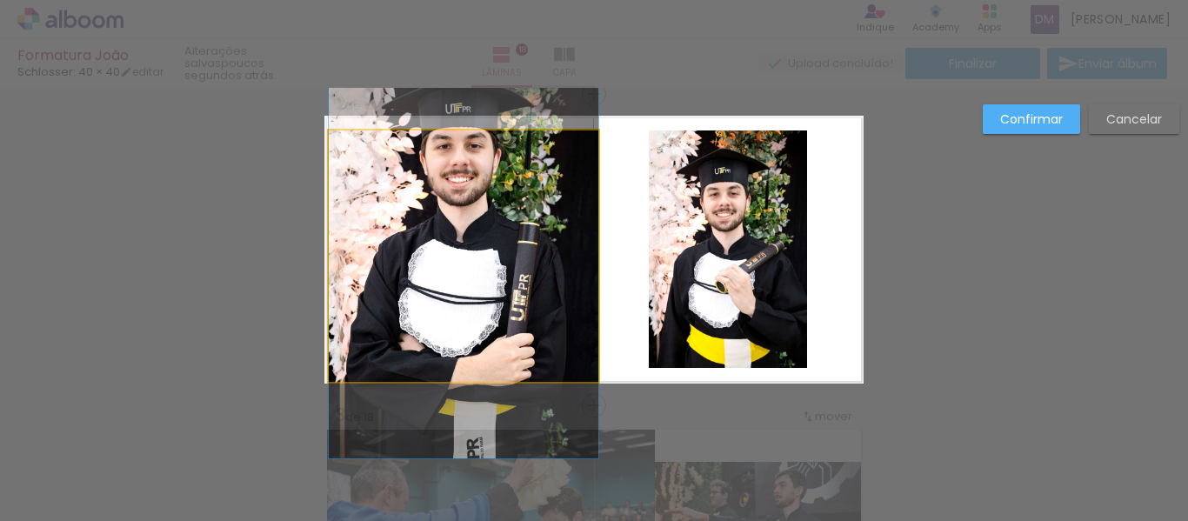
click at [483, 316] on quentale-photo at bounding box center [464, 255] width 270 height 251
click at [483, 316] on div at bounding box center [464, 255] width 270 height 251
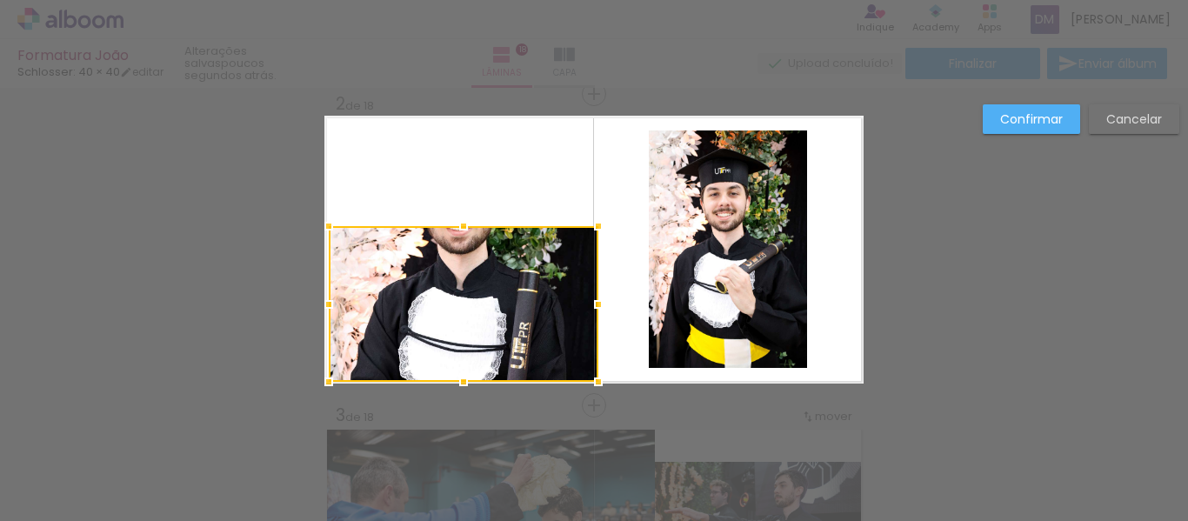
drag, startPoint x: 462, startPoint y: 131, endPoint x: 511, endPoint y: 220, distance: 101.2
click at [485, 0] on html "link( href="../../bower_components/polymer/polymer.html" rel="import" ) picture…" at bounding box center [594, 260] width 1188 height 521
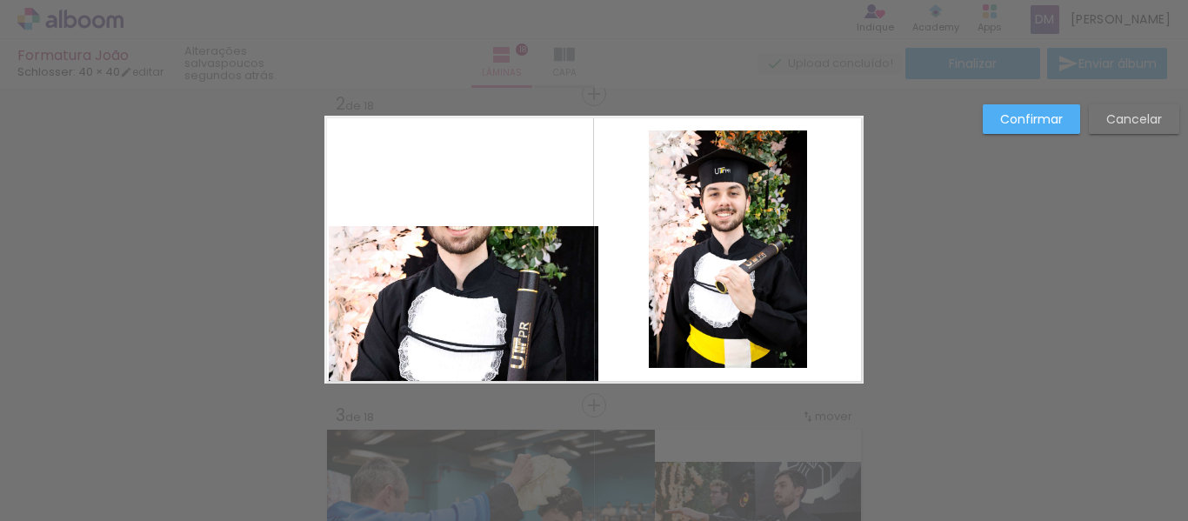
click at [450, 246] on quentale-photo at bounding box center [464, 304] width 270 height 156
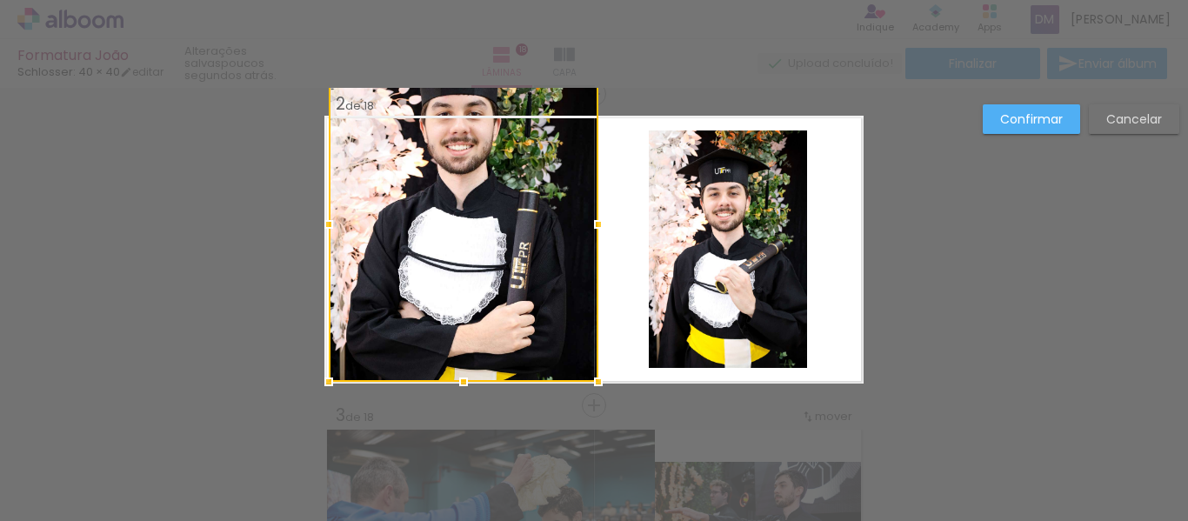
drag, startPoint x: 451, startPoint y: 222, endPoint x: 479, endPoint y: 192, distance: 40.6
click at [479, 192] on div at bounding box center [464, 224] width 270 height 316
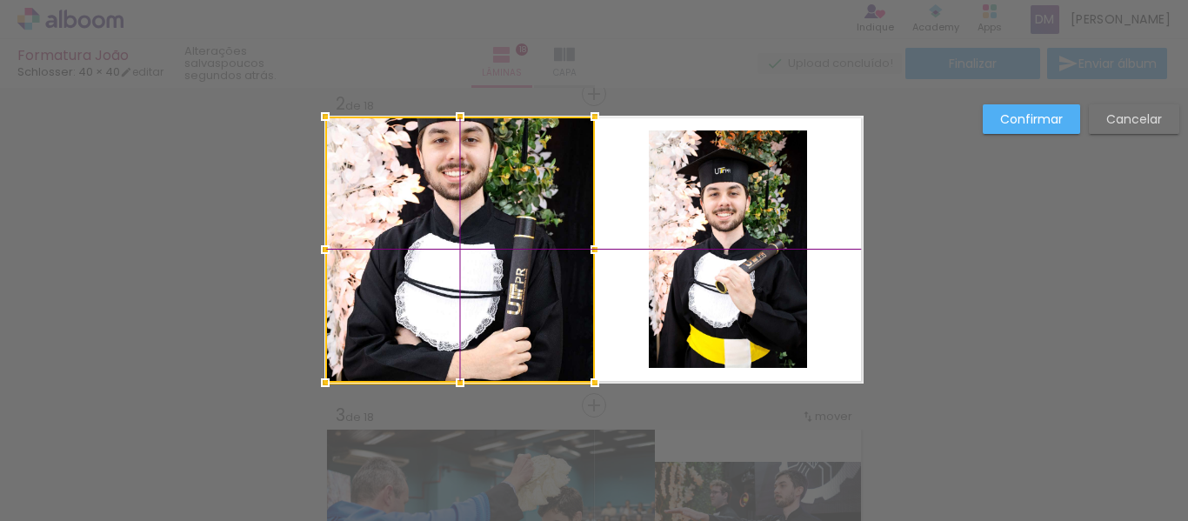
drag, startPoint x: 478, startPoint y: 237, endPoint x: 451, endPoint y: 131, distance: 109.3
click at [479, 250] on div at bounding box center [460, 250] width 270 height 266
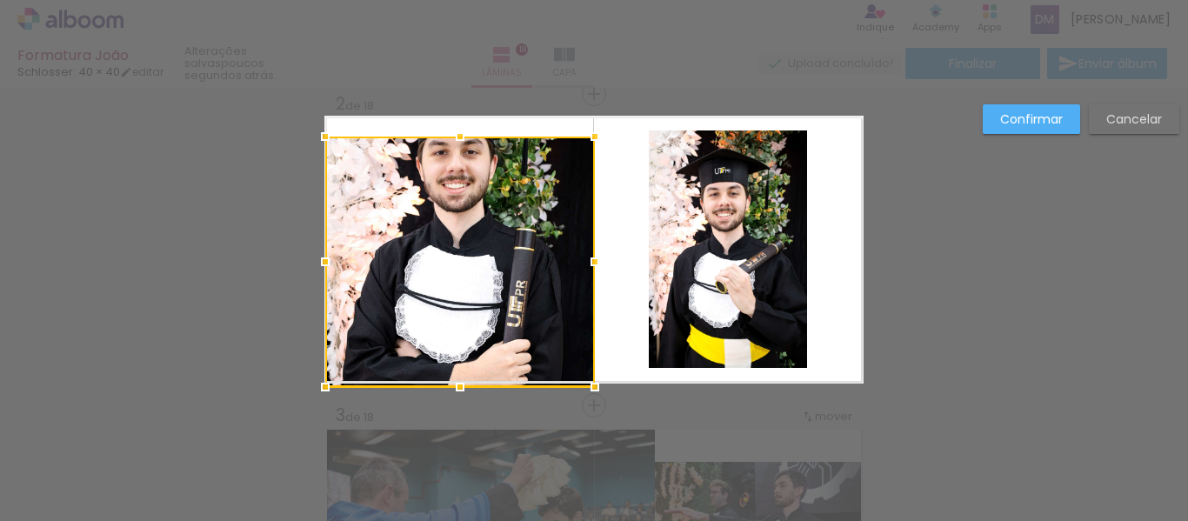
drag, startPoint x: 460, startPoint y: 110, endPoint x: 498, endPoint y: 30, distance: 88.7
click at [0, 0] on div "Formatura João Schlosser: 40 × 40 editar poucos segundos atrás. Lâminas 18 Capa…" at bounding box center [0, 0] width 0 height 0
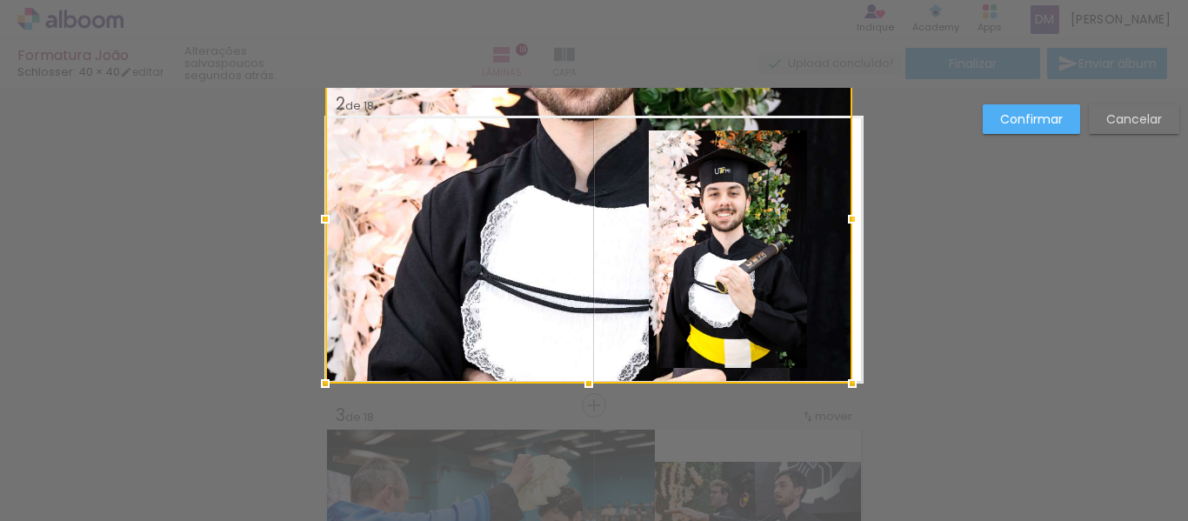
drag, startPoint x: 599, startPoint y: 142, endPoint x: 1036, endPoint y: -105, distance: 501.7
click at [1036, 0] on html "link( href="../../bower_components/polymer/polymer.html" rel="import" ) picture…" at bounding box center [594, 260] width 1188 height 521
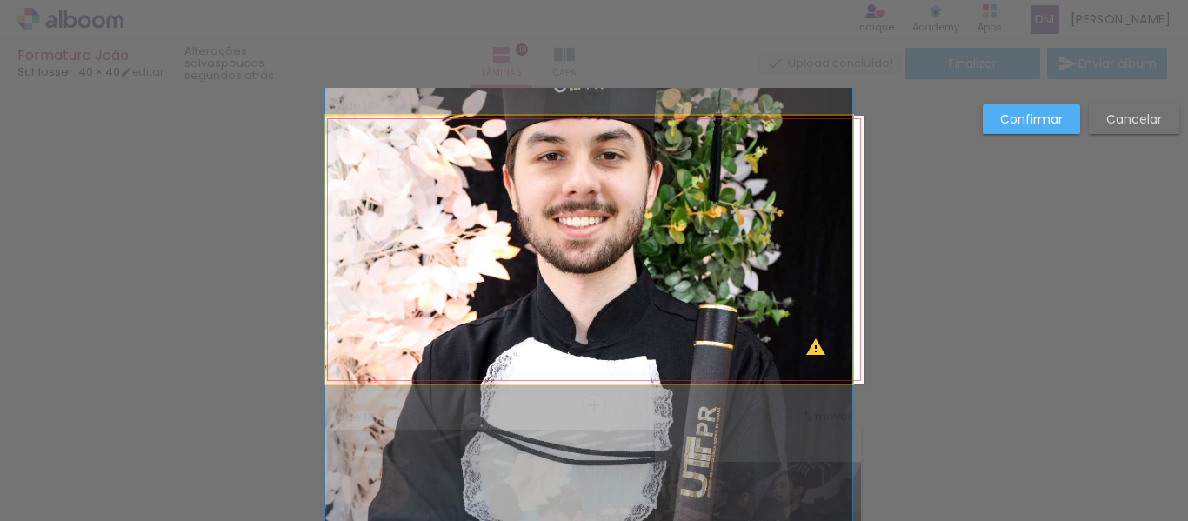
drag, startPoint x: 578, startPoint y: 241, endPoint x: 518, endPoint y: 345, distance: 120.8
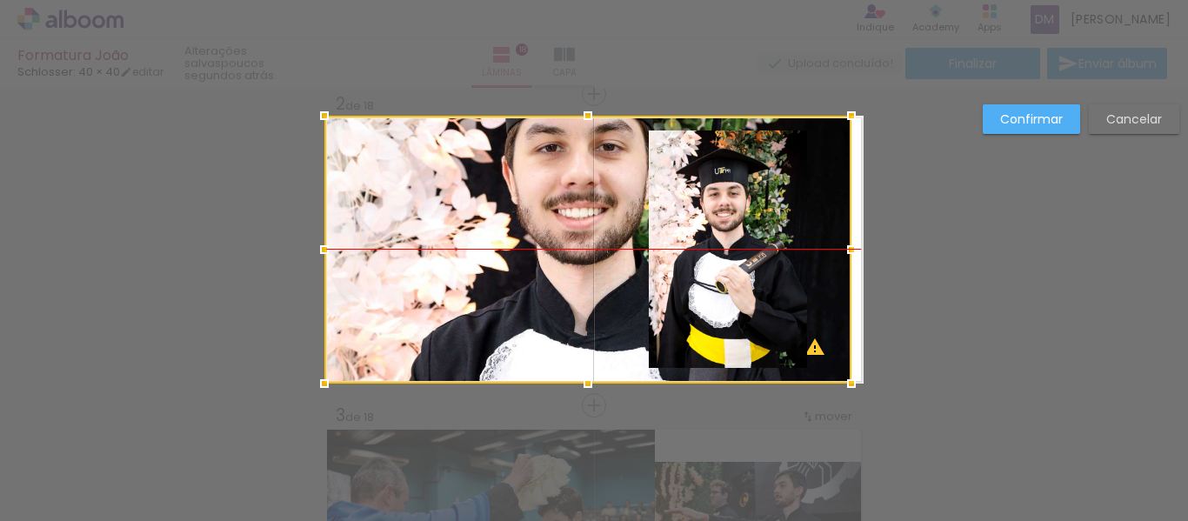
drag, startPoint x: 504, startPoint y: 257, endPoint x: 479, endPoint y: 262, distance: 24.9
click at [479, 262] on div at bounding box center [587, 250] width 527 height 268
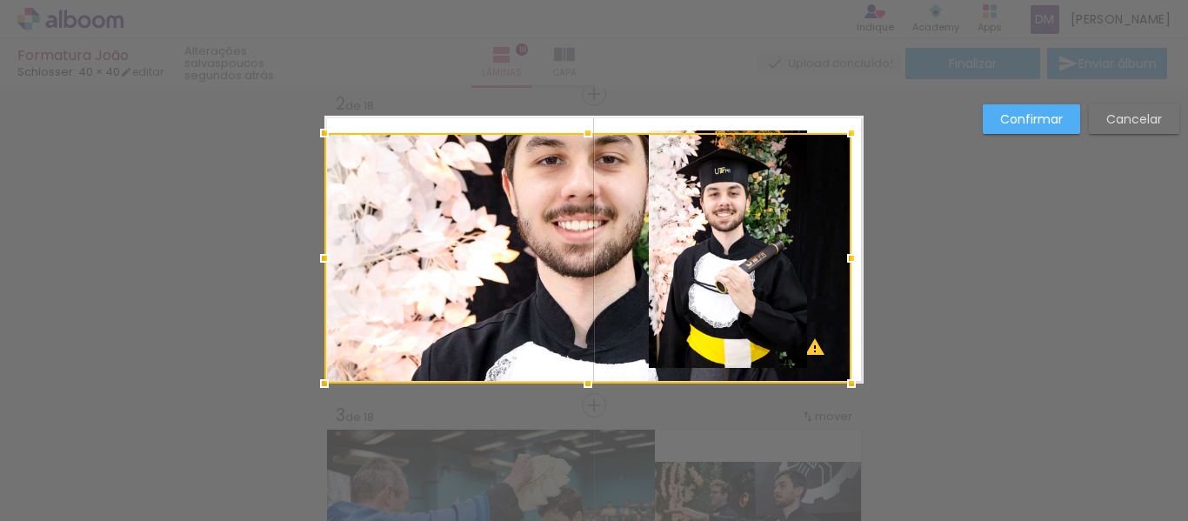
drag, startPoint x: 585, startPoint y: 105, endPoint x: 592, endPoint y: 72, distance: 33.8
click at [0, 0] on div "Formatura João Schlosser: 40 × 40 editar poucos segundos atrás. Lâminas 18 Capa…" at bounding box center [0, 0] width 0 height 0
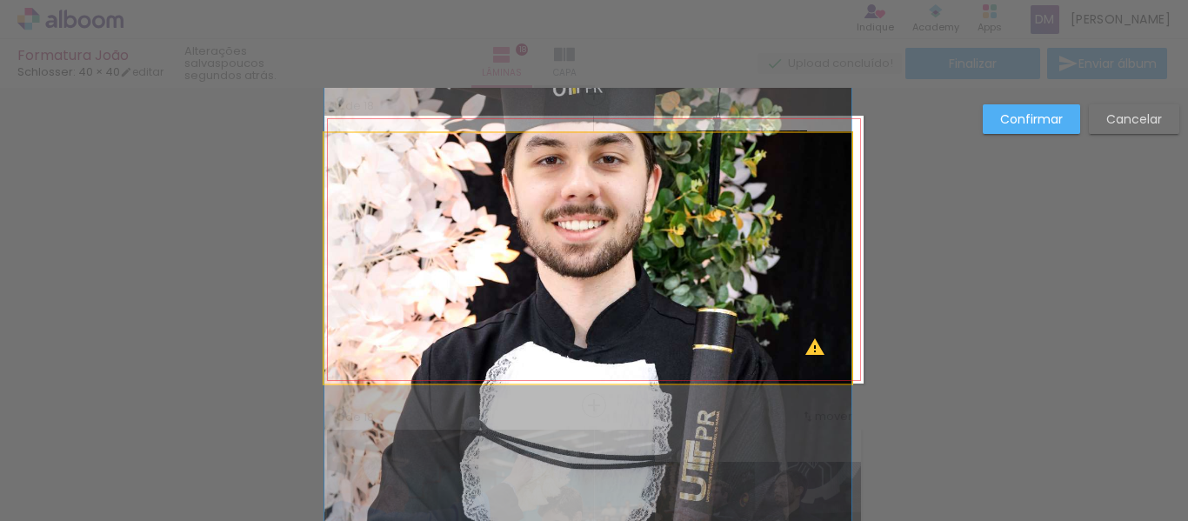
click at [535, 260] on quentale-photo at bounding box center [587, 258] width 527 height 251
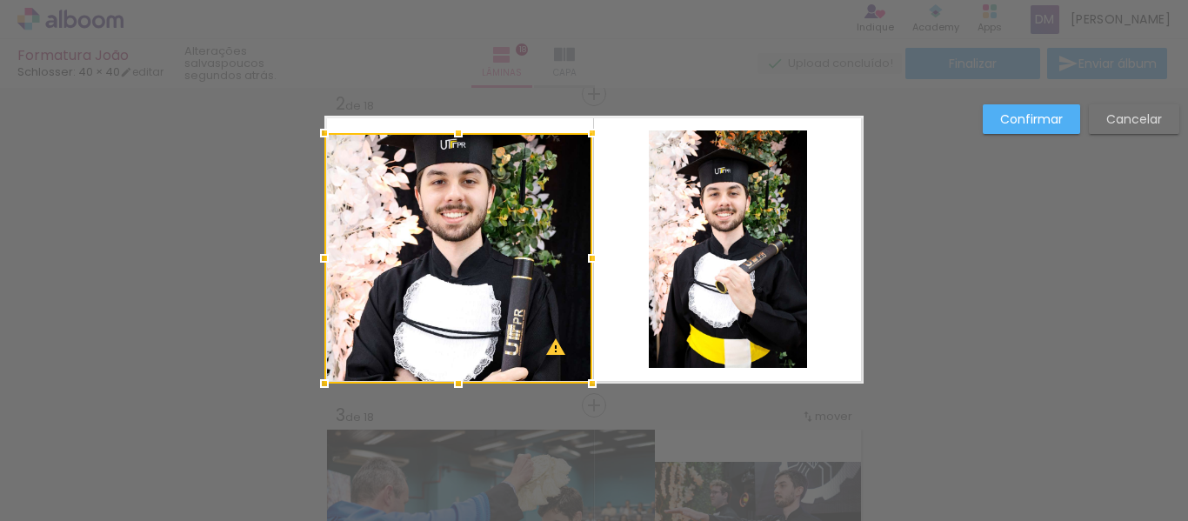
drag, startPoint x: 848, startPoint y: 257, endPoint x: 589, endPoint y: 258, distance: 259.2
click at [589, 258] on div at bounding box center [592, 258] width 35 height 35
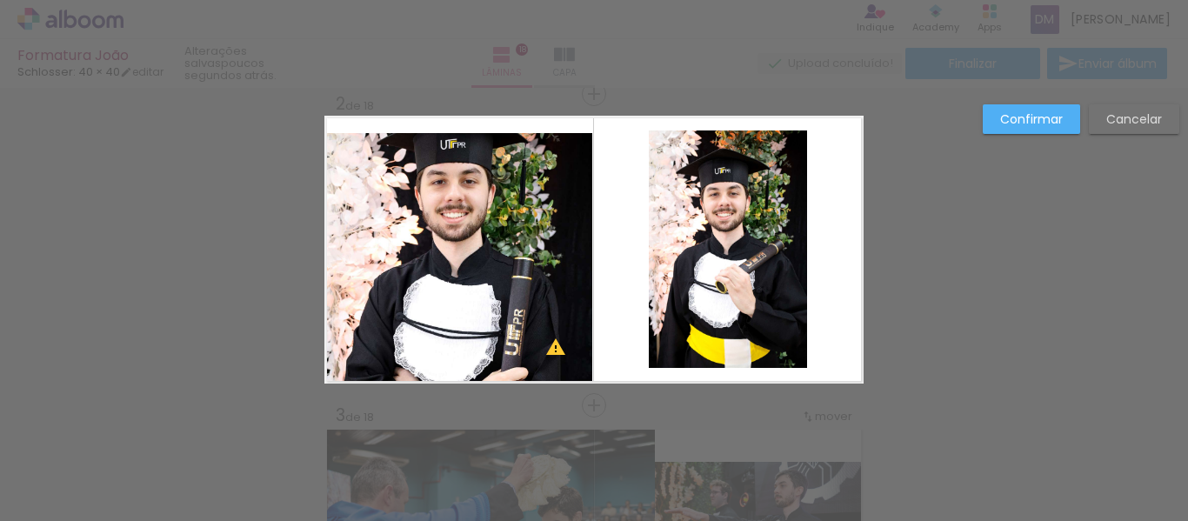
click at [451, 147] on quentale-photo at bounding box center [458, 258] width 268 height 251
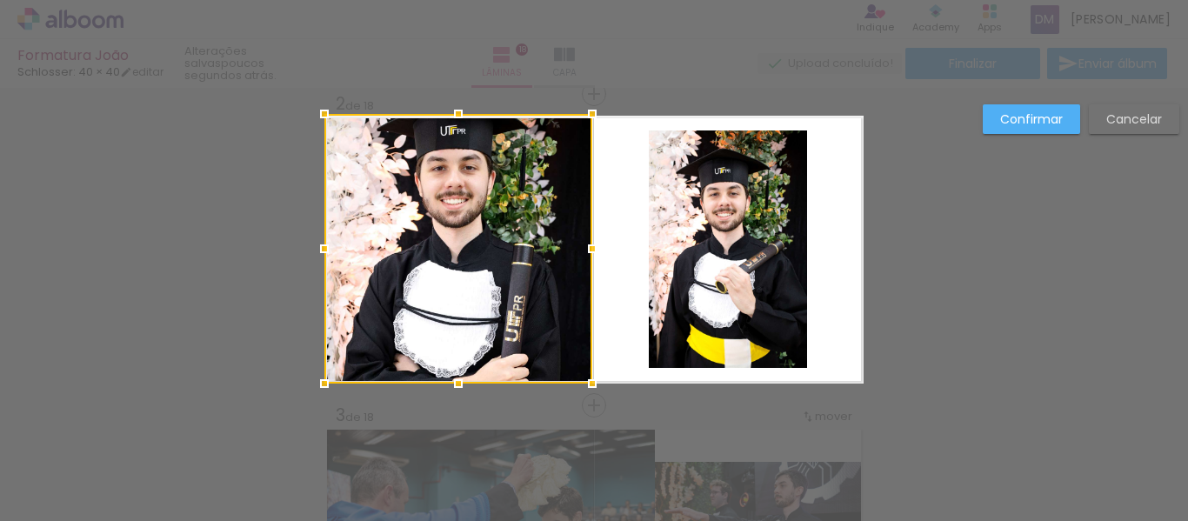
drag, startPoint x: 448, startPoint y: 135, endPoint x: 458, endPoint y: 104, distance: 33.0
click at [458, 104] on div at bounding box center [458, 114] width 35 height 35
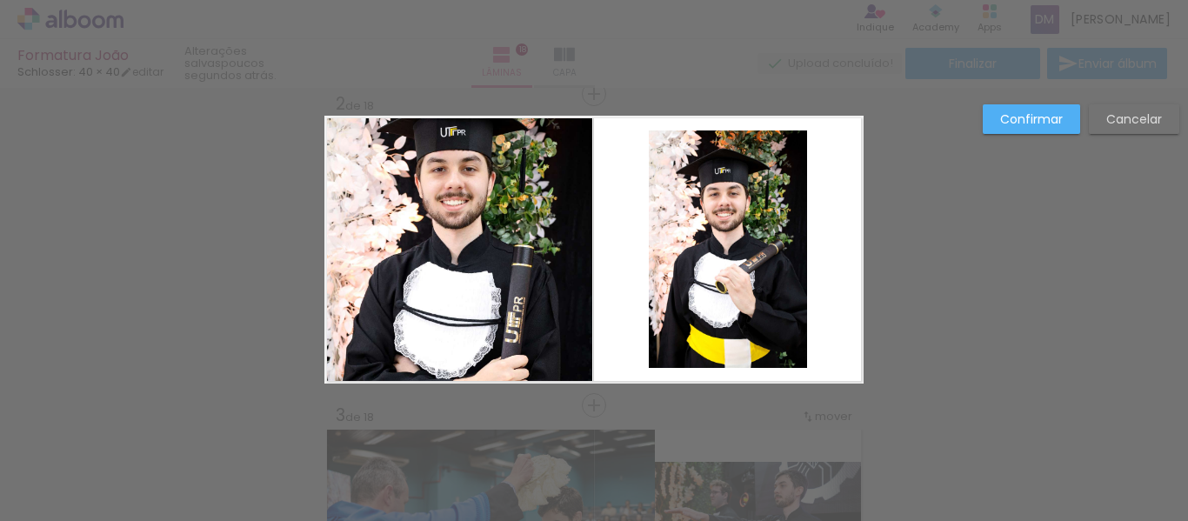
click at [460, 224] on quentale-photo at bounding box center [458, 250] width 268 height 268
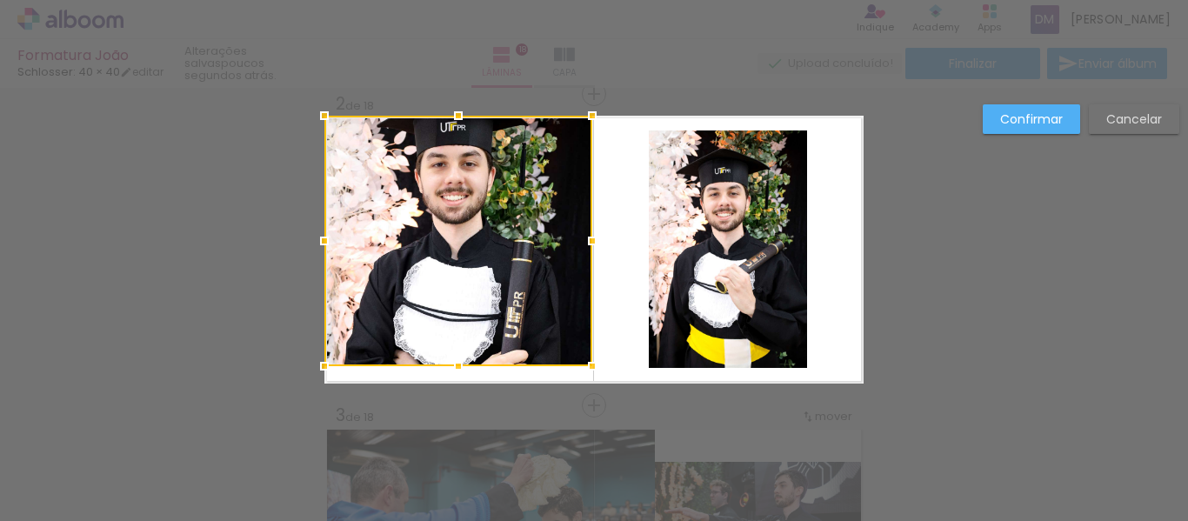
drag, startPoint x: 441, startPoint y: 389, endPoint x: 450, endPoint y: 382, distance: 11.1
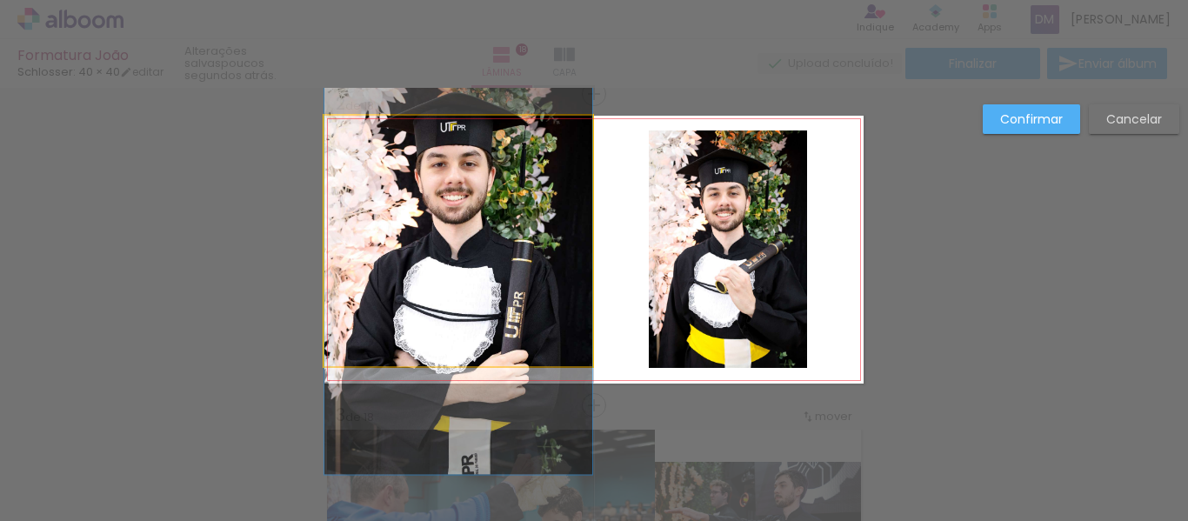
click at [491, 277] on quentale-photo at bounding box center [458, 241] width 268 height 251
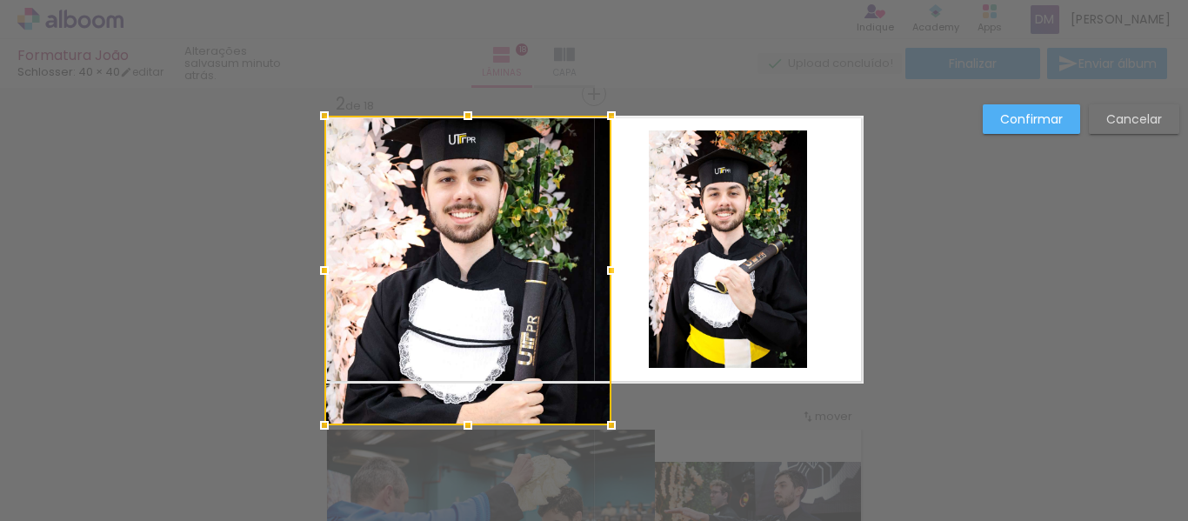
drag, startPoint x: 601, startPoint y: 375, endPoint x: 613, endPoint y: 392, distance: 21.2
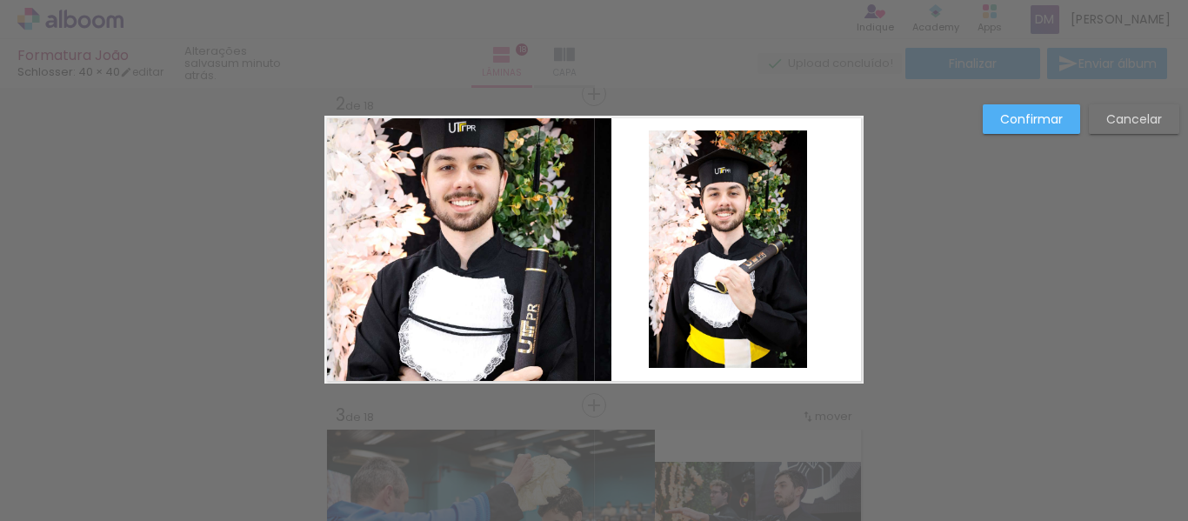
click at [488, 338] on quentale-photo at bounding box center [467, 250] width 287 height 268
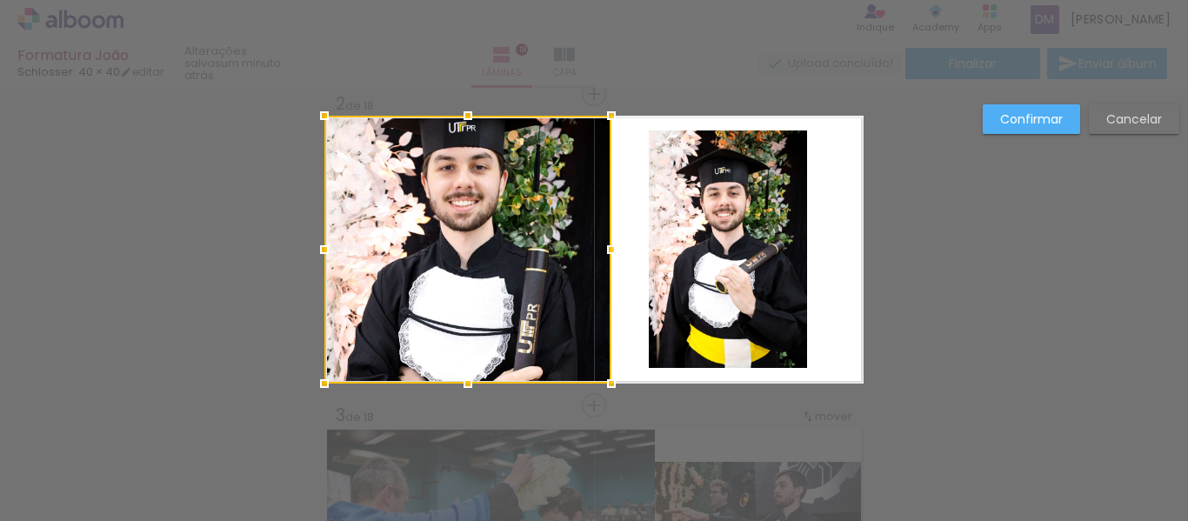
click at [488, 338] on div at bounding box center [467, 250] width 287 height 268
drag, startPoint x: 474, startPoint y: 250, endPoint x: 464, endPoint y: 316, distance: 66.9
click at [464, 316] on div at bounding box center [467, 250] width 287 height 268
drag, startPoint x: 826, startPoint y: 163, endPoint x: 770, endPoint y: 189, distance: 61.5
click at [826, 161] on quentale-layouter at bounding box center [593, 250] width 539 height 268
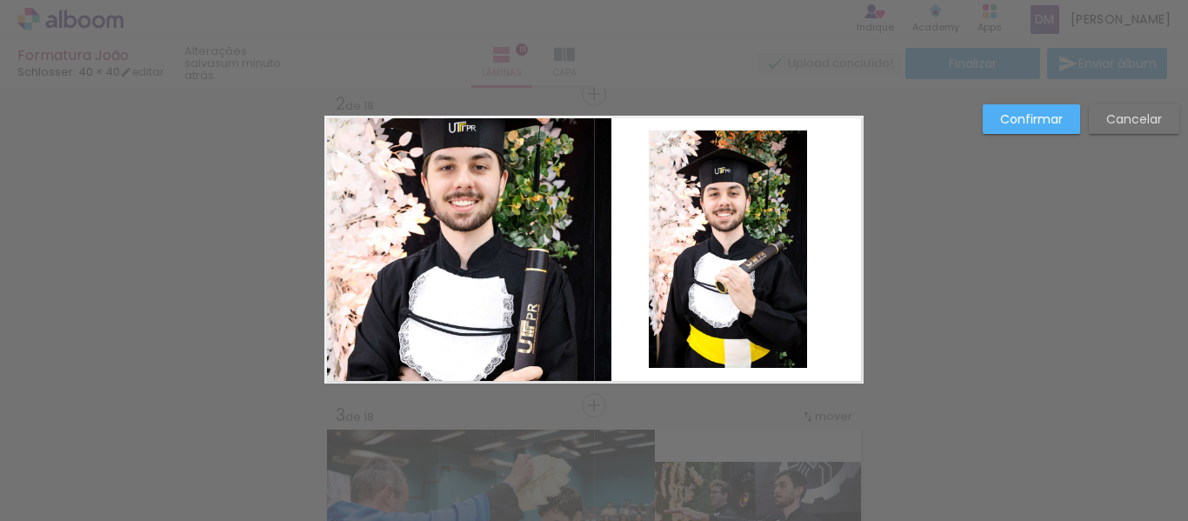
click at [747, 194] on quentale-photo at bounding box center [728, 248] width 158 height 237
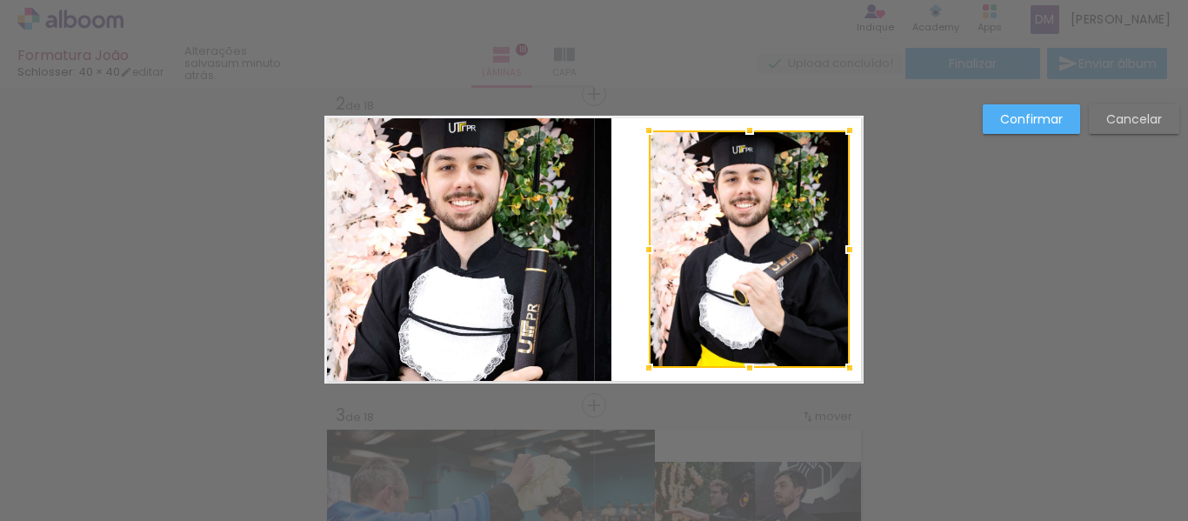
drag, startPoint x: 805, startPoint y: 255, endPoint x: 758, endPoint y: 258, distance: 47.1
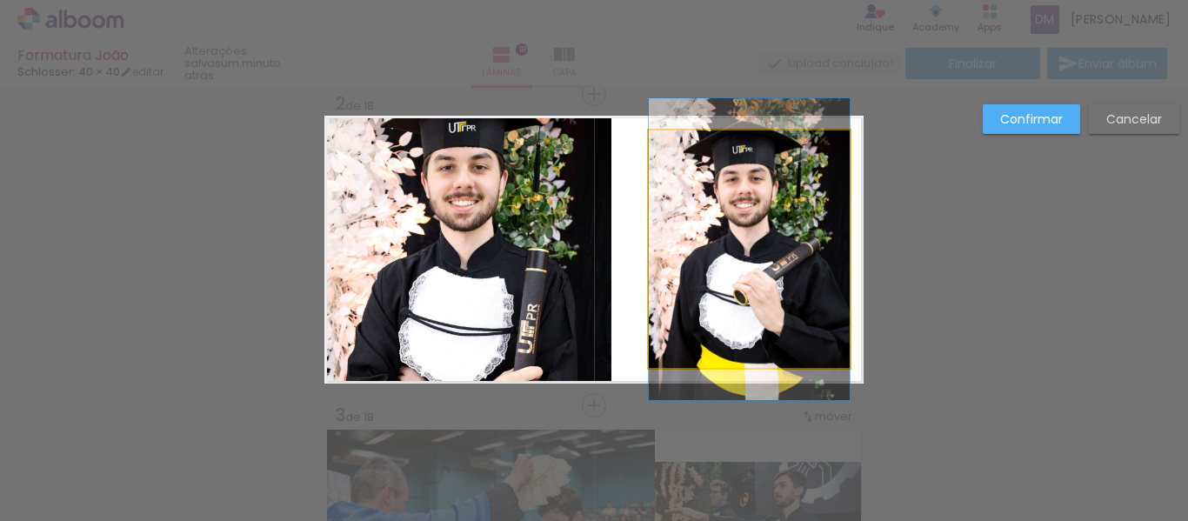
click at [653, 250] on quentale-photo at bounding box center [749, 248] width 201 height 237
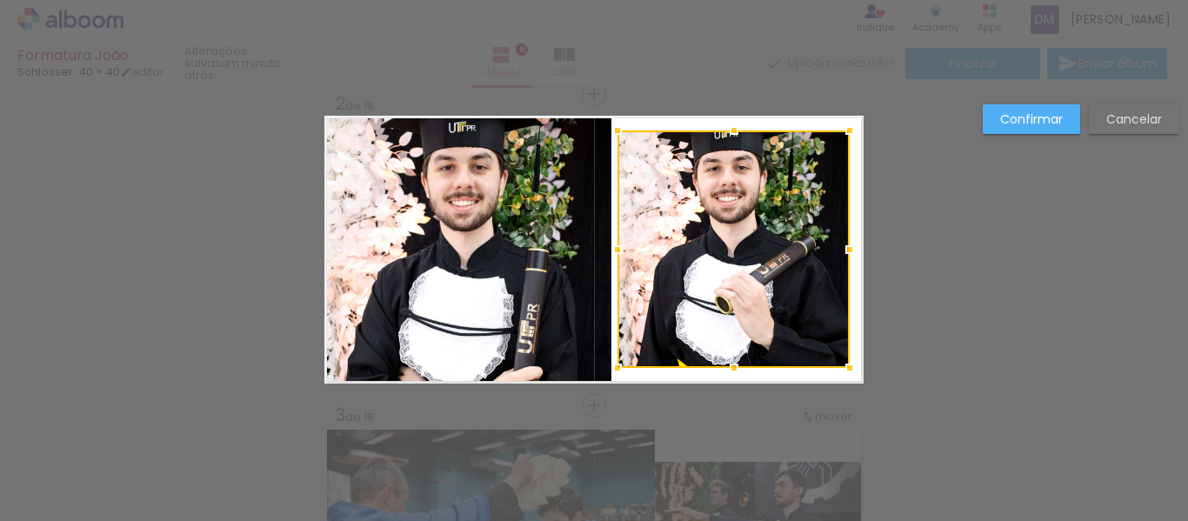
drag, startPoint x: 622, startPoint y: 250, endPoint x: 592, endPoint y: 260, distance: 31.4
click at [592, 260] on album-spread "2 de 18" at bounding box center [593, 250] width 539 height 268
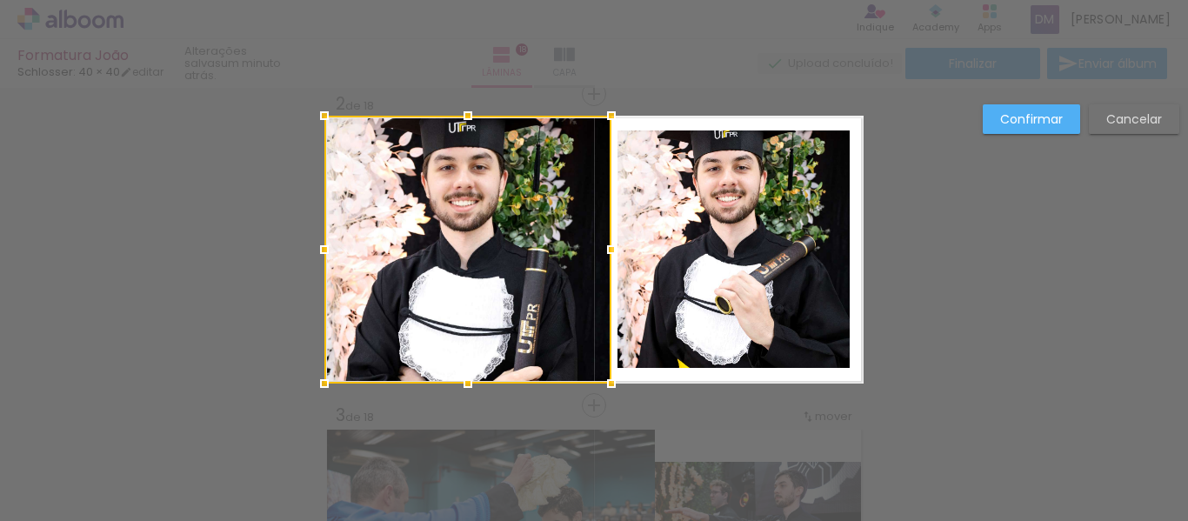
click at [559, 279] on div at bounding box center [467, 250] width 287 height 268
click at [582, 272] on div at bounding box center [467, 250] width 287 height 268
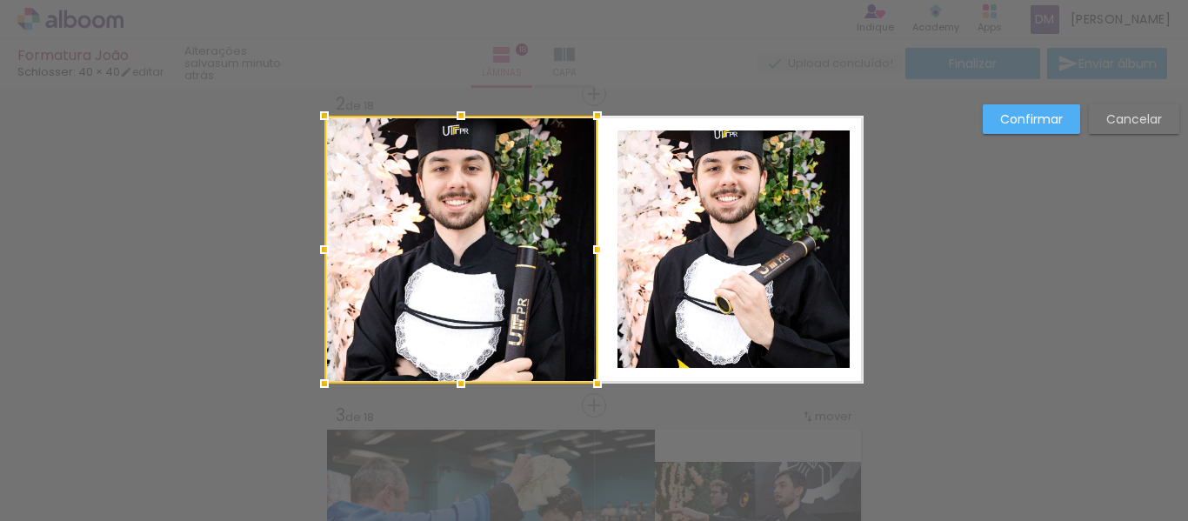
drag, startPoint x: 596, startPoint y: 243, endPoint x: 582, endPoint y: 248, distance: 14.9
click at [582, 248] on div at bounding box center [597, 249] width 35 height 35
click at [745, 258] on quentale-photo at bounding box center [734, 248] width 232 height 237
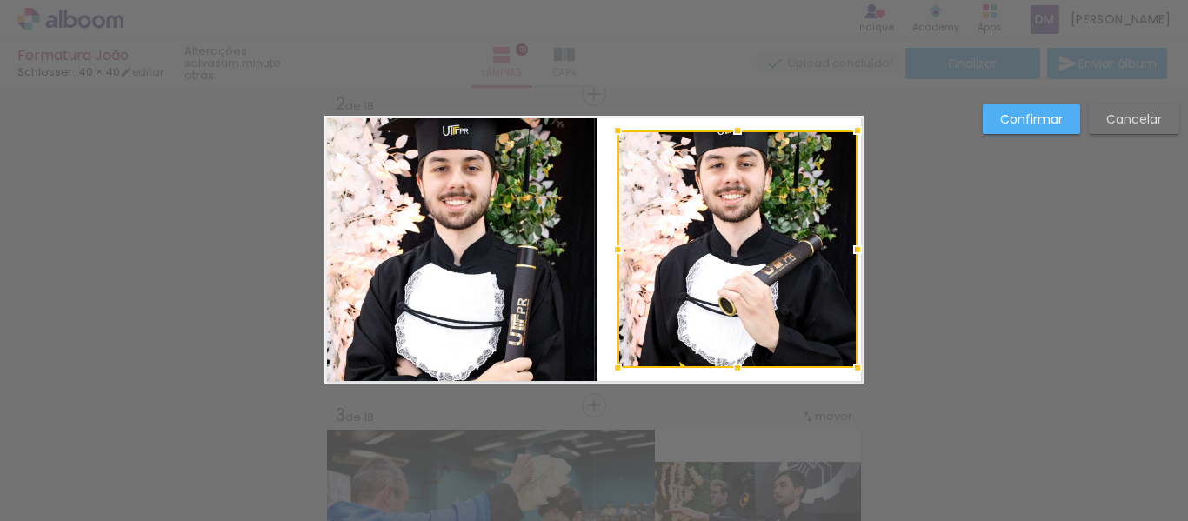
drag, startPoint x: 850, startPoint y: 250, endPoint x: 754, endPoint y: 262, distance: 96.5
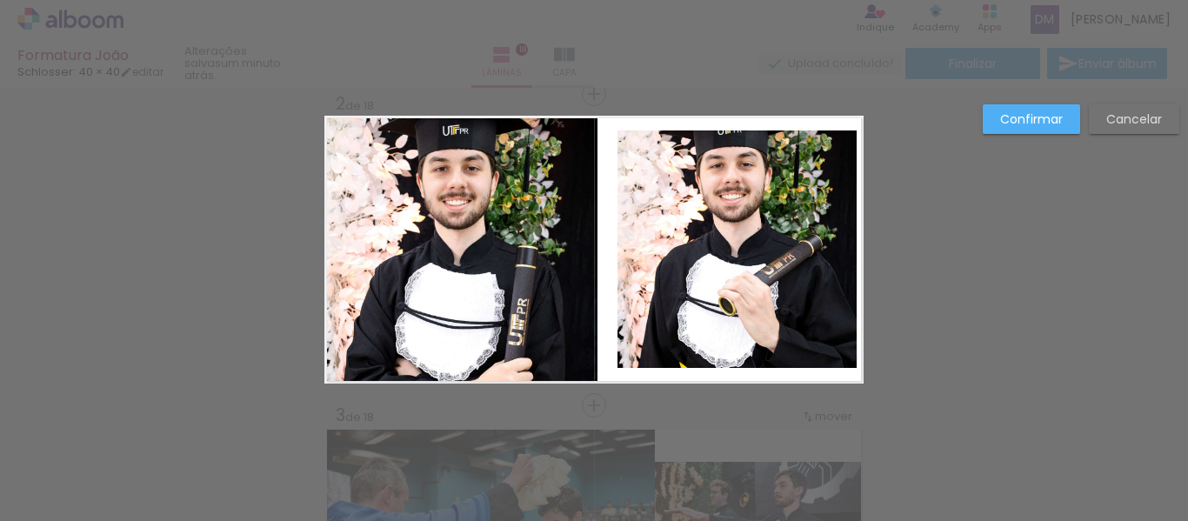
click at [636, 267] on quentale-photo at bounding box center [738, 248] width 240 height 237
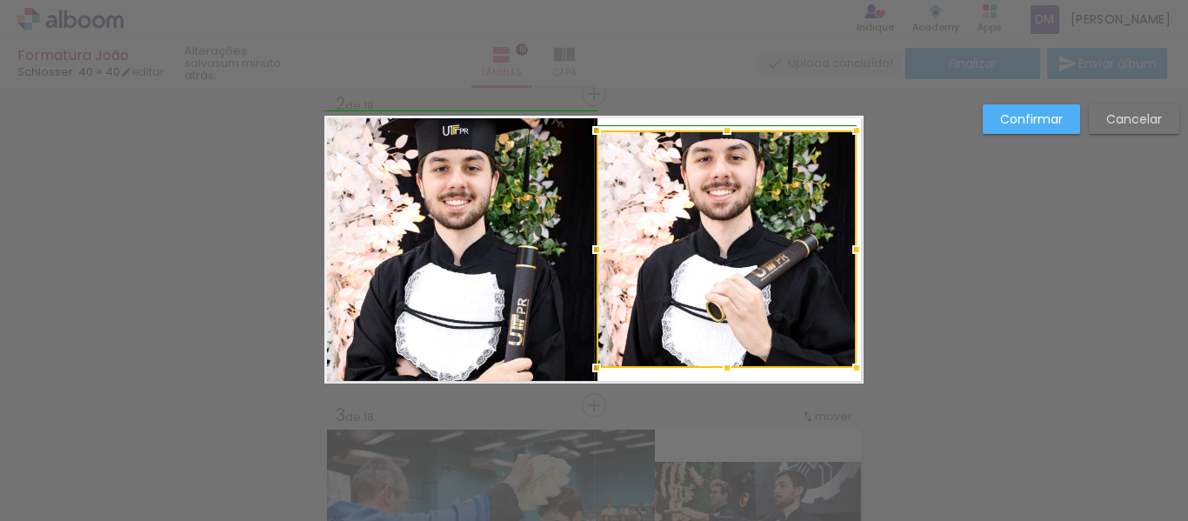
drag, startPoint x: 592, startPoint y: 257, endPoint x: 577, endPoint y: 258, distance: 15.8
click at [579, 258] on div at bounding box center [596, 249] width 35 height 35
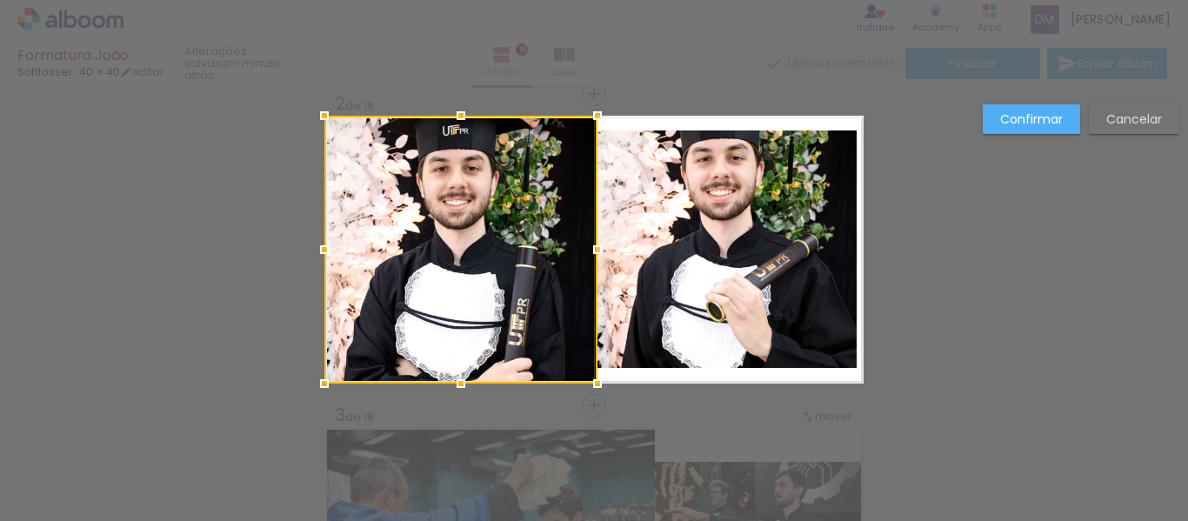
click at [704, 326] on quentale-photo at bounding box center [727, 248] width 260 height 237
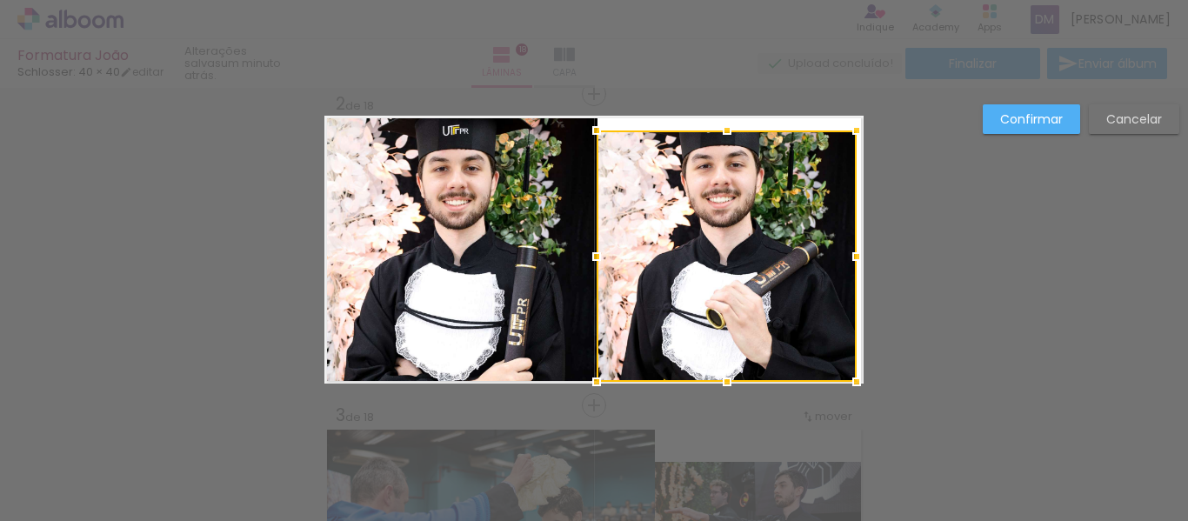
drag, startPoint x: 728, startPoint y: 370, endPoint x: 733, endPoint y: 387, distance: 18.2
click at [733, 387] on div at bounding box center [727, 381] width 35 height 35
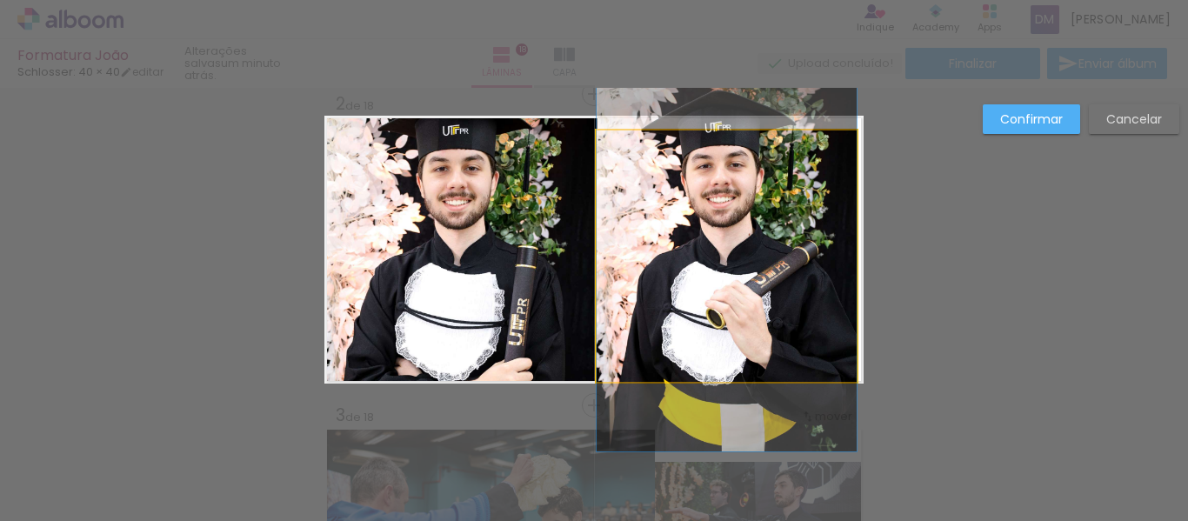
click at [732, 199] on quentale-photo at bounding box center [727, 255] width 260 height 251
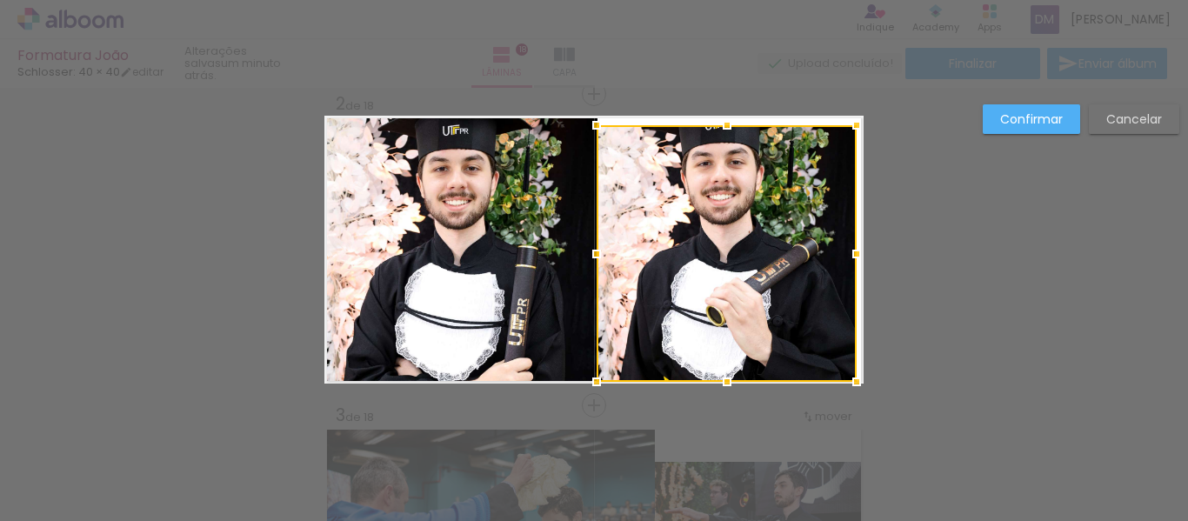
drag, startPoint x: 721, startPoint y: 124, endPoint x: 749, endPoint y: 51, distance: 78.2
click at [0, 0] on div "Formatura João Schlosser: 40 × 40 editar um minuto atrás. Lâminas 18 Capa Final…" at bounding box center [0, 0] width 0 height 0
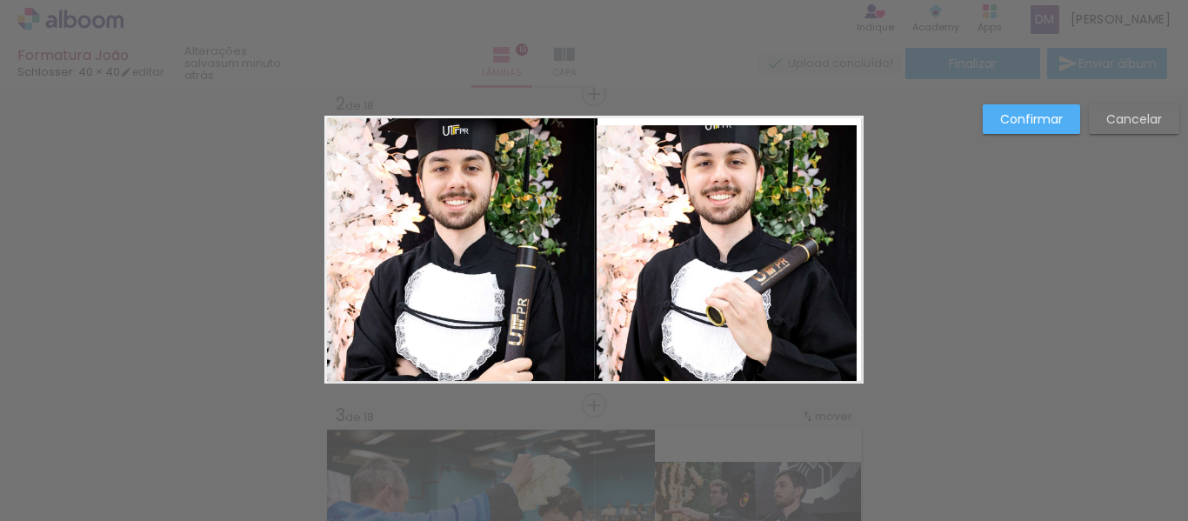
click at [832, 131] on quentale-photo at bounding box center [727, 253] width 260 height 257
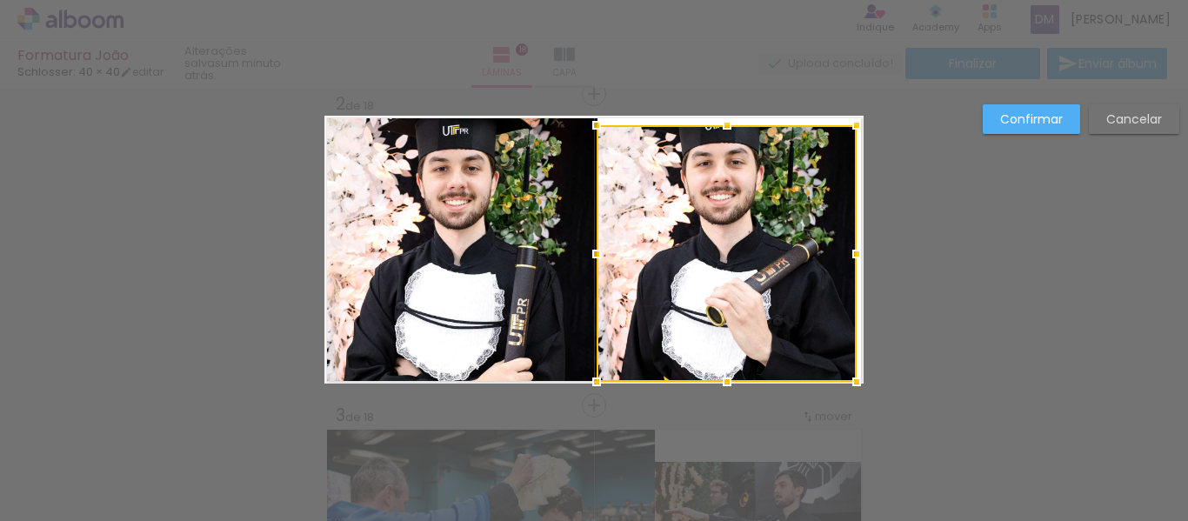
click at [775, 224] on div at bounding box center [727, 253] width 260 height 257
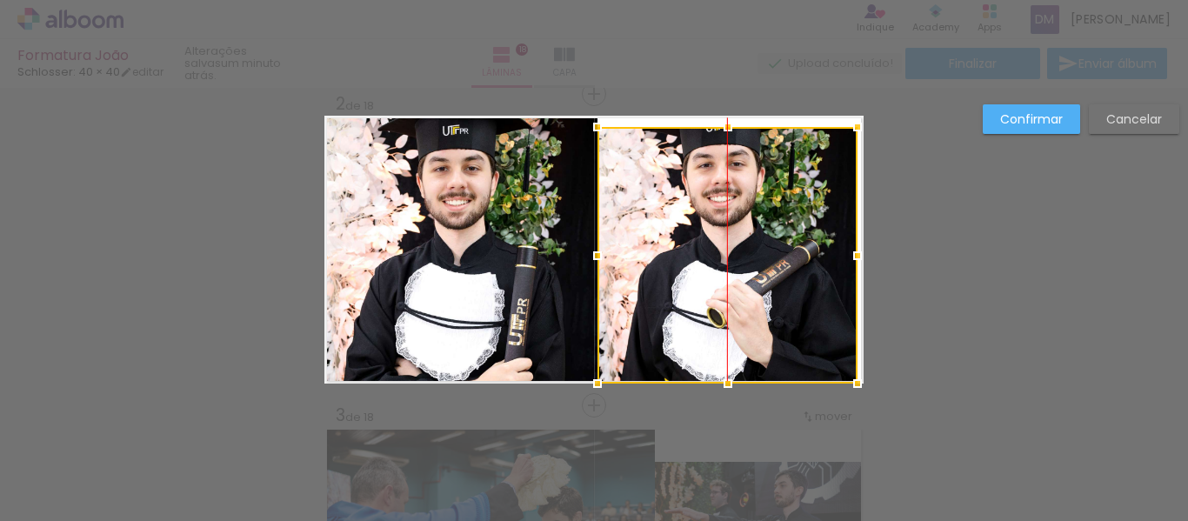
drag, startPoint x: 761, startPoint y: 224, endPoint x: 761, endPoint y: 267, distance: 43.5
click at [761, 267] on div at bounding box center [728, 255] width 260 height 257
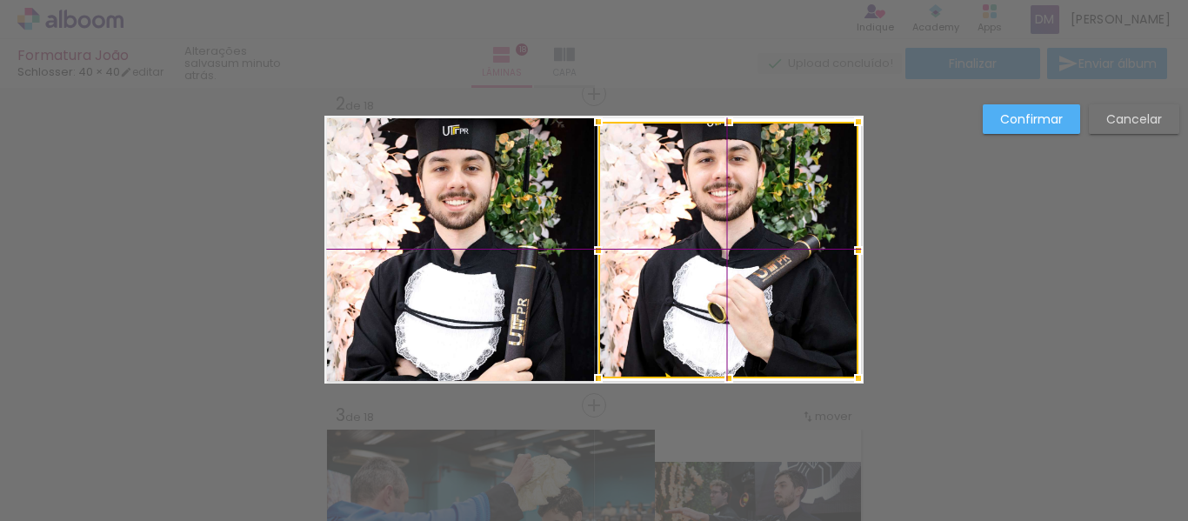
drag, startPoint x: 782, startPoint y: 258, endPoint x: 789, endPoint y: 250, distance: 11.1
click at [789, 250] on div at bounding box center [728, 250] width 260 height 257
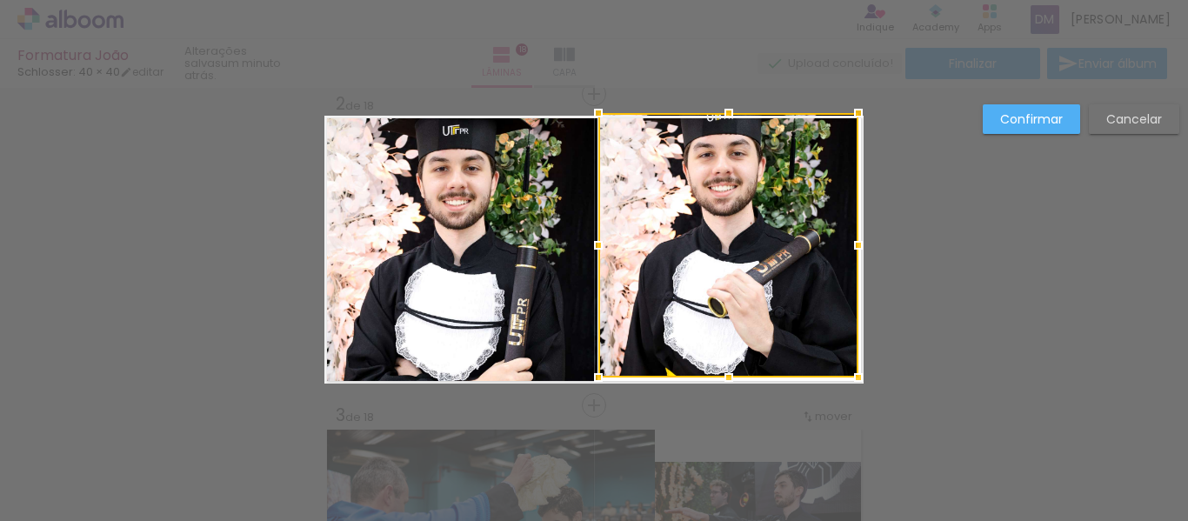
drag, startPoint x: 732, startPoint y: 121, endPoint x: 756, endPoint y: 79, distance: 48.3
click at [0, 0] on div "Formatura João Schlosser: 40 × 40 editar um minuto atrás. Lâminas 18 Capa Final…" at bounding box center [0, 0] width 0 height 0
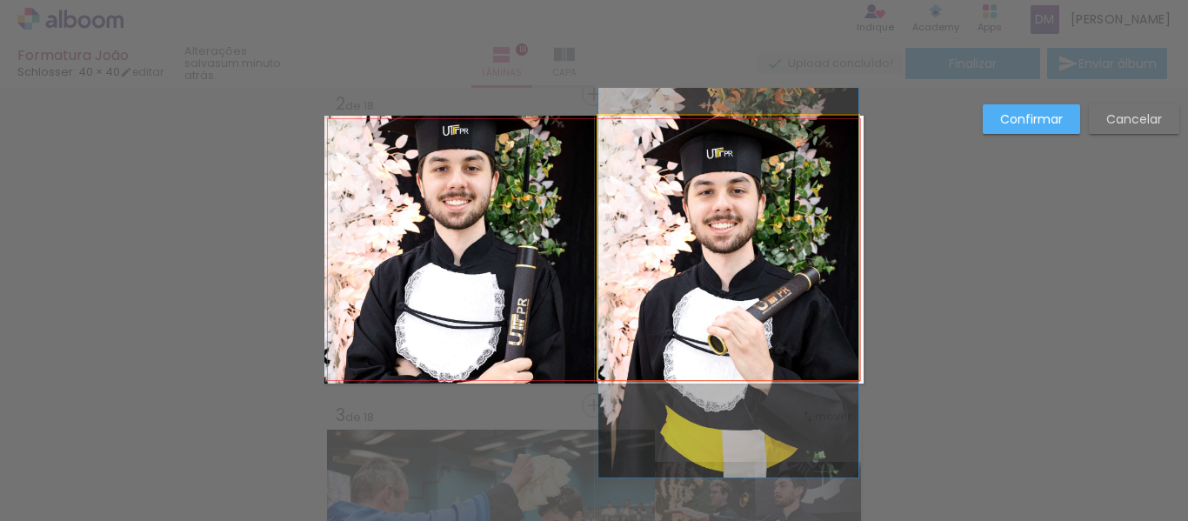
drag, startPoint x: 758, startPoint y: 258, endPoint x: 759, endPoint y: 293, distance: 34.8
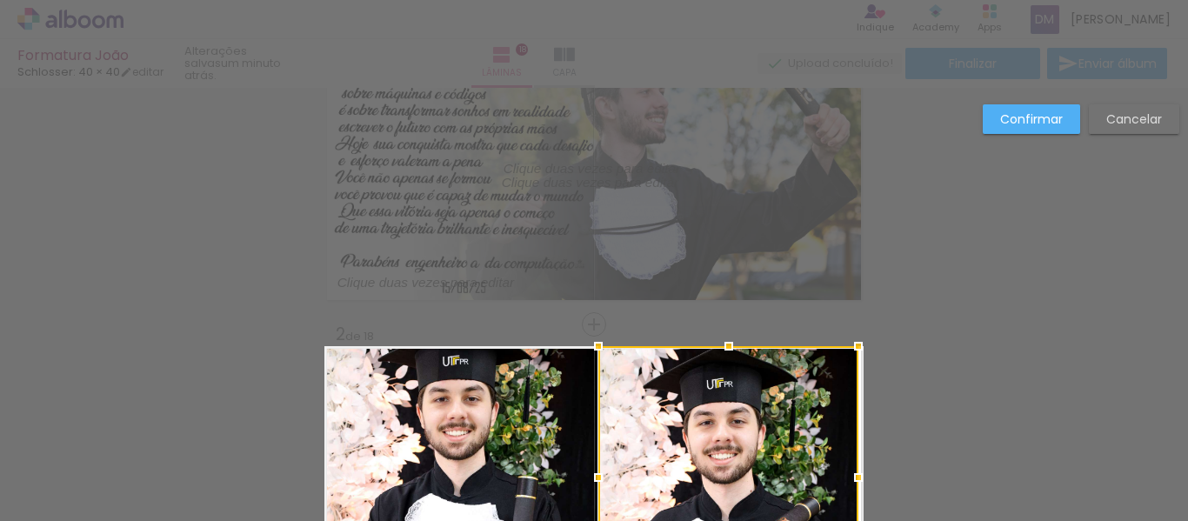
scroll to position [364, 0]
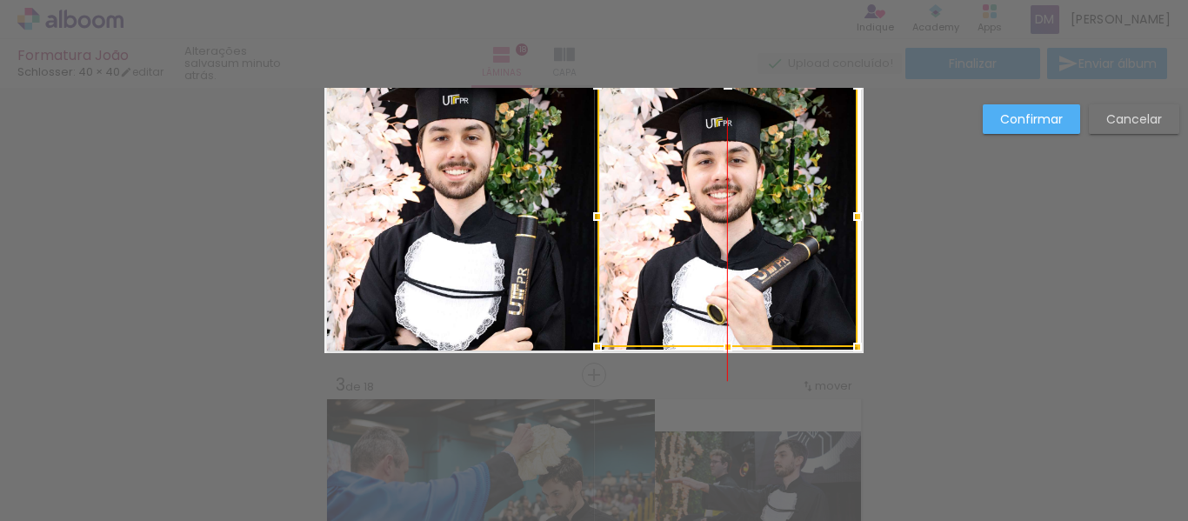
click at [824, 250] on div at bounding box center [728, 216] width 260 height 262
drag, startPoint x: 1050, startPoint y: 354, endPoint x: 1034, endPoint y: 191, distance: 164.3
click at [0, 0] on slot "Confirmar" at bounding box center [0, 0] width 0 height 0
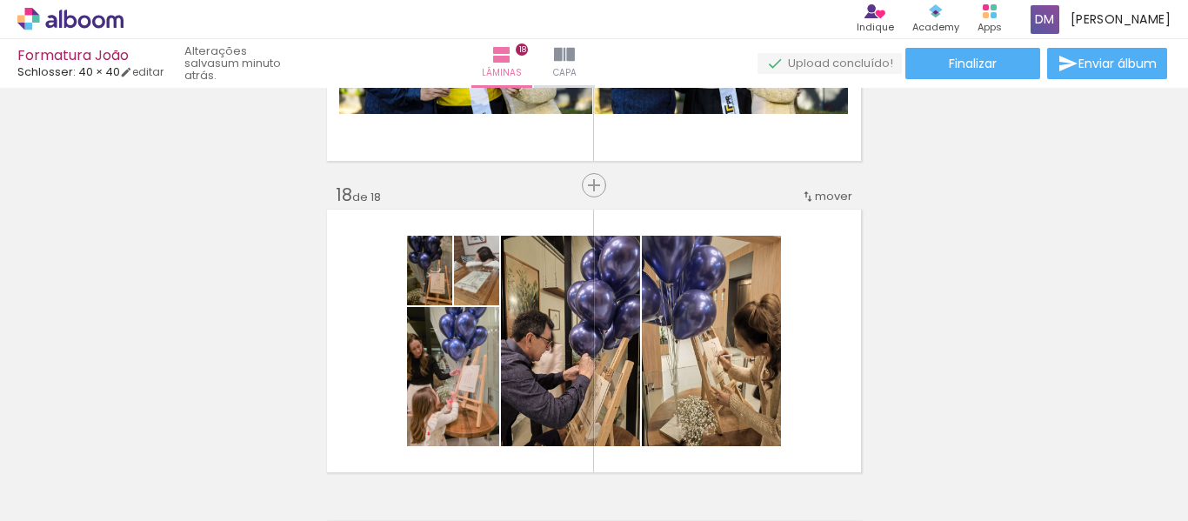
scroll to position [5660, 0]
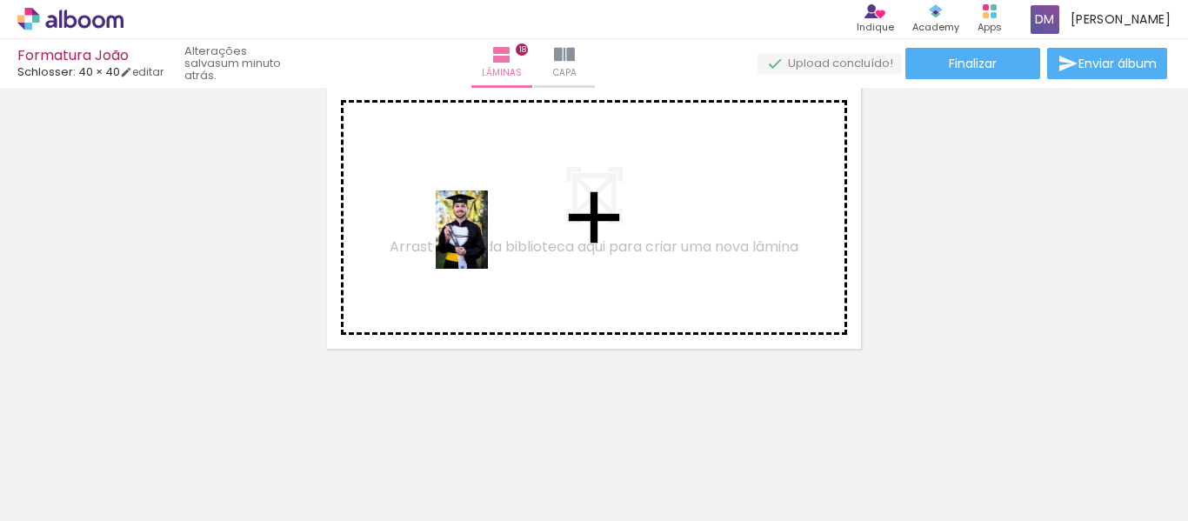
drag, startPoint x: 215, startPoint y: 472, endPoint x: 547, endPoint y: 229, distance: 412.0
click at [547, 229] on quentale-workspace at bounding box center [594, 260] width 1188 height 521
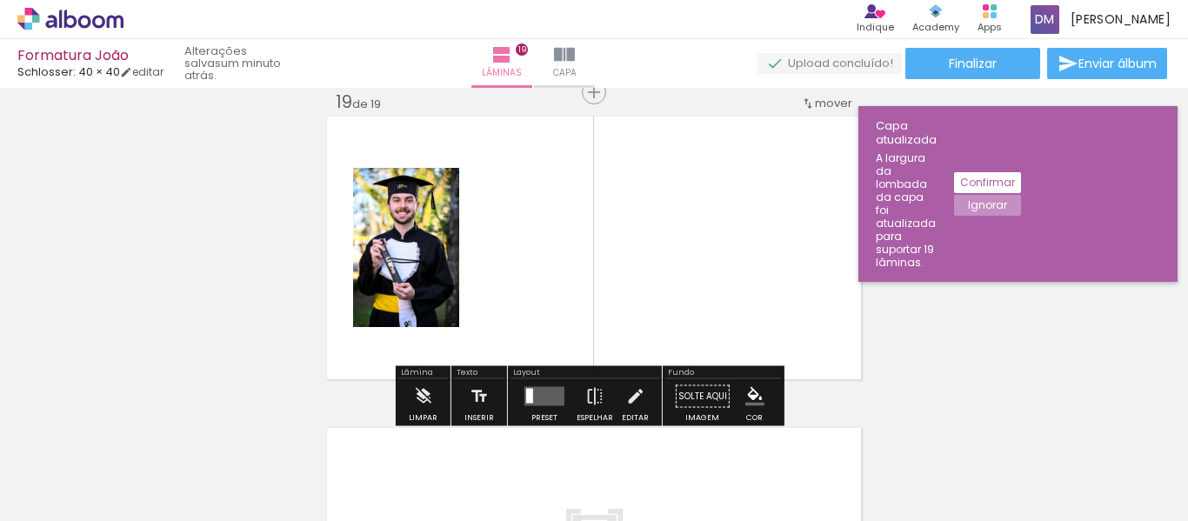
scroll to position [5628, 0]
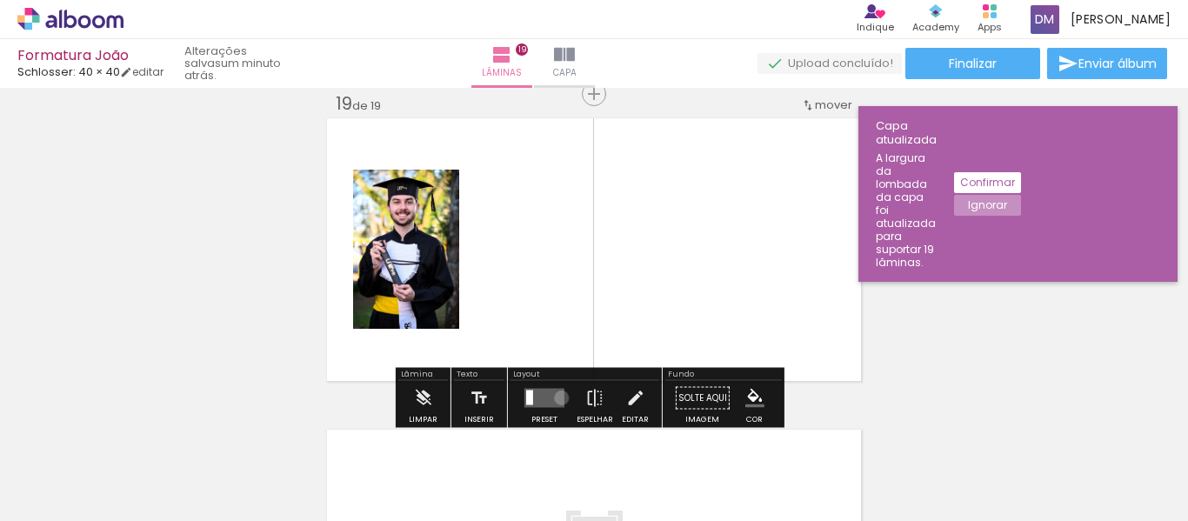
click at [558, 398] on quentale-layouter at bounding box center [545, 398] width 40 height 19
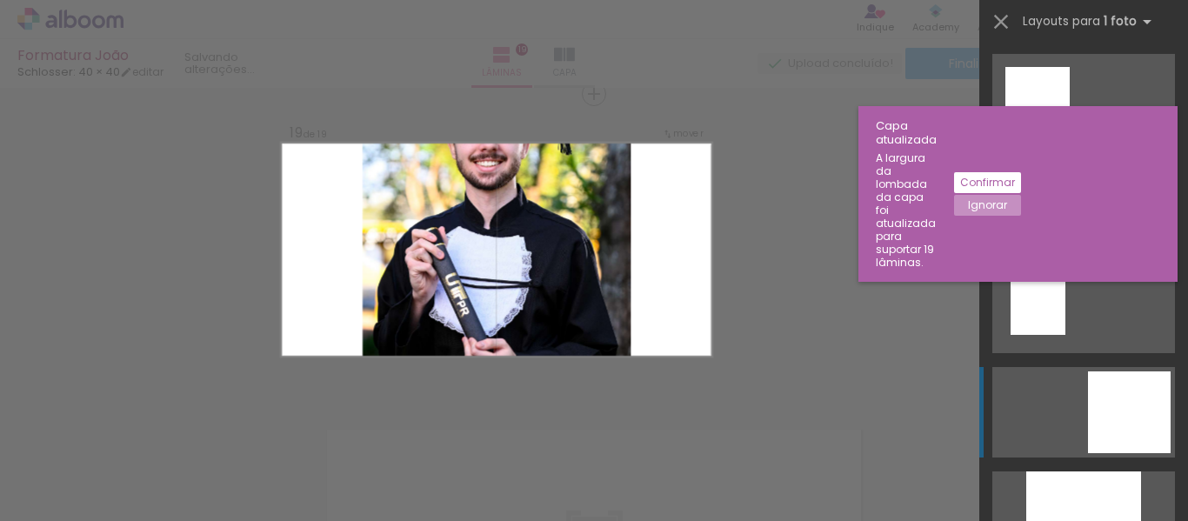
scroll to position [2001, 0]
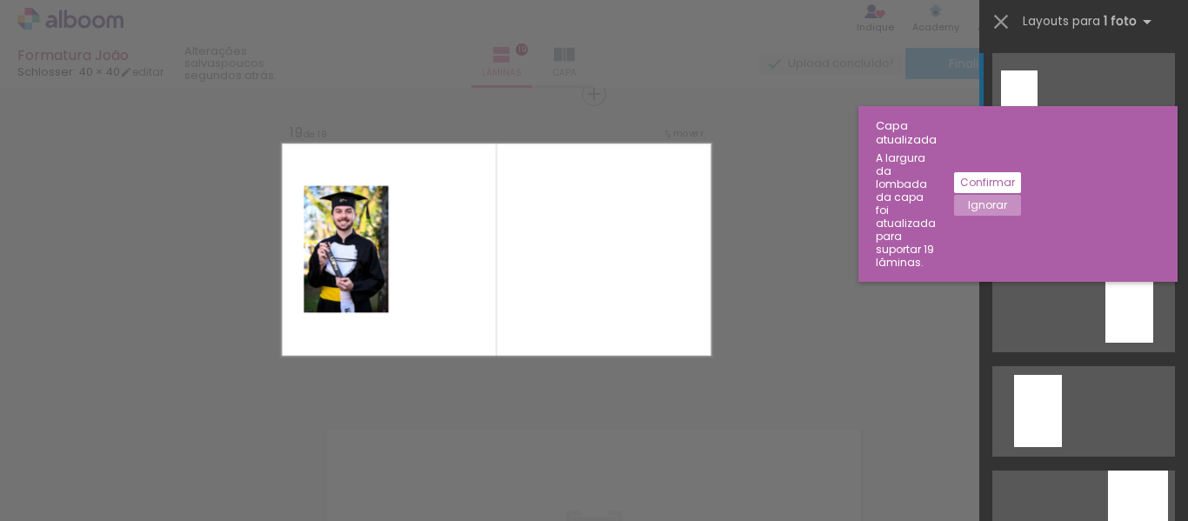
scroll to position [0, 2500]
